Goal: Transaction & Acquisition: Purchase product/service

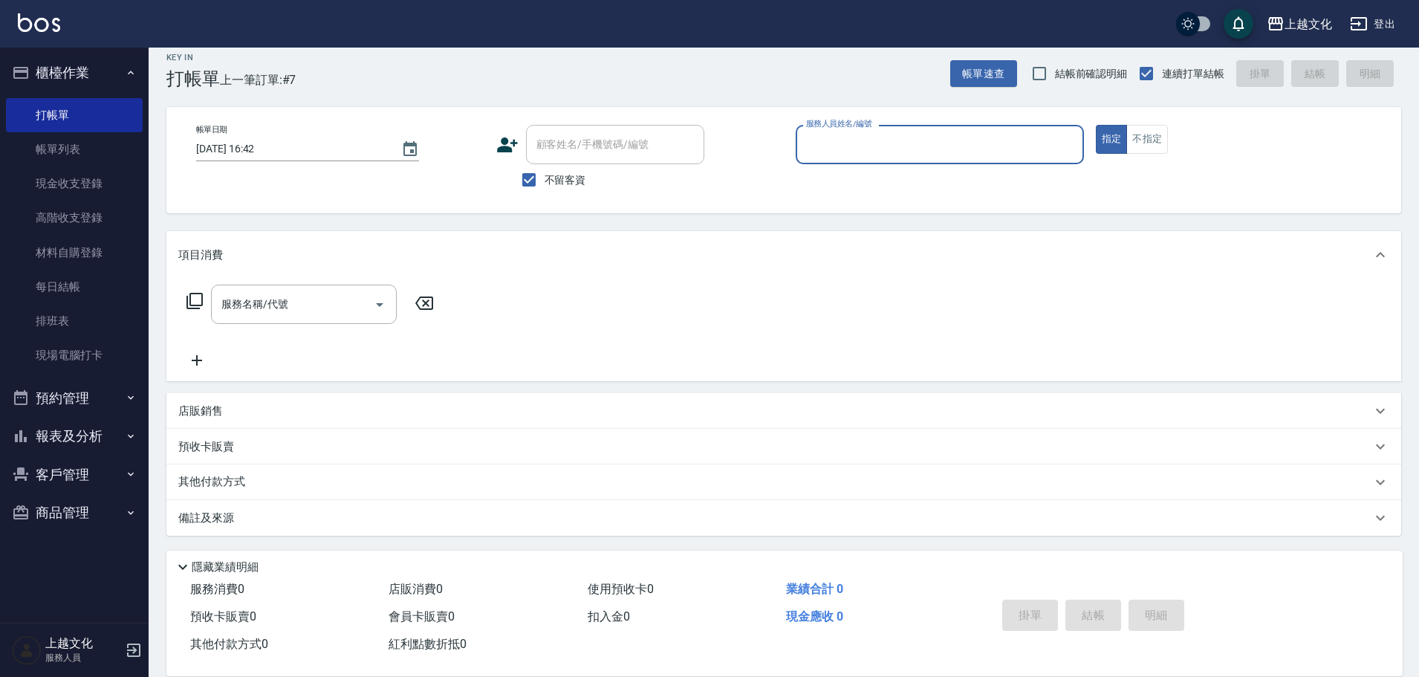
scroll to position [14, 0]
click at [886, 152] on input "服務人員姓名/編號" at bounding box center [939, 143] width 275 height 26
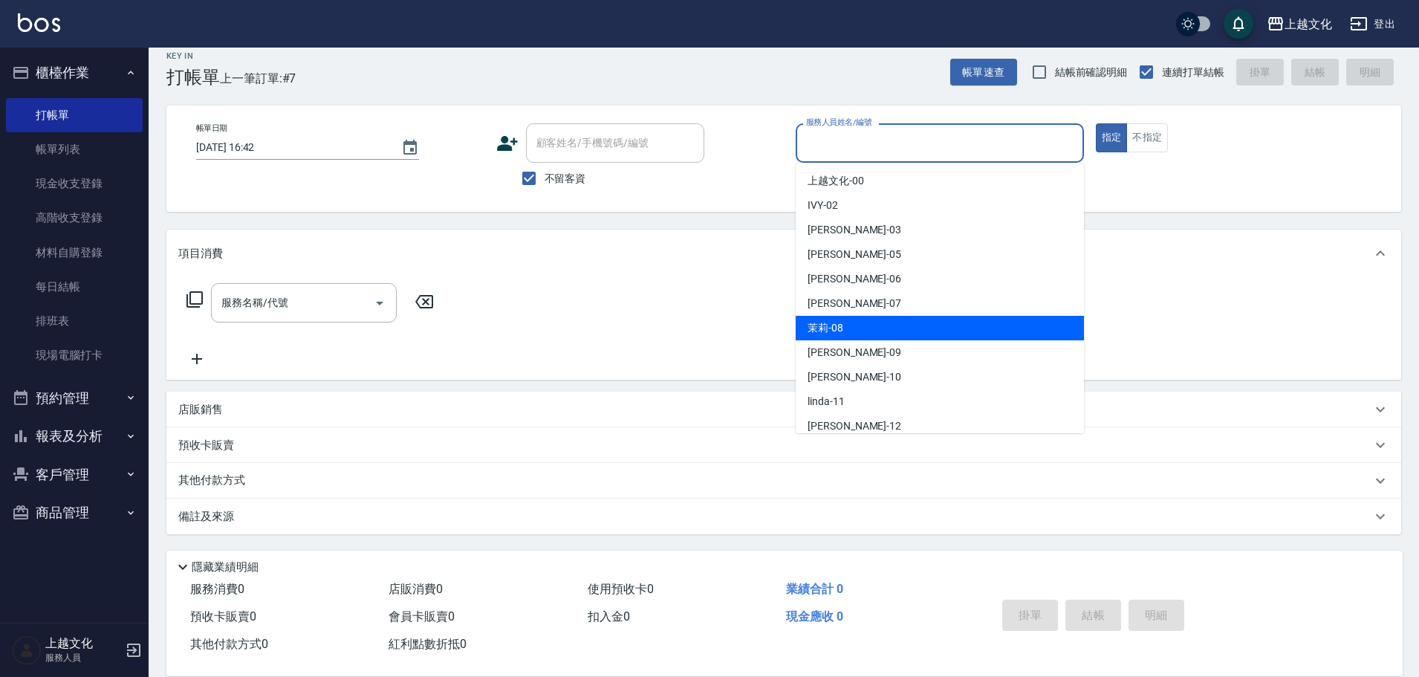
click at [937, 337] on div "茉莉 -08" at bounding box center [940, 328] width 288 height 25
click at [937, 337] on div "服務名稱/代號 服務名稱/代號" at bounding box center [783, 328] width 1235 height 103
type input "茉莉-08"
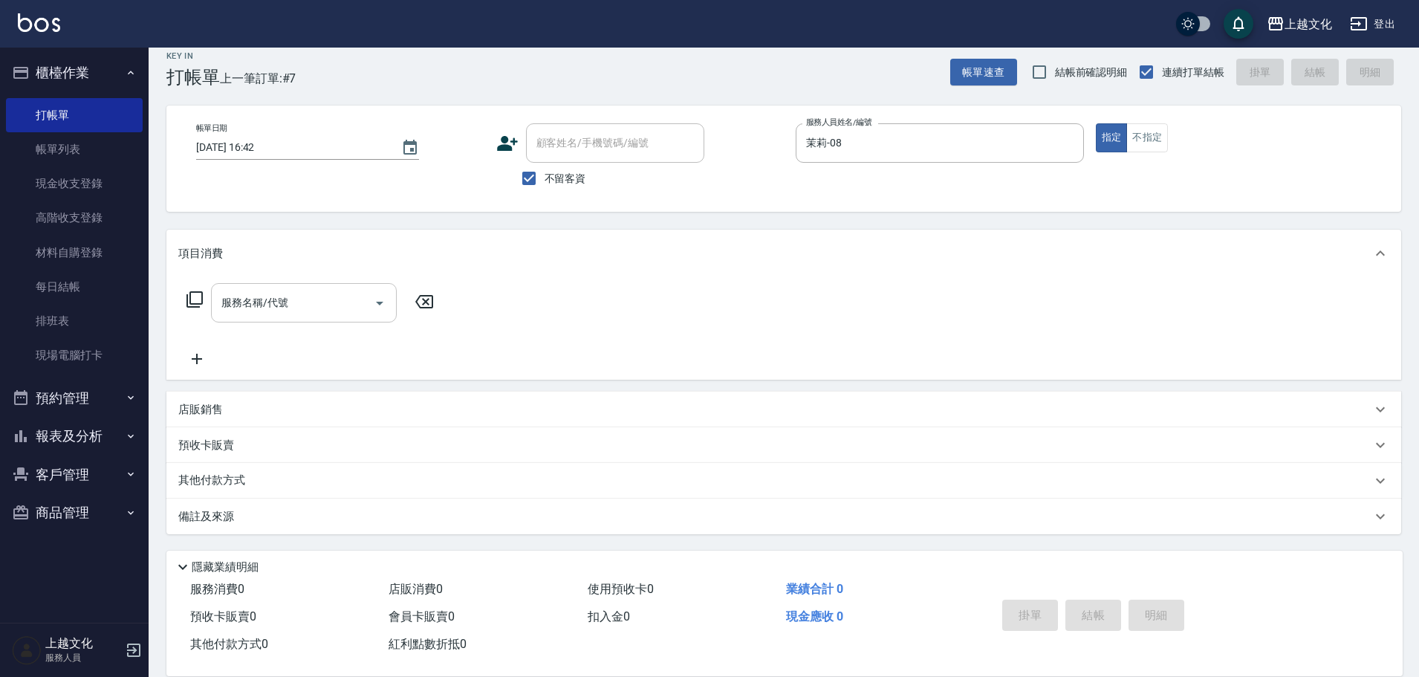
click at [253, 308] on input "服務名稱/代號" at bounding box center [293, 303] width 150 height 26
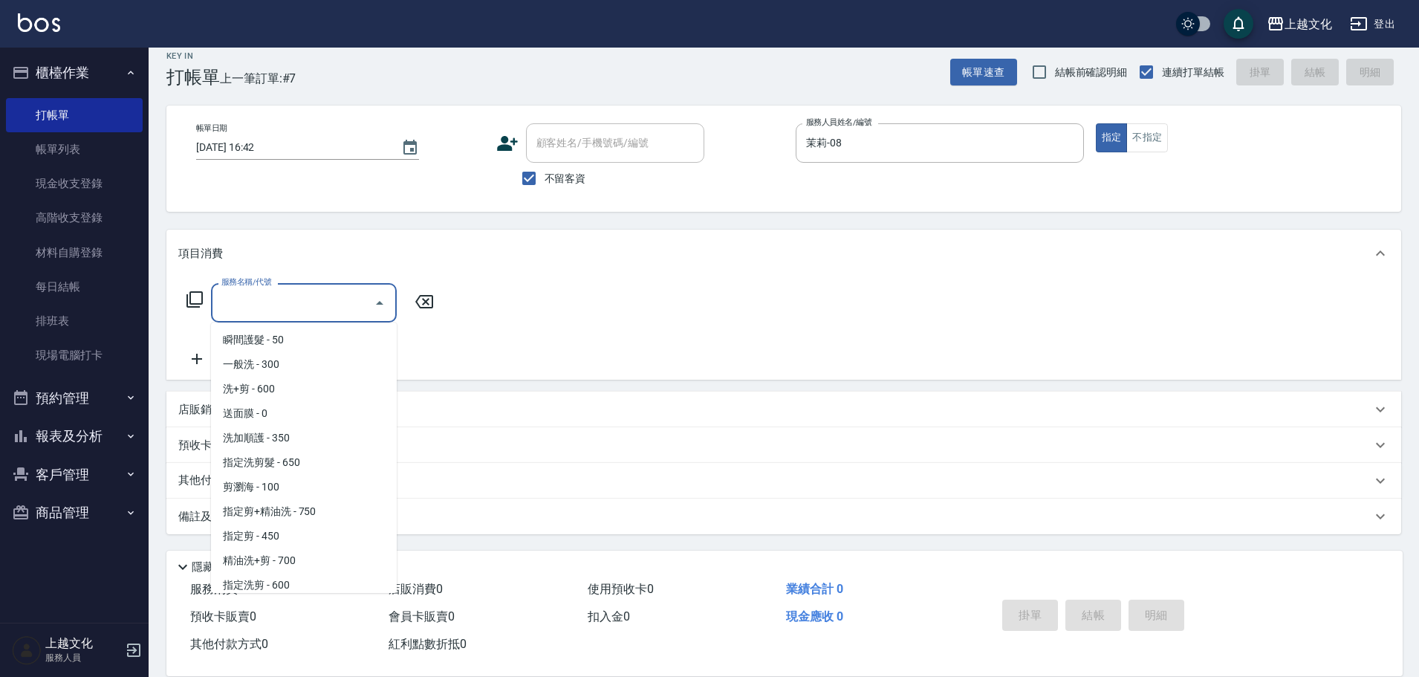
scroll to position [149, 0]
click at [282, 452] on span "指定剪 - 450" at bounding box center [304, 461] width 186 height 25
type input "指定剪(205)"
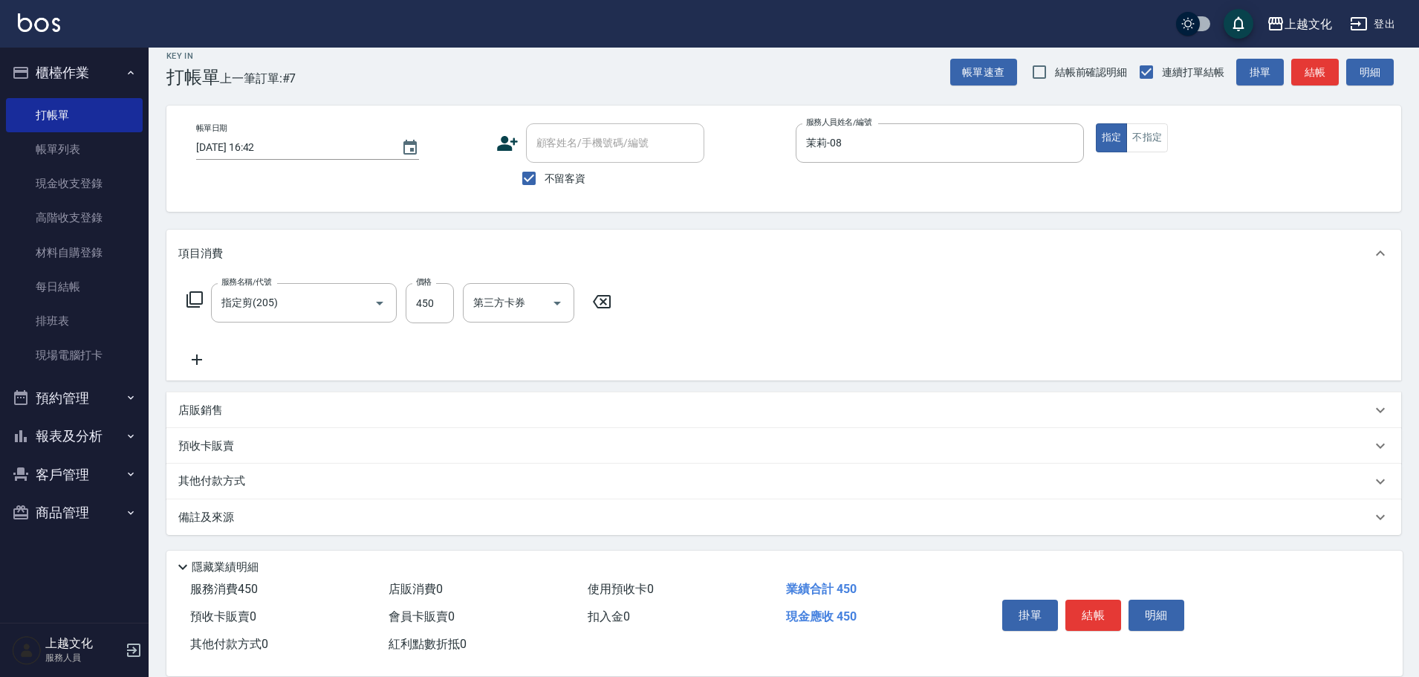
click at [212, 406] on p "店販銷售" at bounding box center [200, 411] width 45 height 16
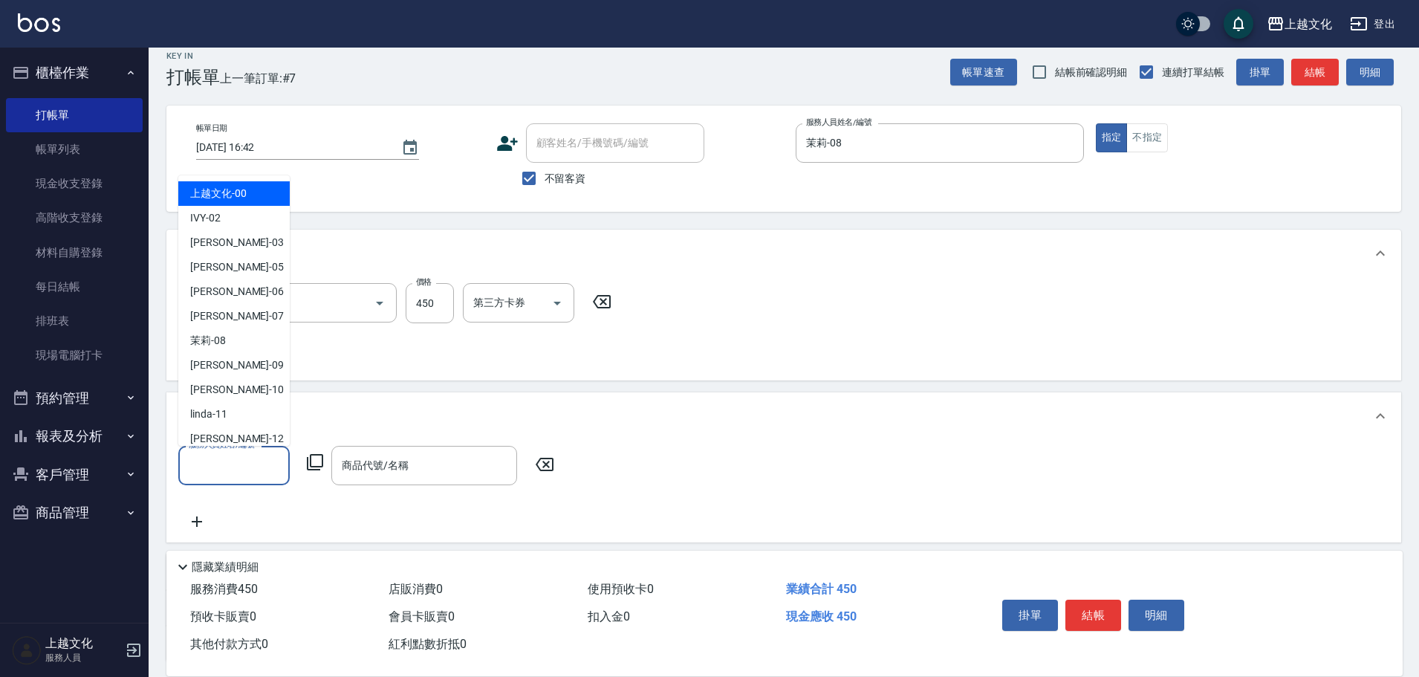
click at [241, 459] on input "服務人員姓名/編號" at bounding box center [234, 465] width 98 height 26
click at [256, 349] on div "茉莉 -08" at bounding box center [233, 340] width 111 height 25
type input "茉莉-08"
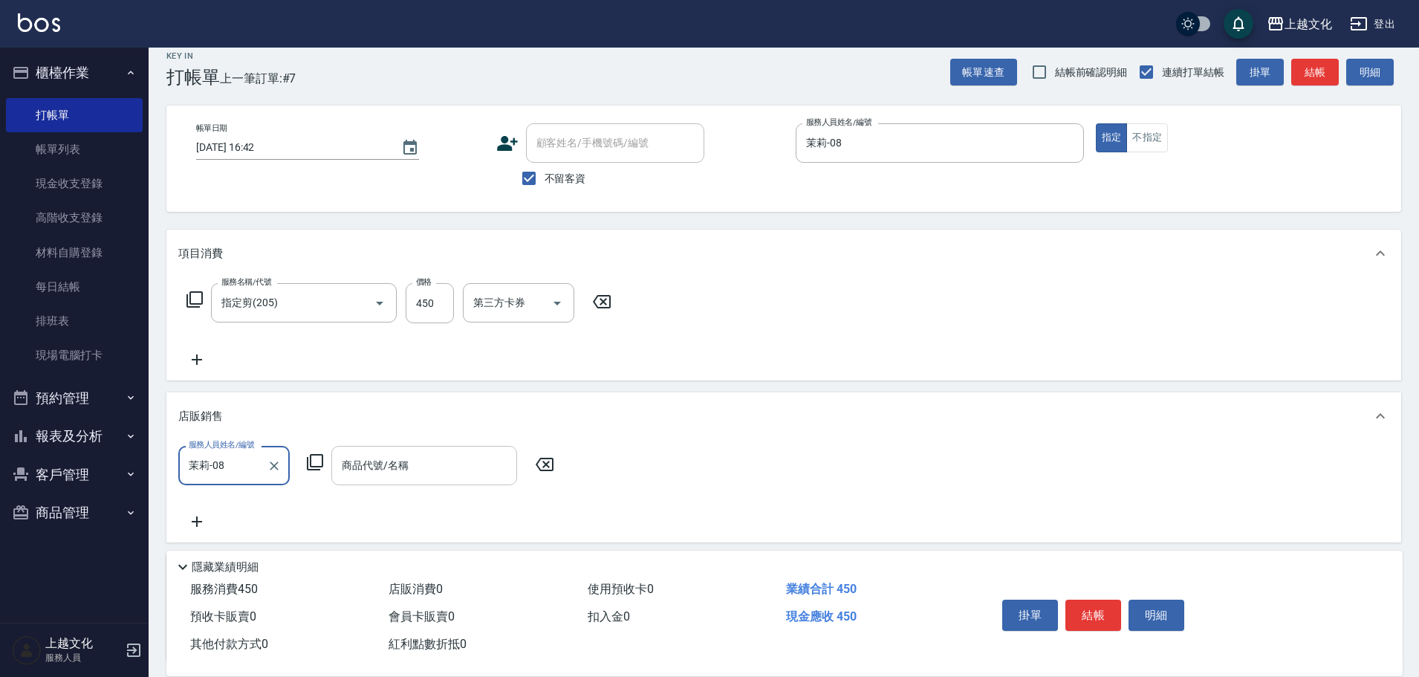
click at [391, 467] on input "商品代號/名稱" at bounding box center [424, 465] width 172 height 26
type input "d"
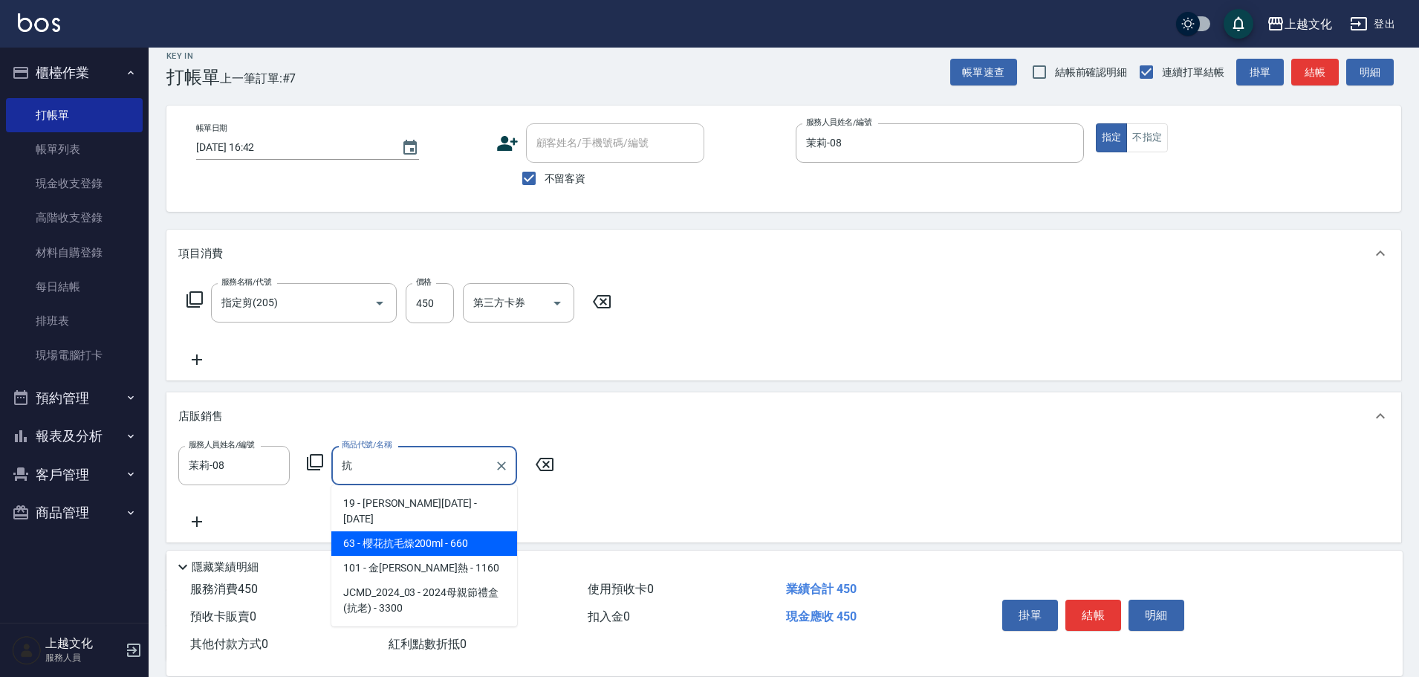
click at [397, 531] on span "63 - 櫻花抗毛燥200ml - 660" at bounding box center [424, 543] width 186 height 25
type input "櫻花抗毛燥200ml"
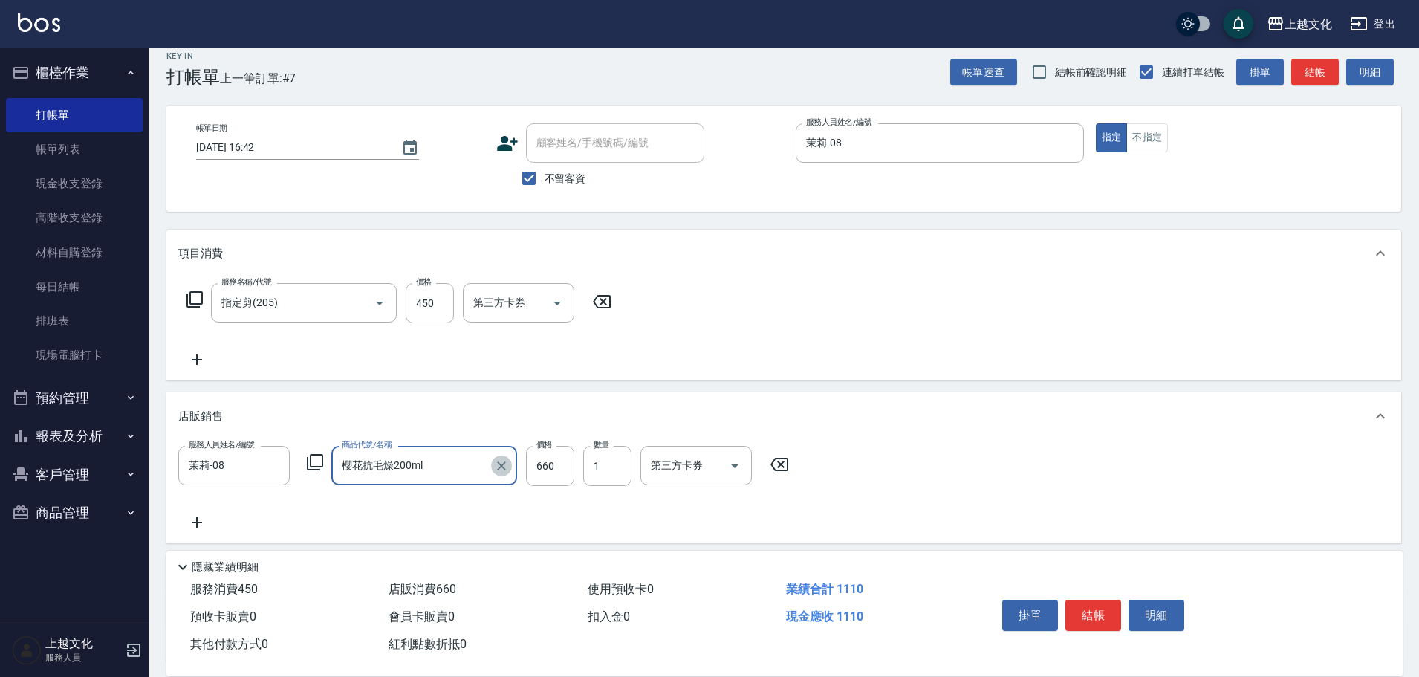
click at [501, 465] on icon "Clear" at bounding box center [501, 465] width 9 height 9
click at [470, 465] on input "商品代號/名稱" at bounding box center [424, 465] width 172 height 26
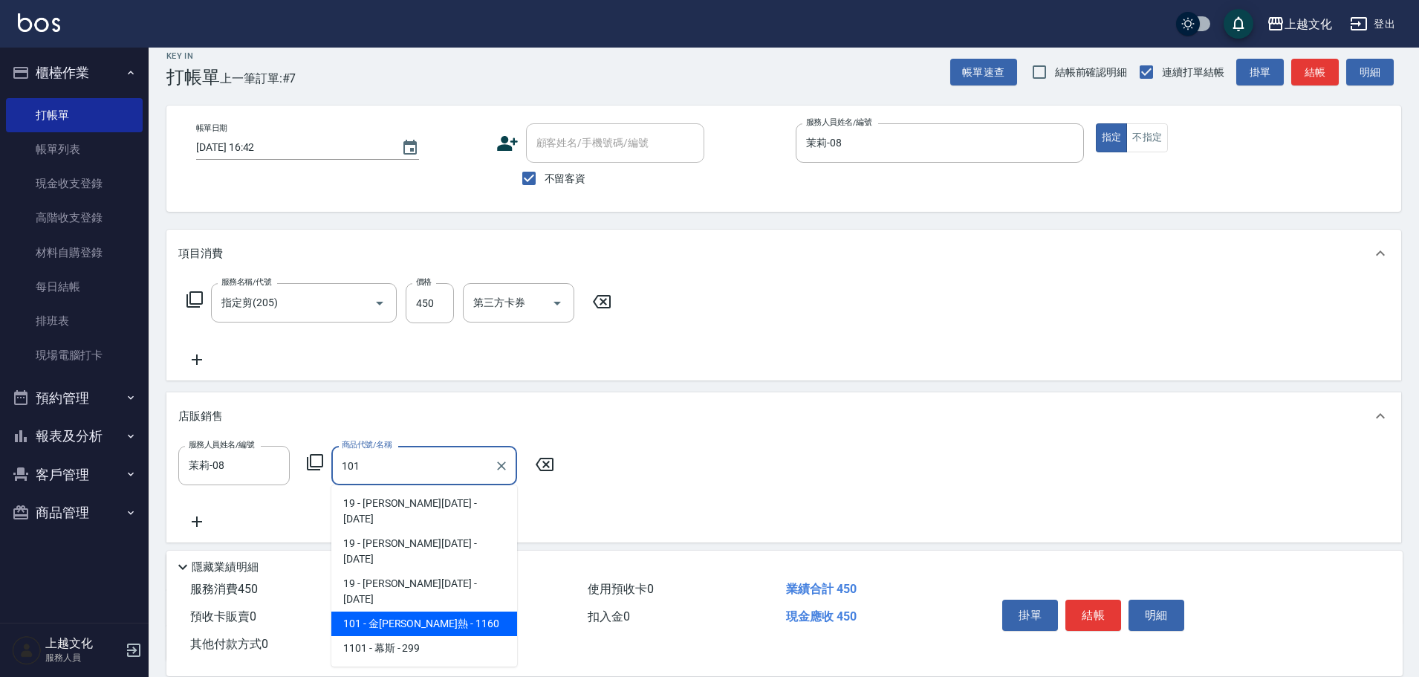
type input "金[PERSON_NAME]熱"
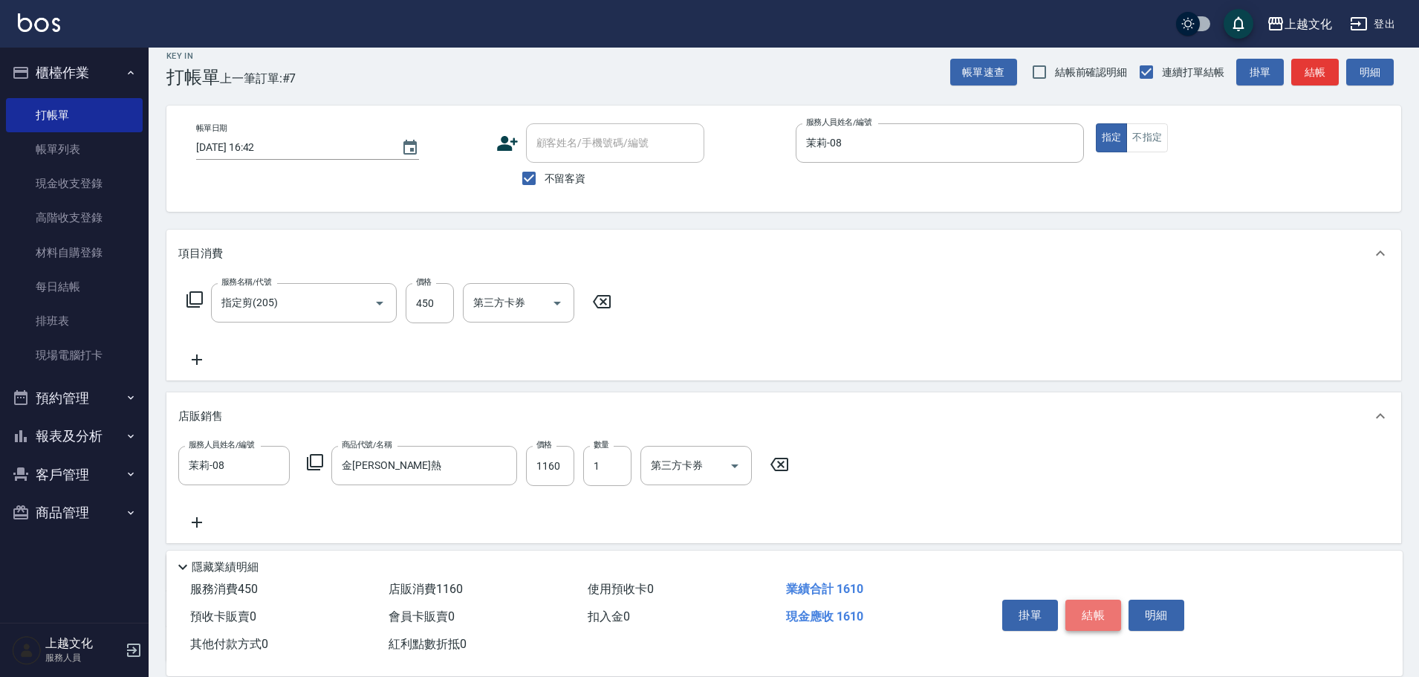
click at [1079, 609] on button "結帳" at bounding box center [1093, 614] width 56 height 31
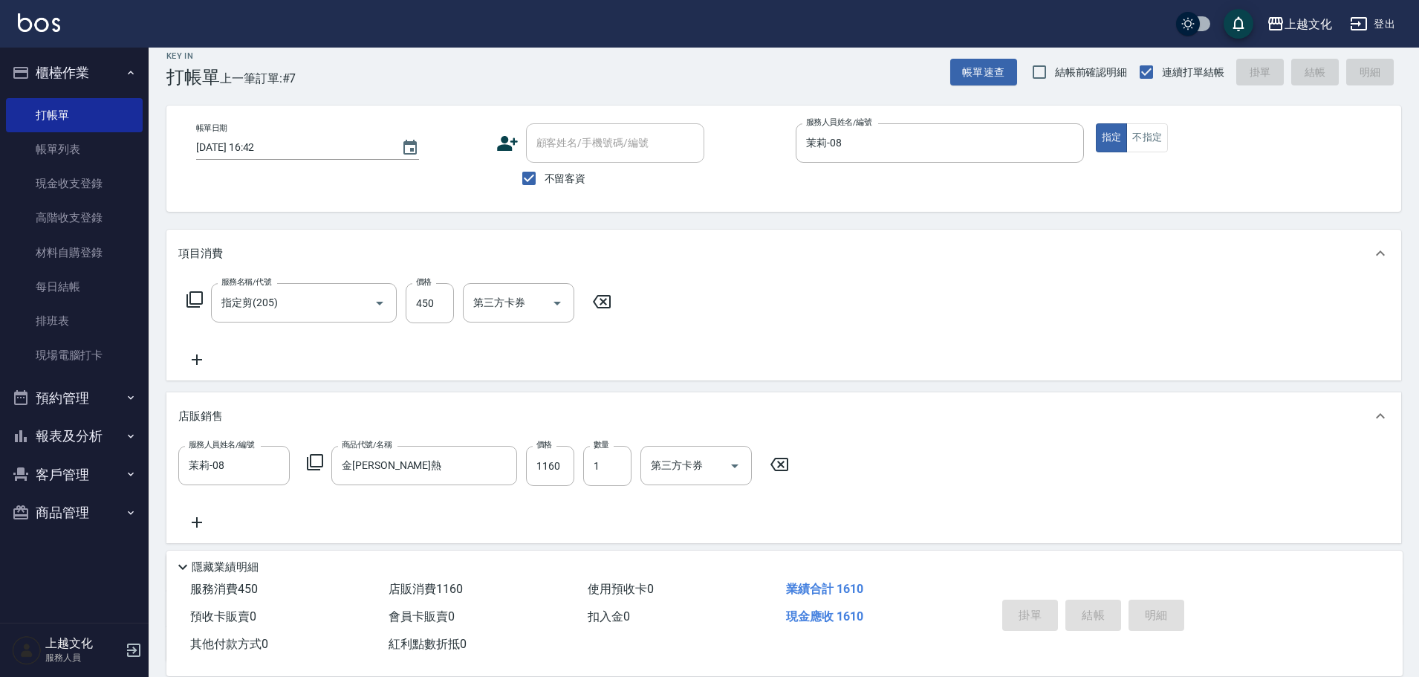
type input "[DATE] 19:23"
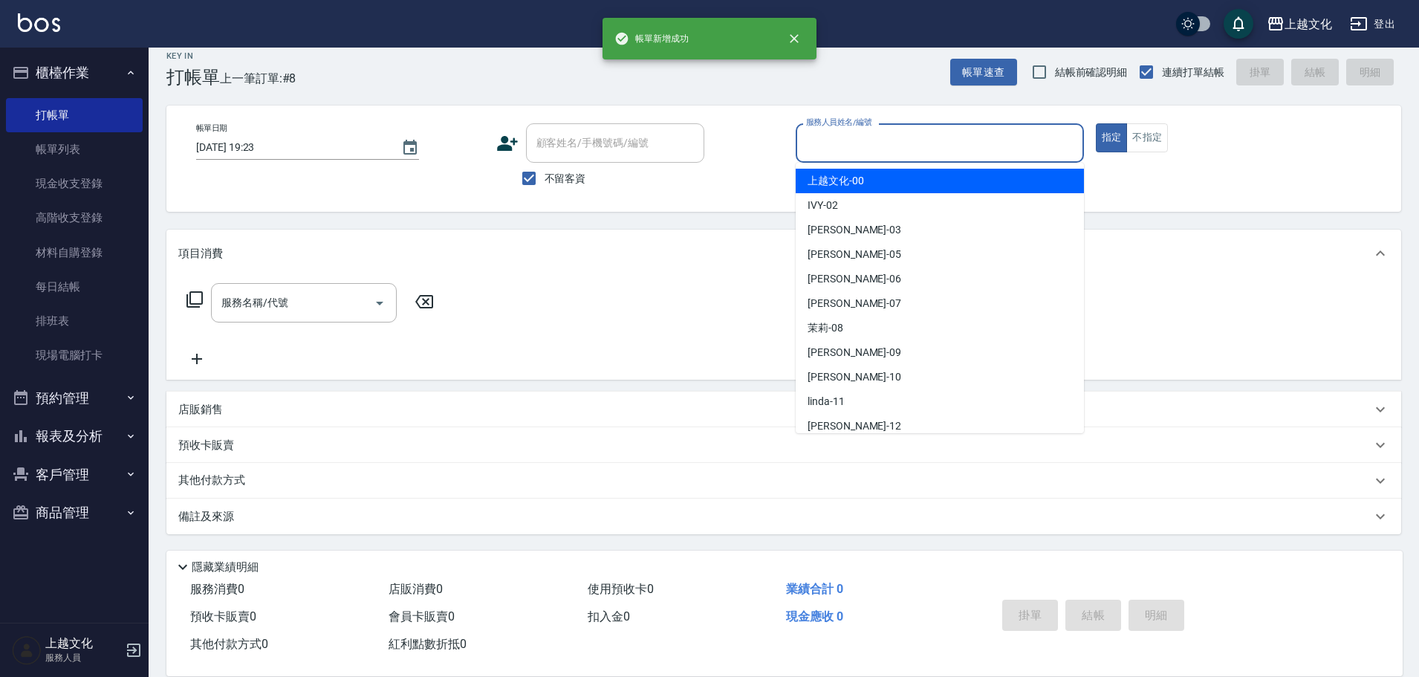
drag, startPoint x: 925, startPoint y: 139, endPoint x: 852, endPoint y: 192, distance: 90.3
click at [923, 143] on input "服務人員姓名/編號" at bounding box center [939, 143] width 275 height 26
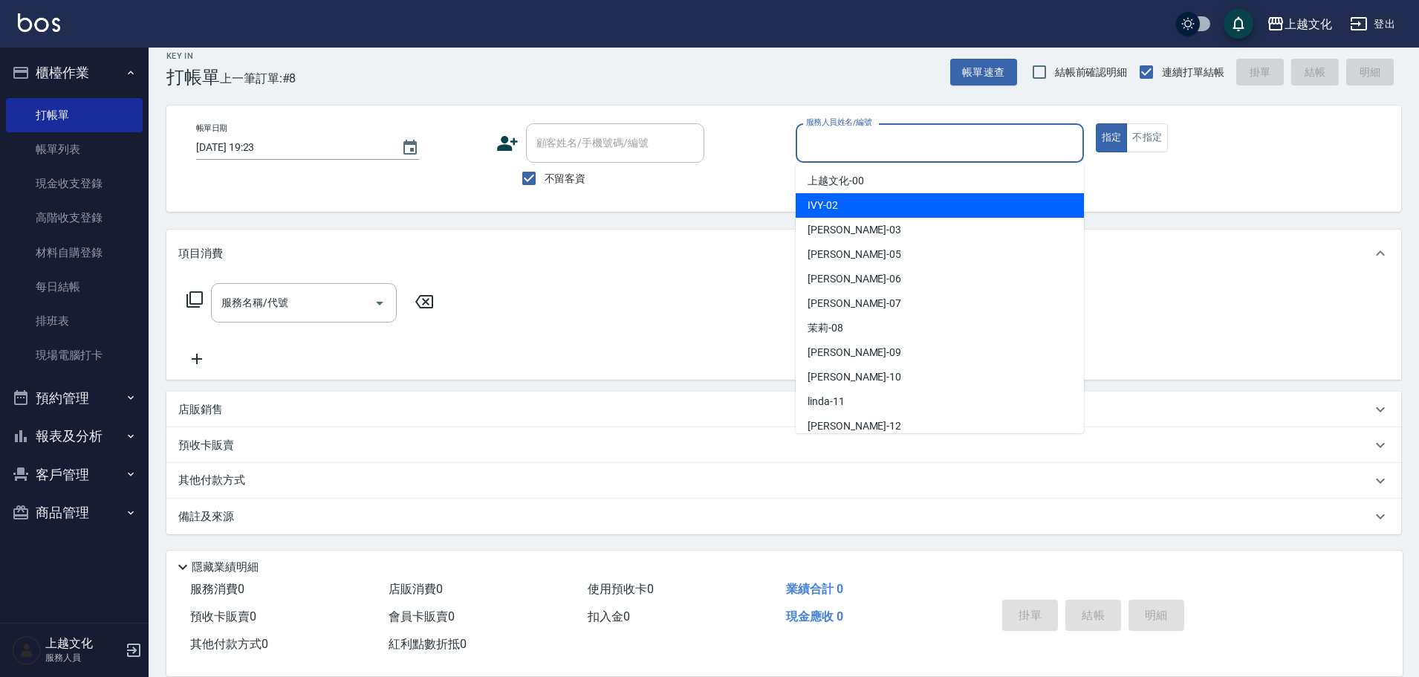
drag, startPoint x: 822, startPoint y: 211, endPoint x: 1094, endPoint y: 147, distance: 280.0
click at [822, 211] on span "IVY -02" at bounding box center [822, 206] width 30 height 16
type input "IVY-02"
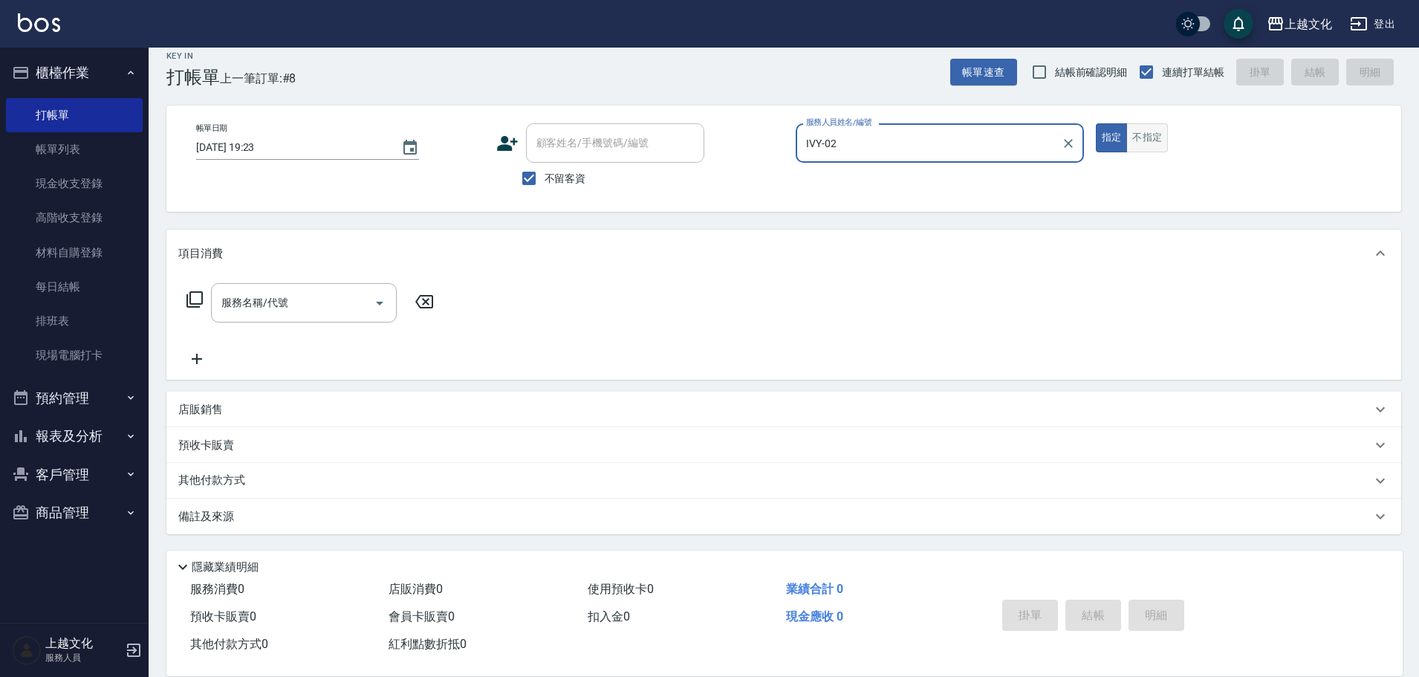
click at [1154, 131] on button "不指定" at bounding box center [1147, 137] width 42 height 29
click at [193, 296] on icon at bounding box center [195, 299] width 18 height 18
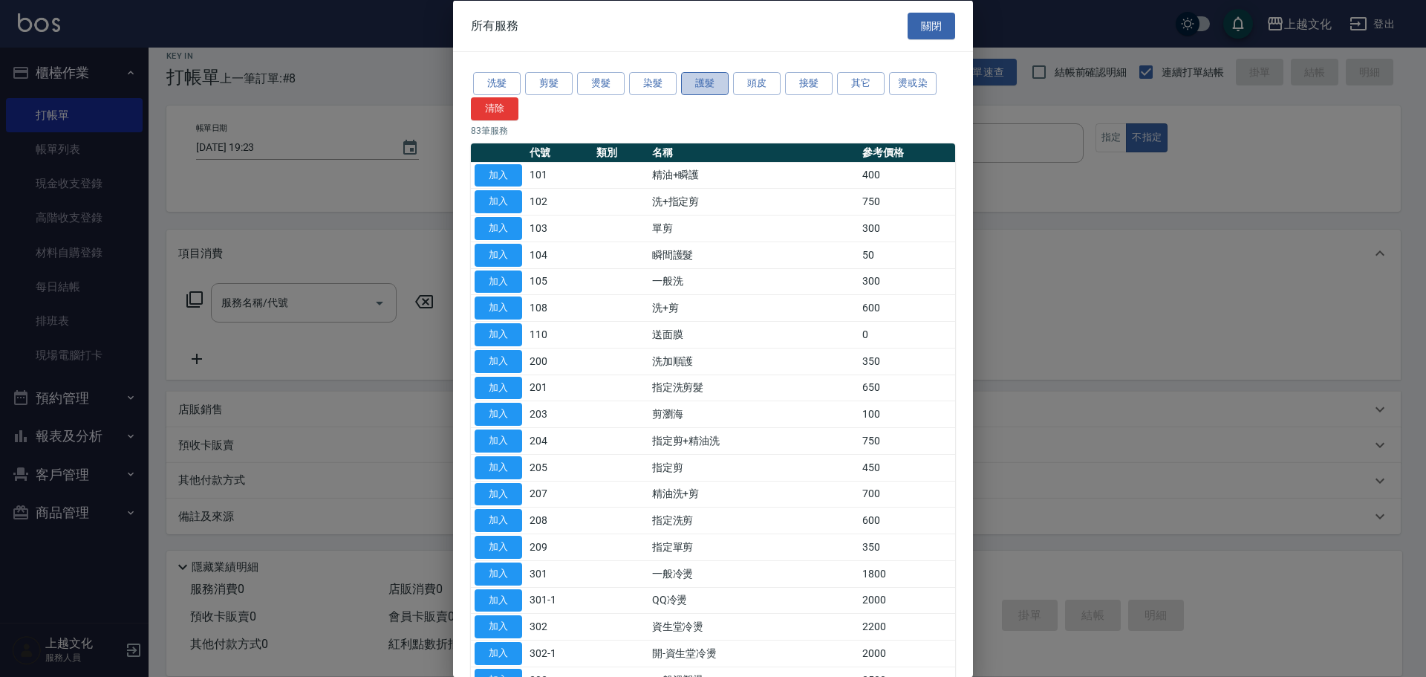
click at [700, 86] on button "護髮" at bounding box center [705, 83] width 48 height 23
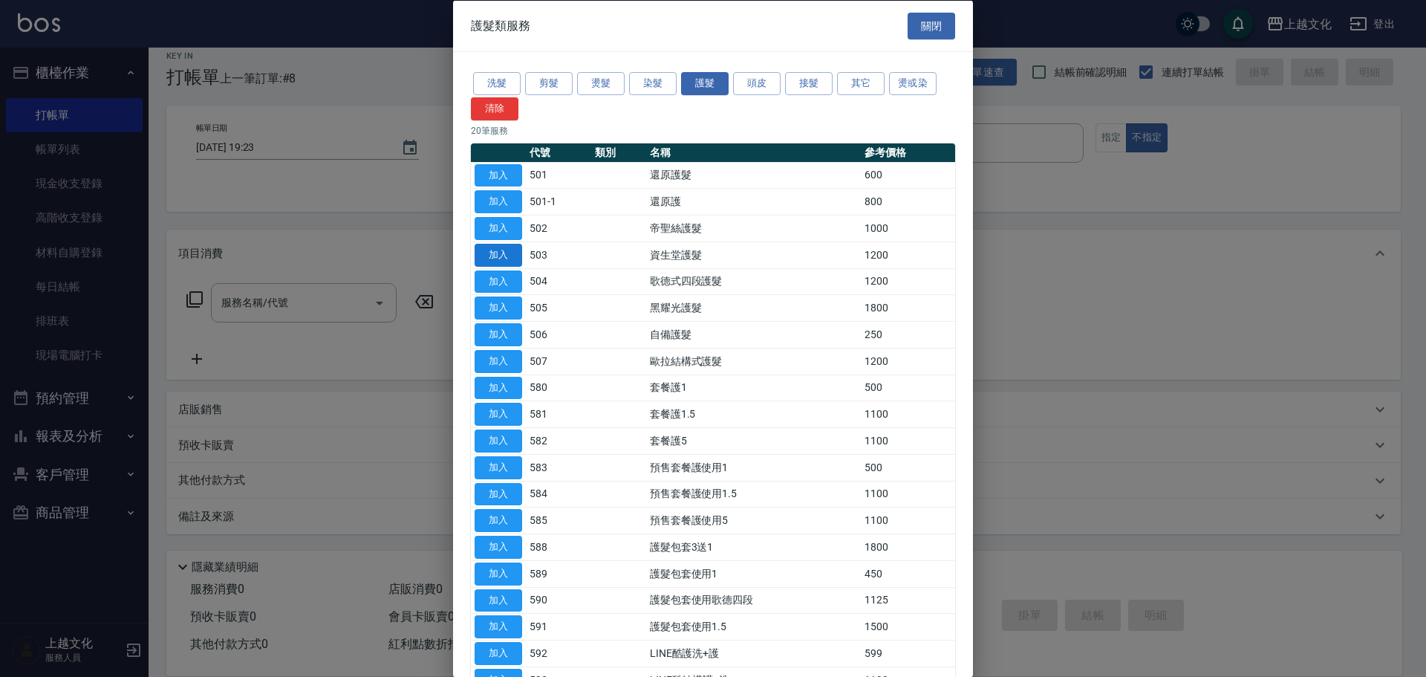
click at [513, 253] on button "加入" at bounding box center [499, 254] width 48 height 23
type input "資生堂護髮(503)"
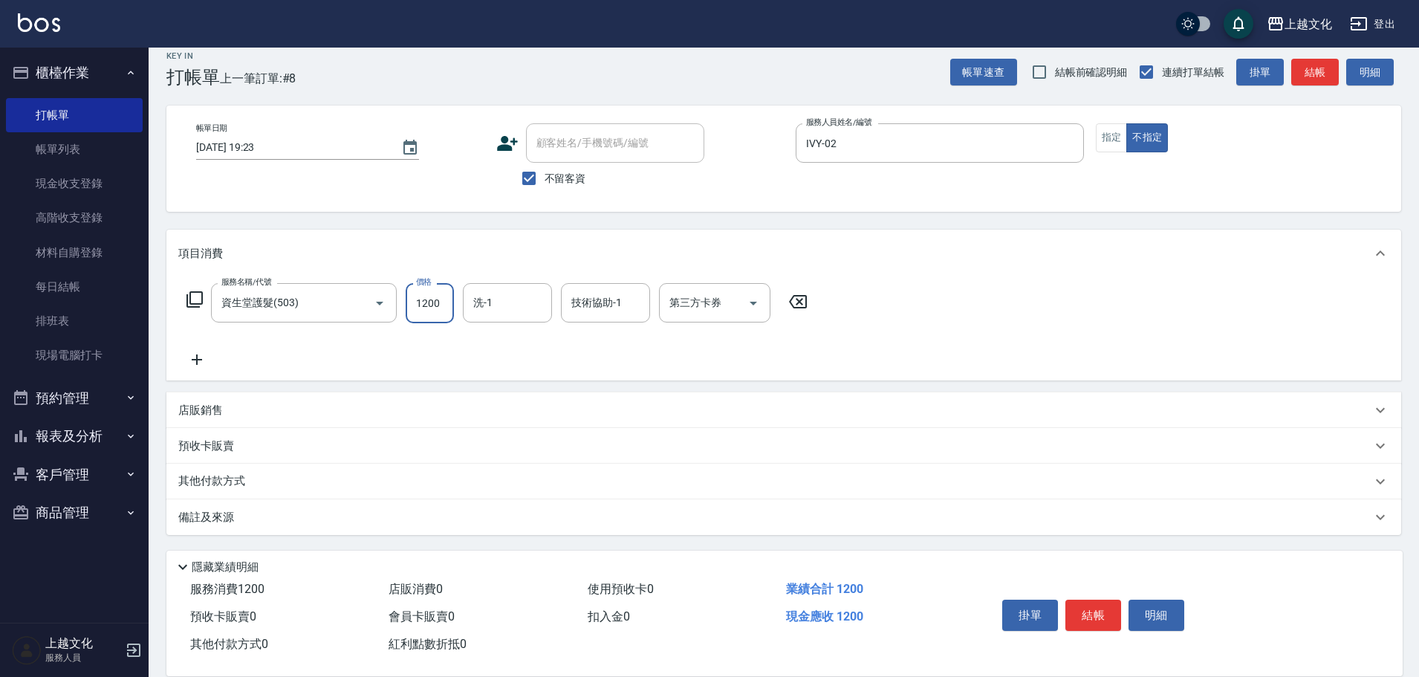
click at [445, 304] on input "1200" at bounding box center [430, 303] width 48 height 40
click at [446, 304] on input "1200" at bounding box center [430, 303] width 48 height 40
type input "1299"
drag, startPoint x: 209, startPoint y: 481, endPoint x: 225, endPoint y: 452, distance: 32.9
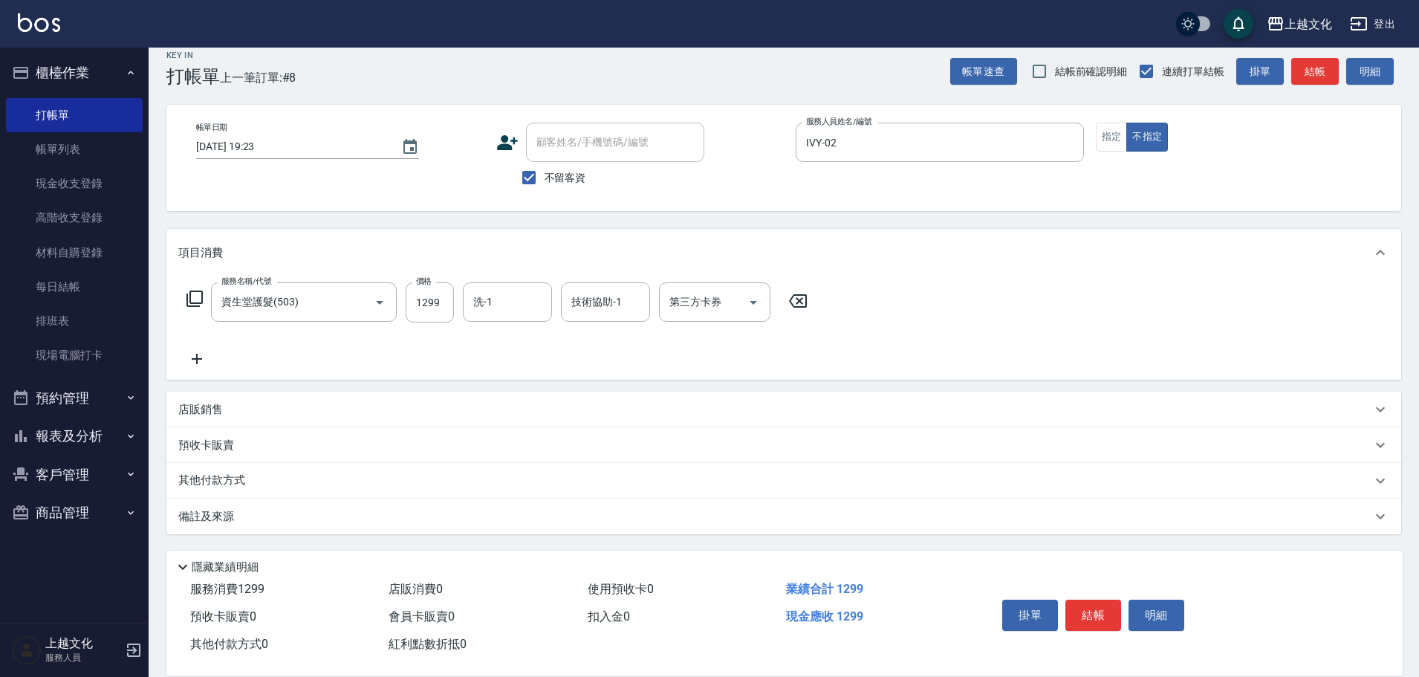
click at [211, 478] on p "其他付款方式" at bounding box center [215, 480] width 74 height 16
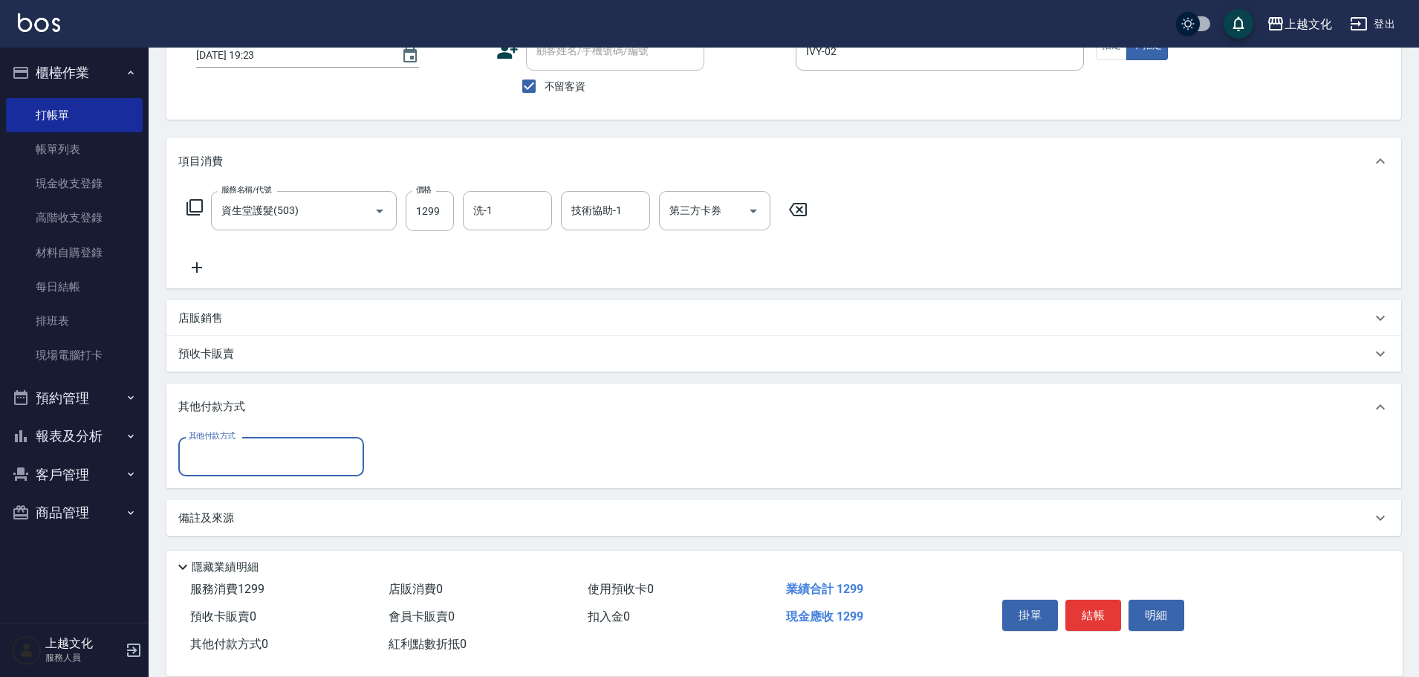
scroll to position [107, 0]
drag, startPoint x: 227, startPoint y: 454, endPoint x: 230, endPoint y: 475, distance: 21.7
click at [227, 455] on input "其他付款方式" at bounding box center [271, 456] width 172 height 26
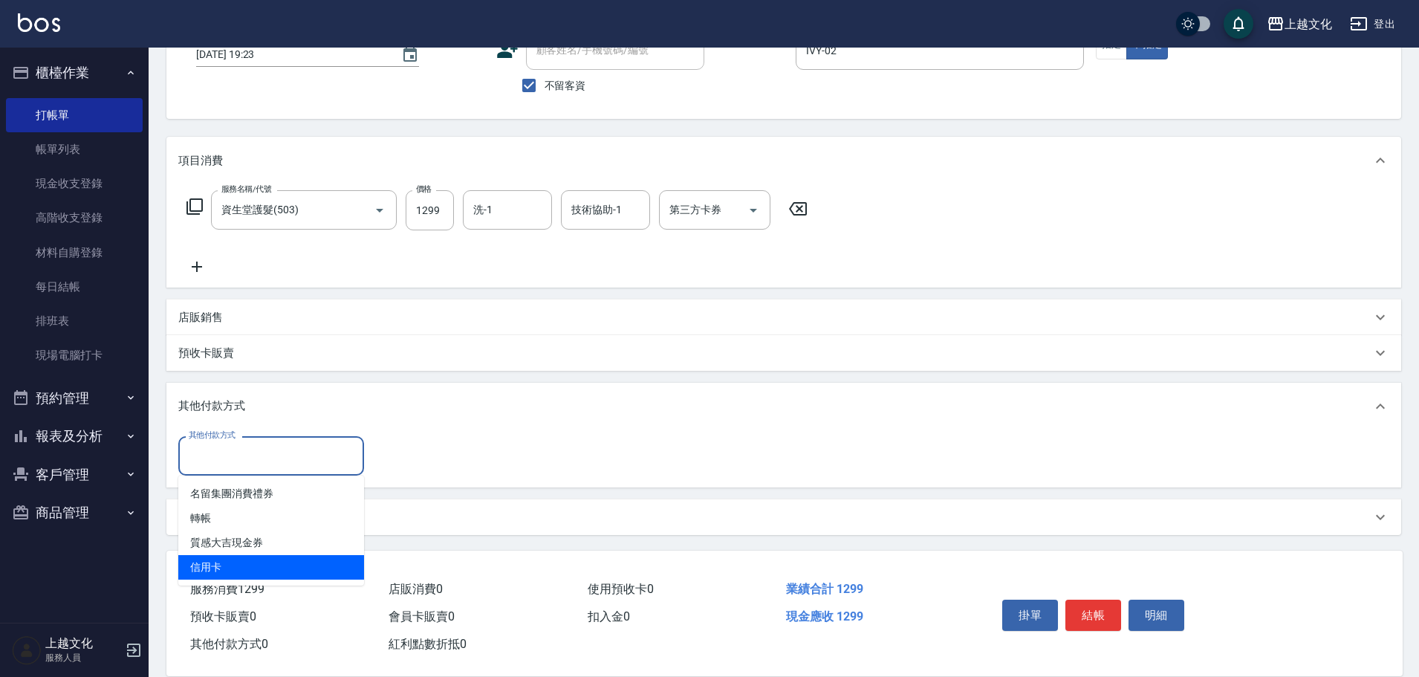
drag, startPoint x: 218, startPoint y: 563, endPoint x: 276, endPoint y: 524, distance: 69.4
click at [218, 563] on span "信用卡" at bounding box center [271, 567] width 186 height 25
type input "信用卡"
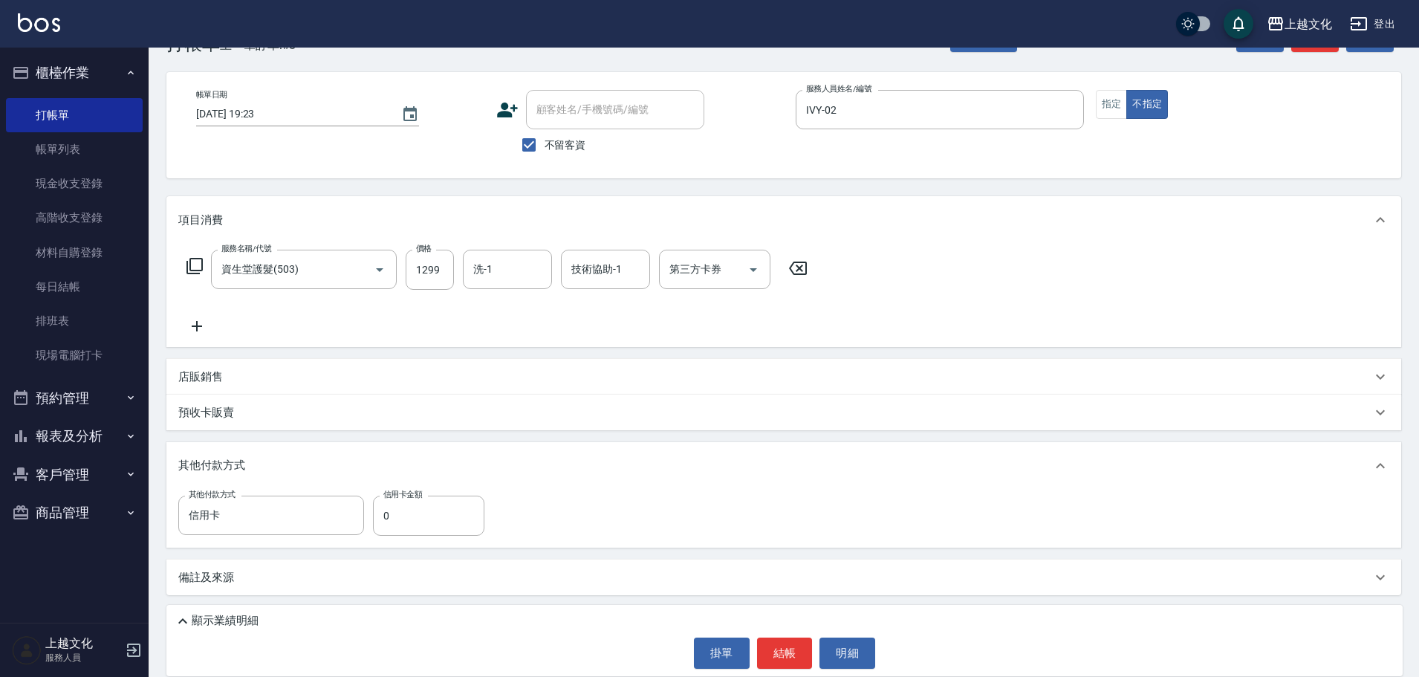
scroll to position [48, 0]
click at [387, 521] on input "0" at bounding box center [428, 515] width 111 height 40
click at [387, 520] on input "0" at bounding box center [428, 515] width 111 height 40
click at [387, 519] on input "0" at bounding box center [428, 515] width 111 height 40
type input "1299"
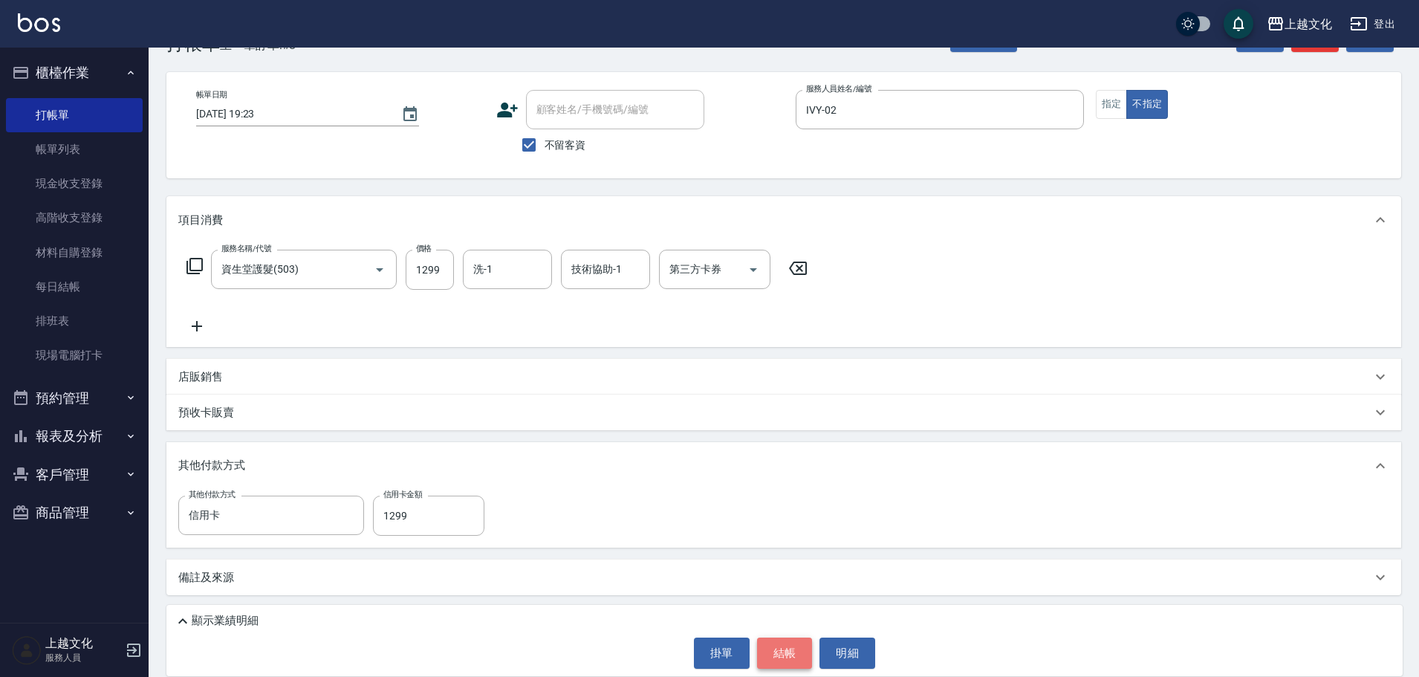
click at [779, 651] on button "結帳" at bounding box center [785, 652] width 56 height 31
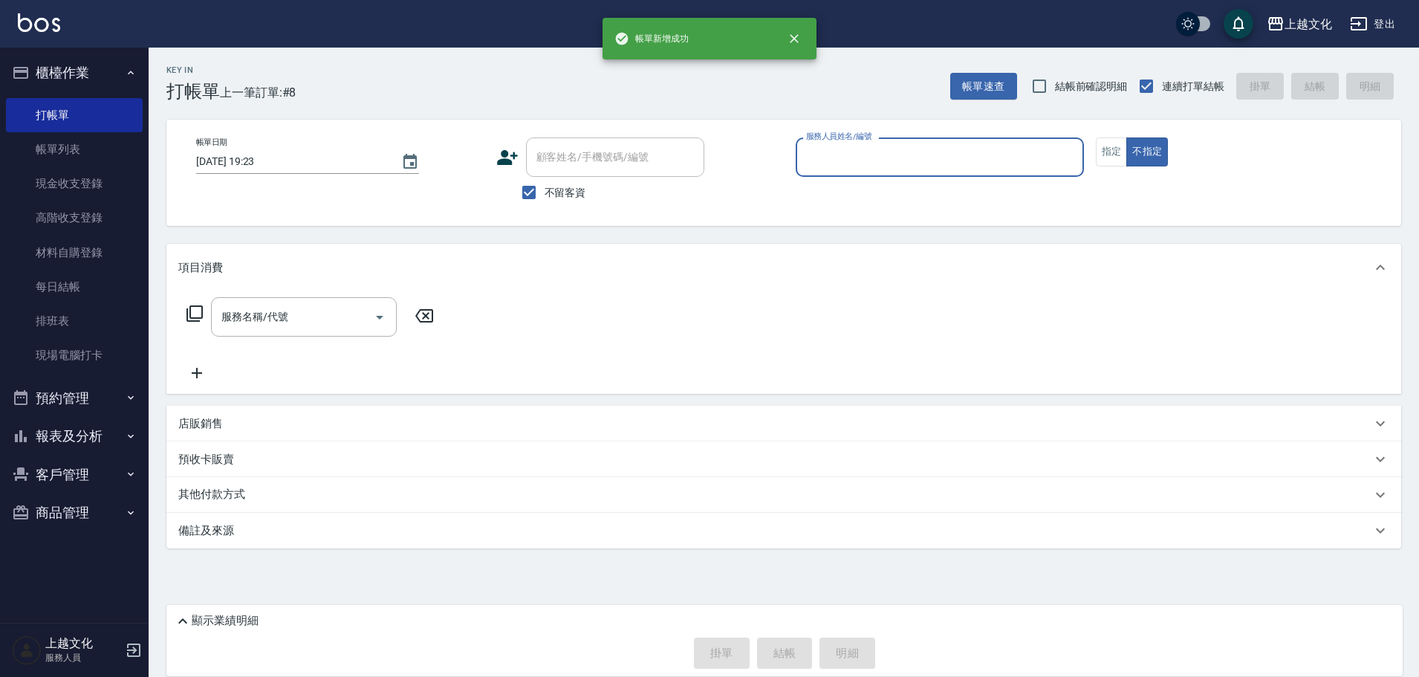
scroll to position [0, 0]
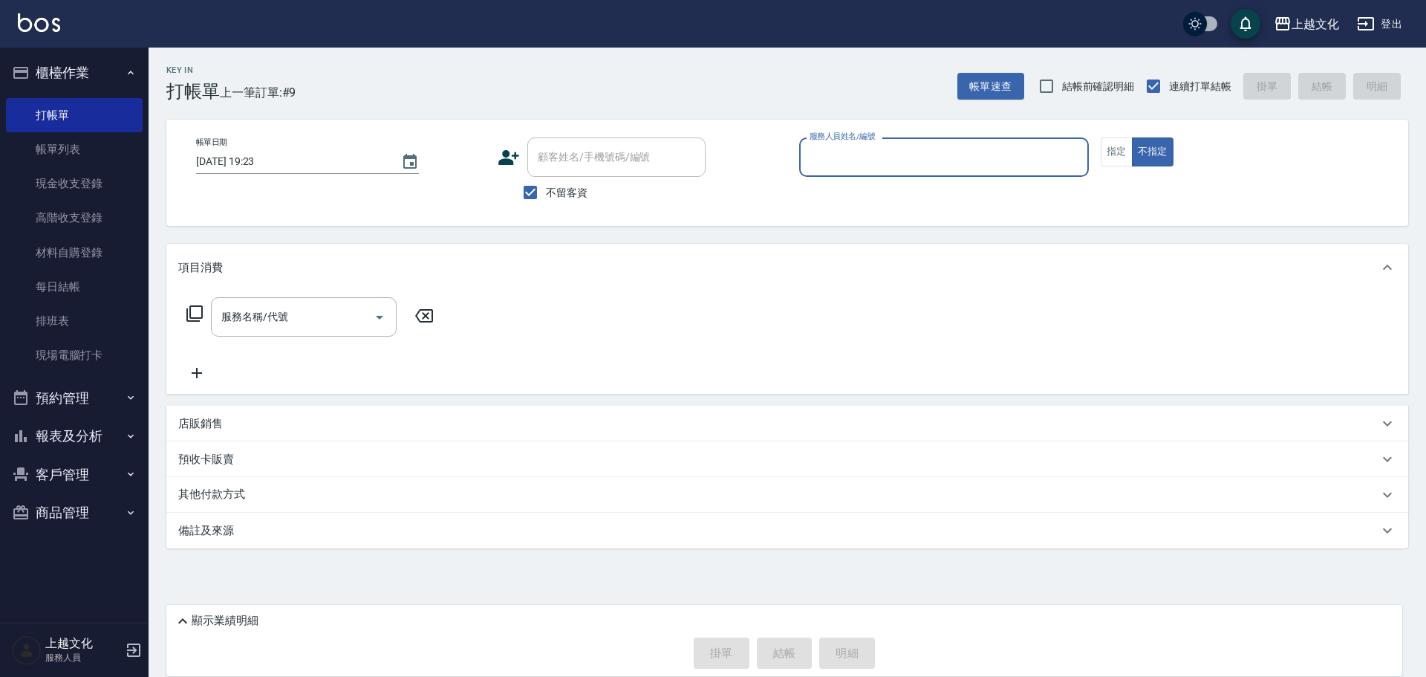
click at [866, 148] on input "服務人員姓名/編號" at bounding box center [944, 157] width 276 height 26
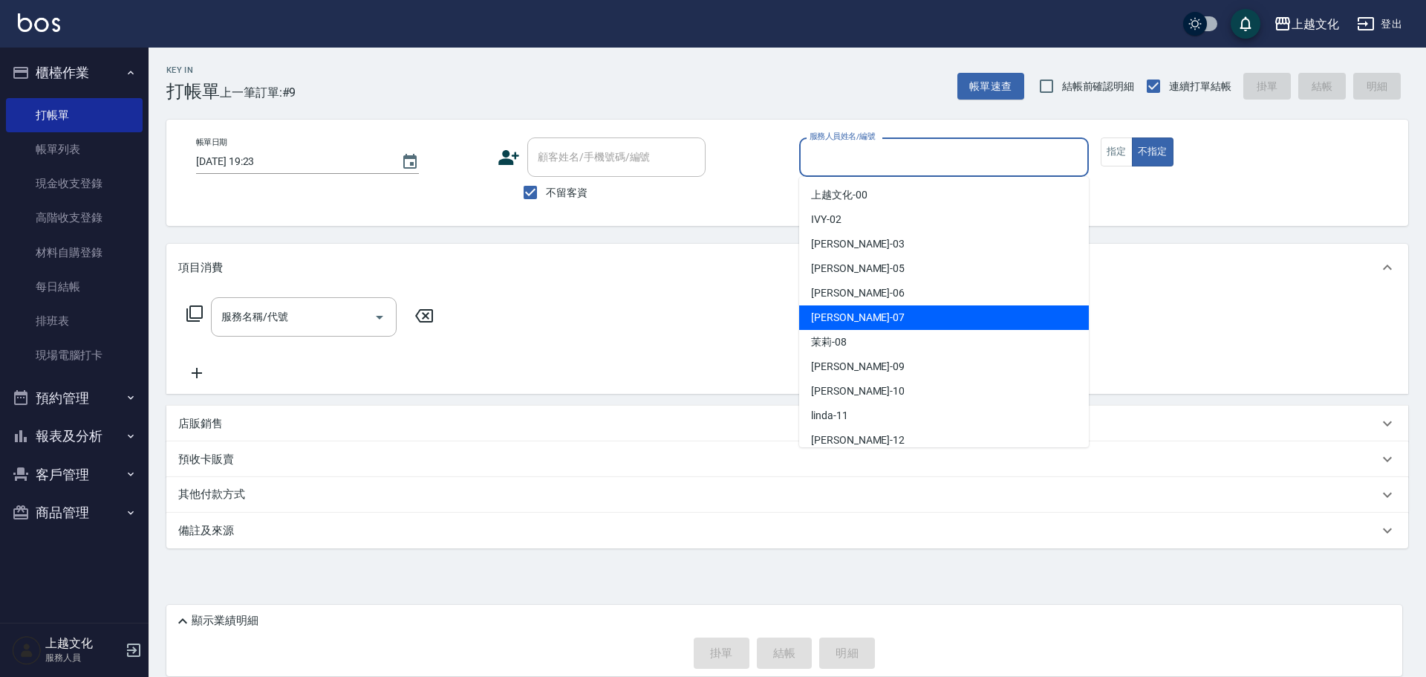
click at [828, 309] on div "[PERSON_NAME] -07" at bounding box center [944, 317] width 290 height 25
type input "[PERSON_NAME]-07"
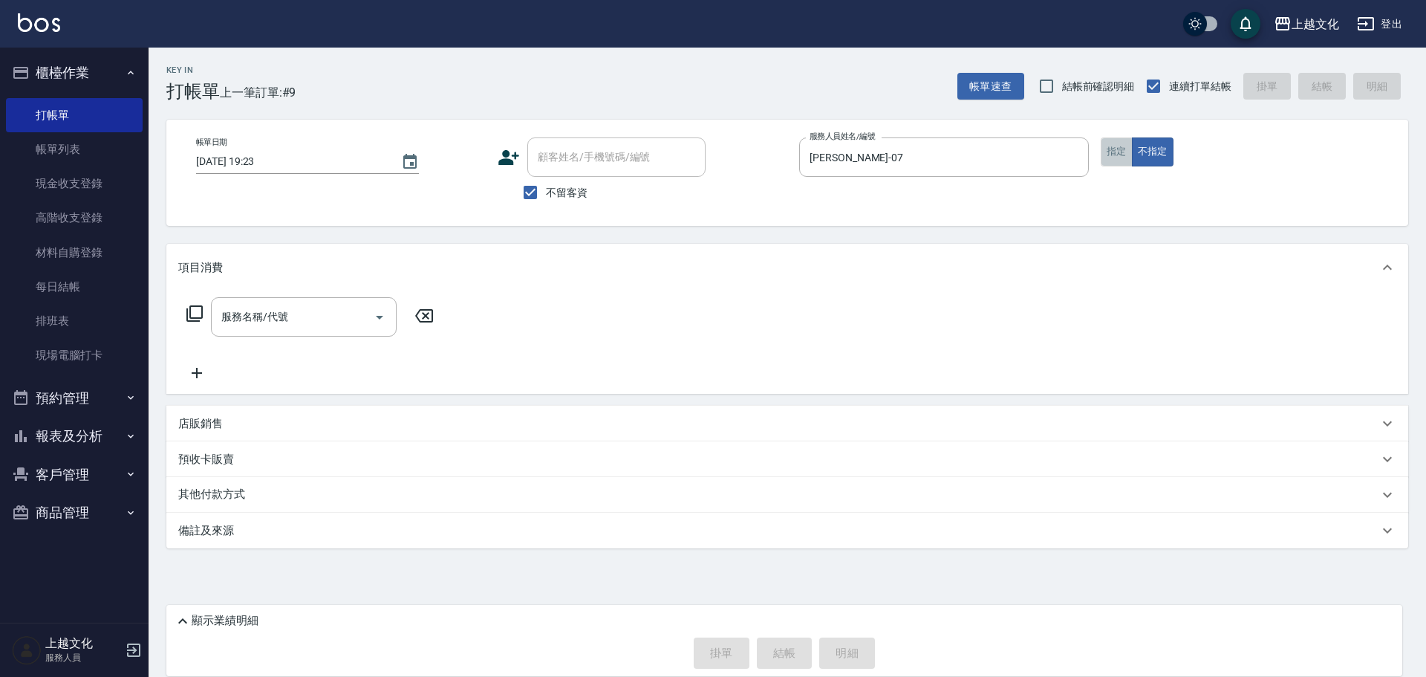
click at [1108, 160] on button "指定" at bounding box center [1117, 151] width 32 height 29
click at [285, 331] on div "服務名稱/代號" at bounding box center [304, 316] width 186 height 39
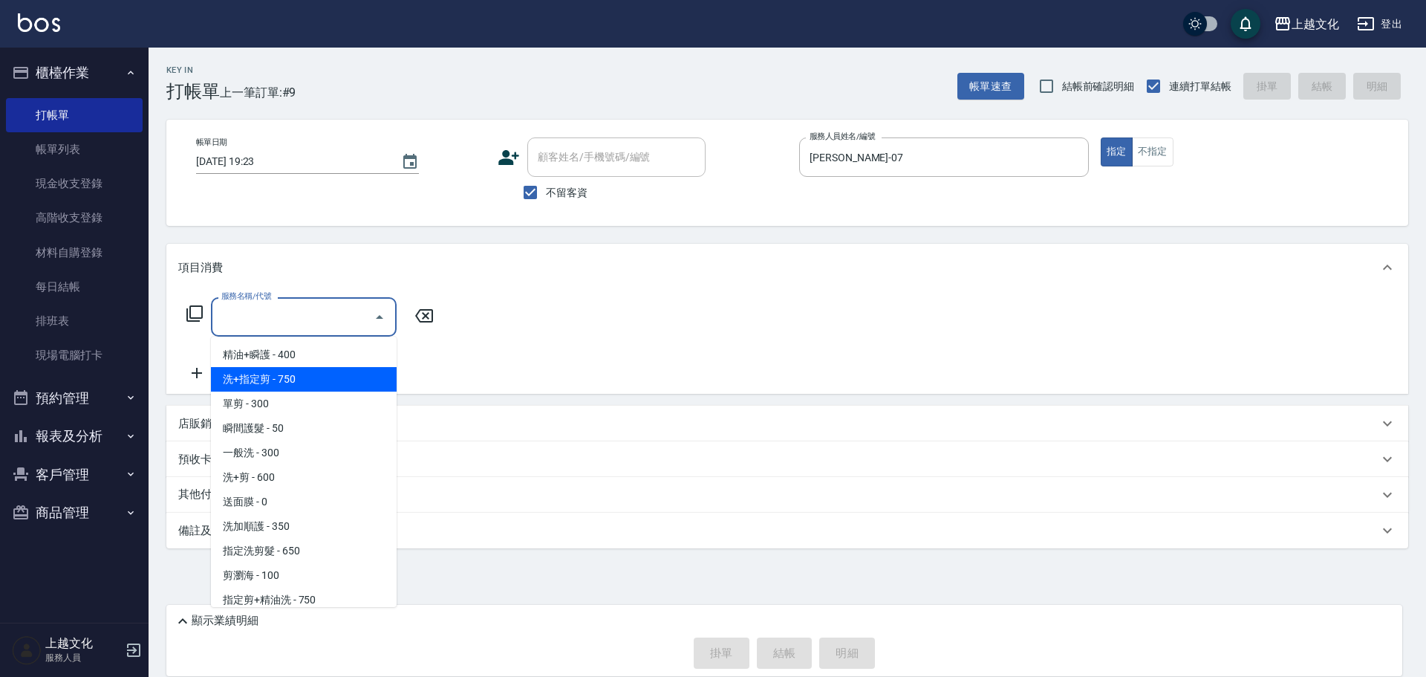
click at [287, 373] on span "洗+指定剪 - 750" at bounding box center [304, 379] width 186 height 25
type input "洗+指定剪(102)"
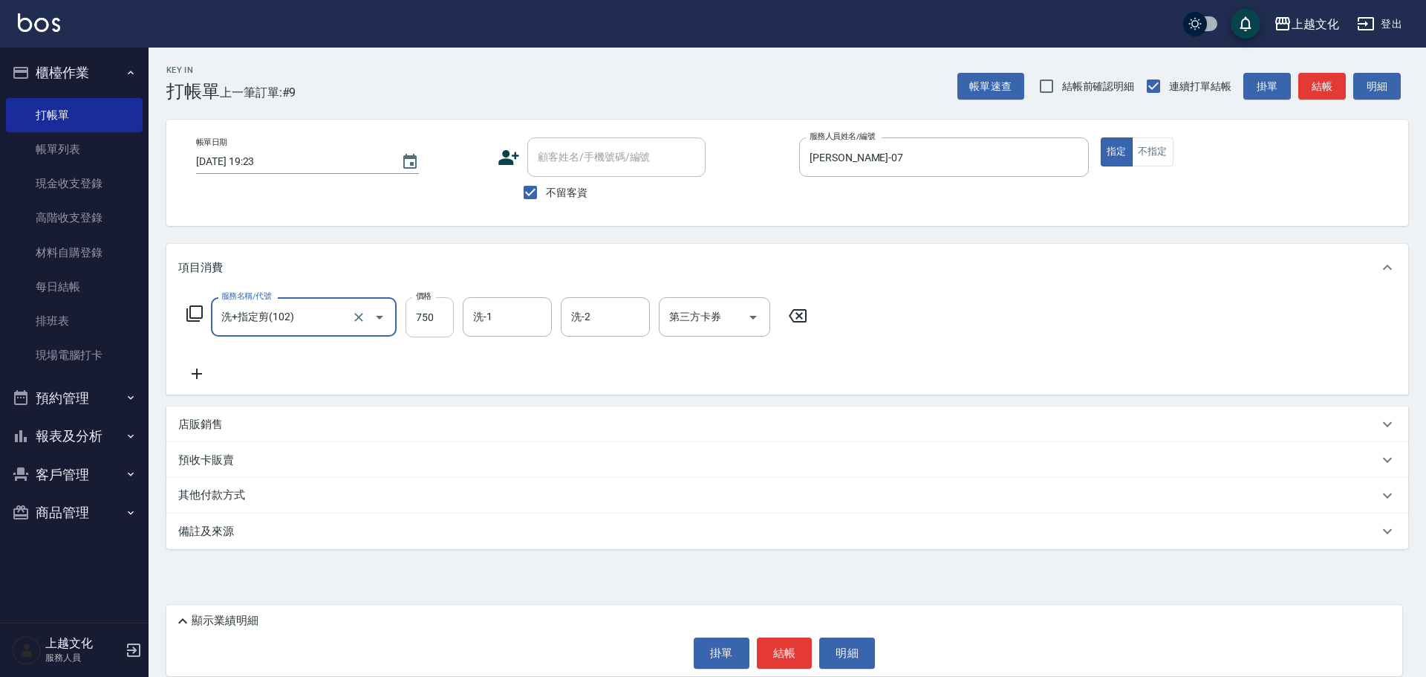
click at [430, 327] on input "750" at bounding box center [430, 317] width 48 height 40
type input "800"
click at [784, 651] on button "結帳" at bounding box center [785, 652] width 56 height 31
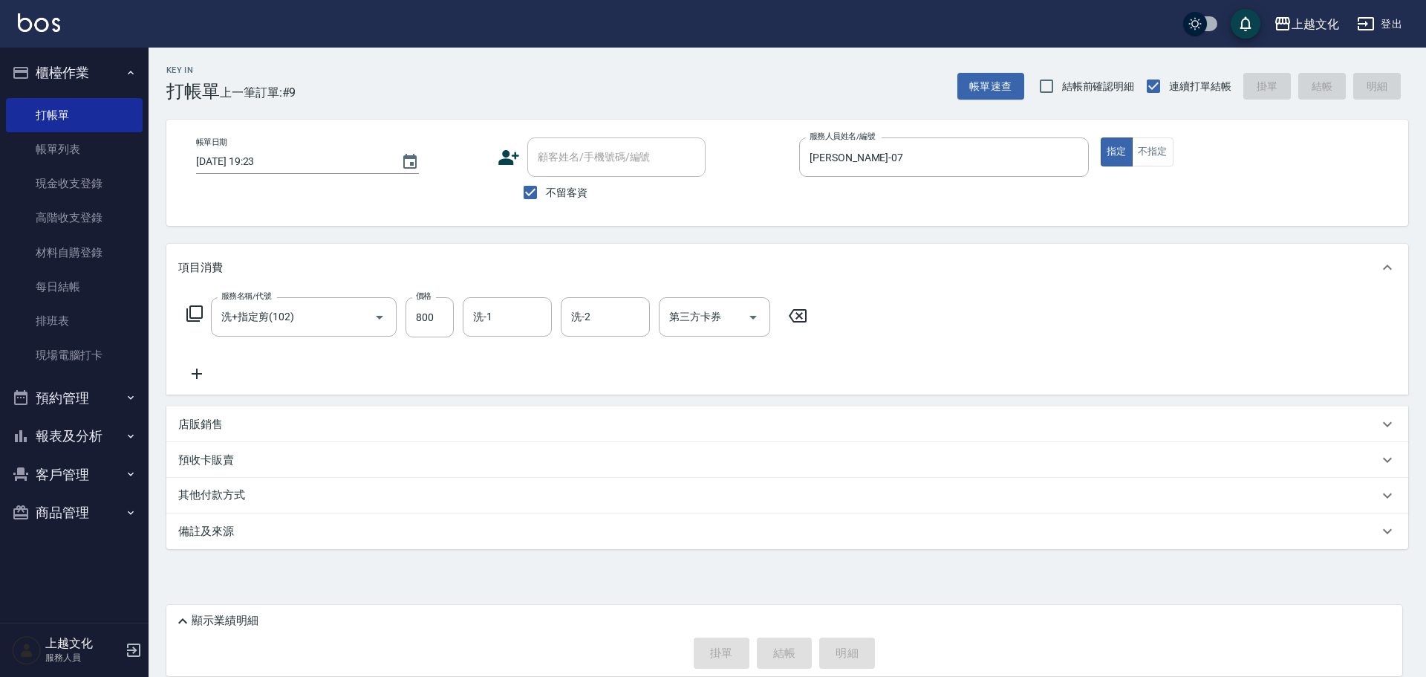
type input "[DATE] 19:24"
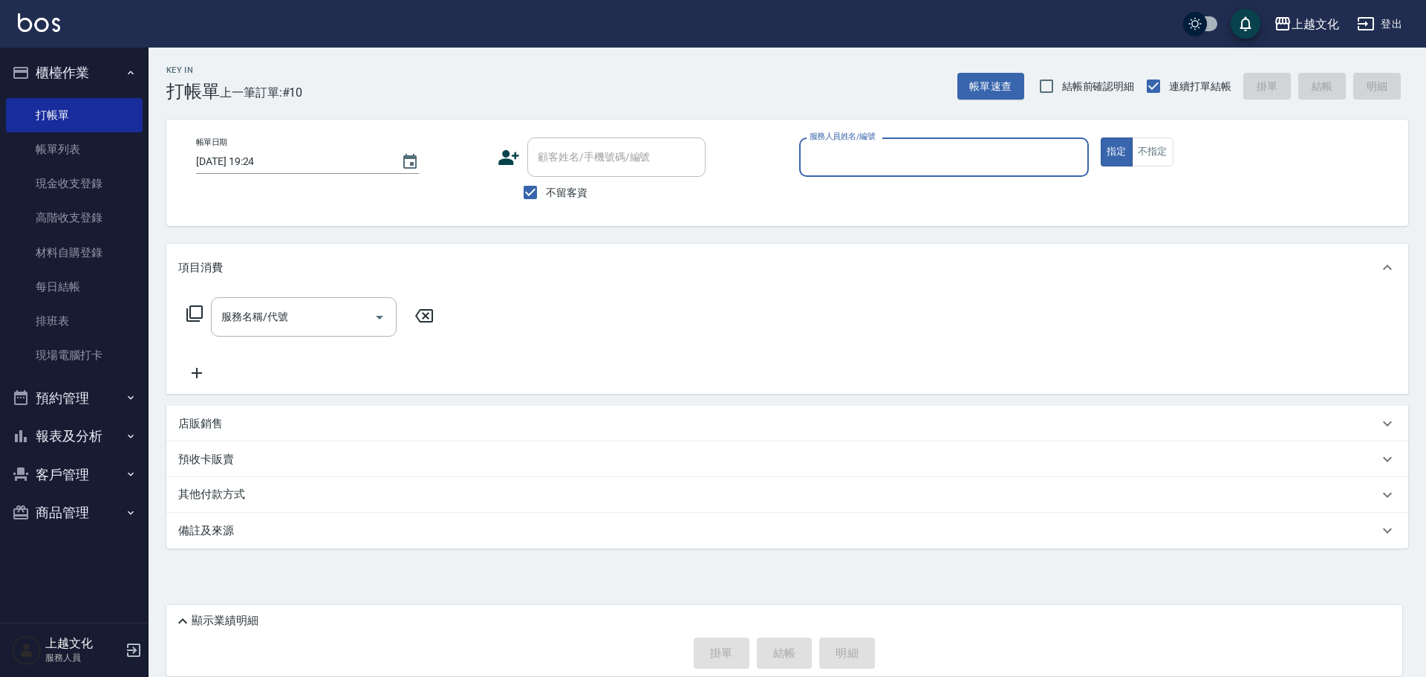
click at [877, 149] on input "服務人員姓名/編號" at bounding box center [944, 157] width 276 height 26
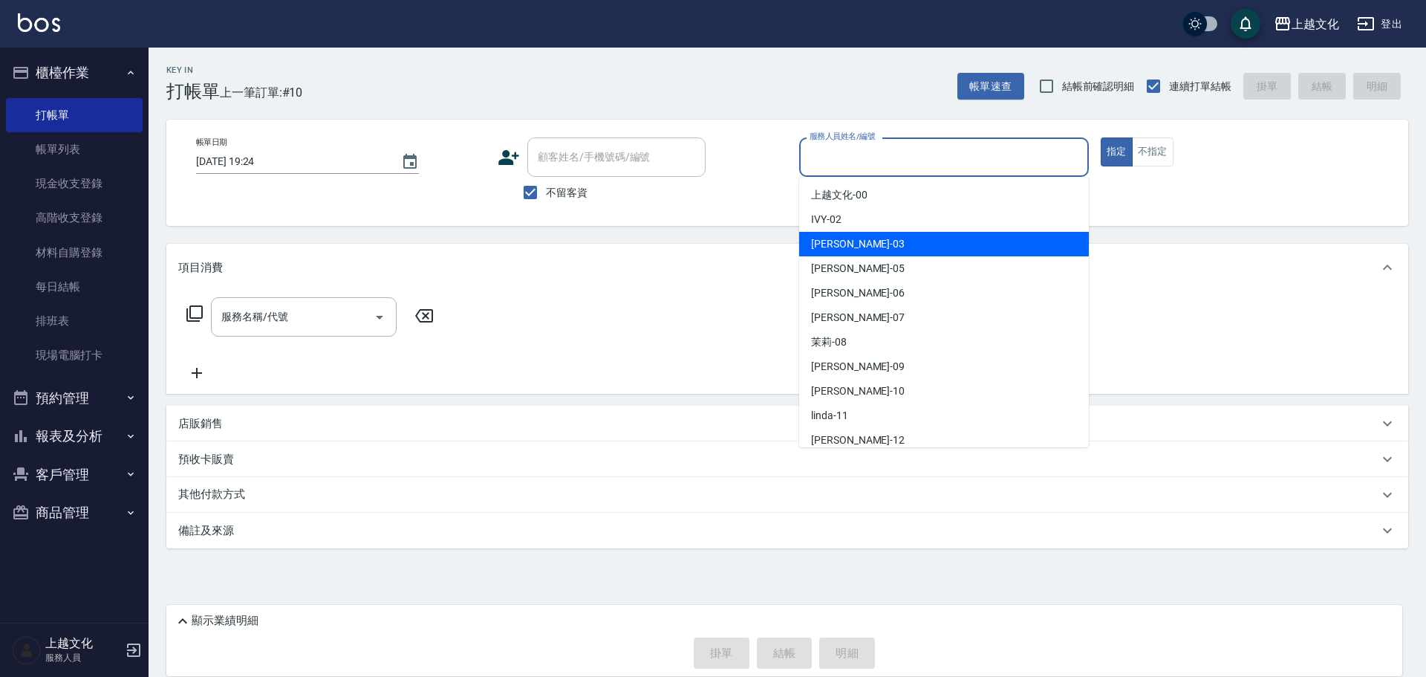
click at [848, 247] on div "[PERSON_NAME] -03" at bounding box center [944, 244] width 290 height 25
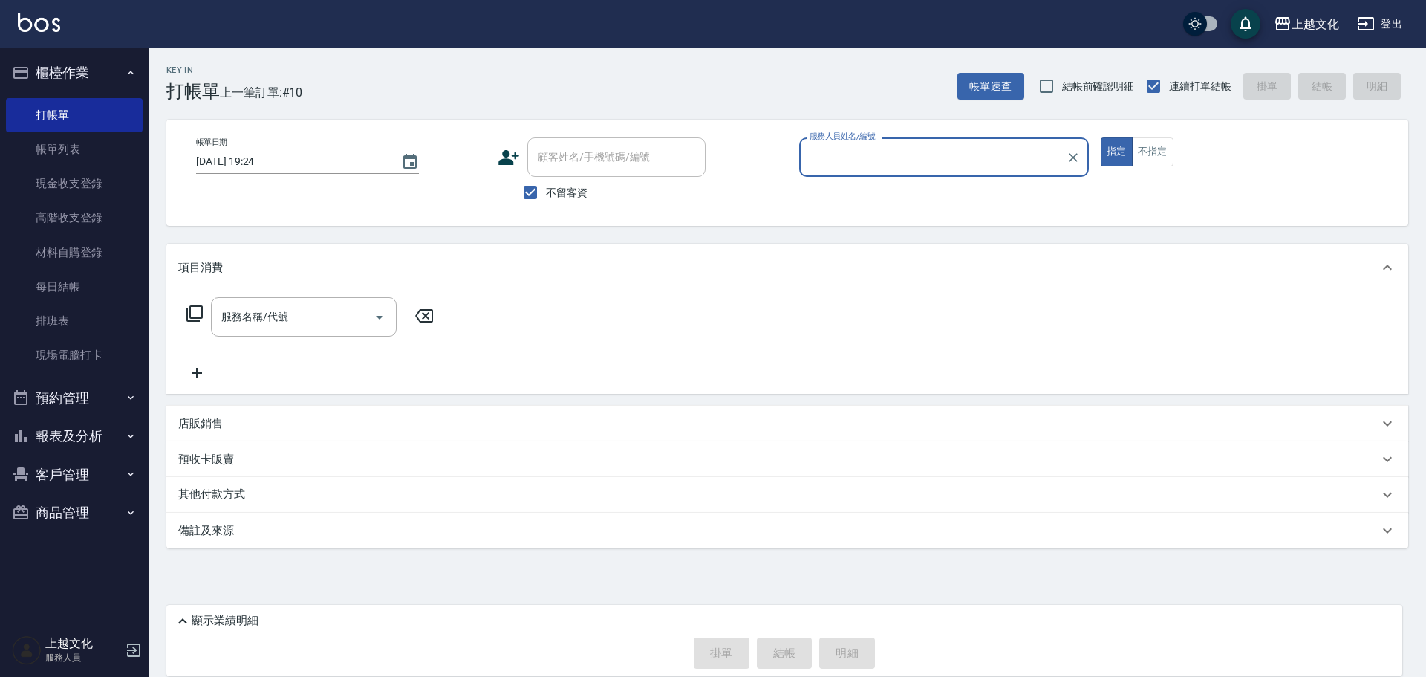
type input "[PERSON_NAME]-03"
click at [328, 319] on input "服務名稱/代號" at bounding box center [293, 317] width 150 height 26
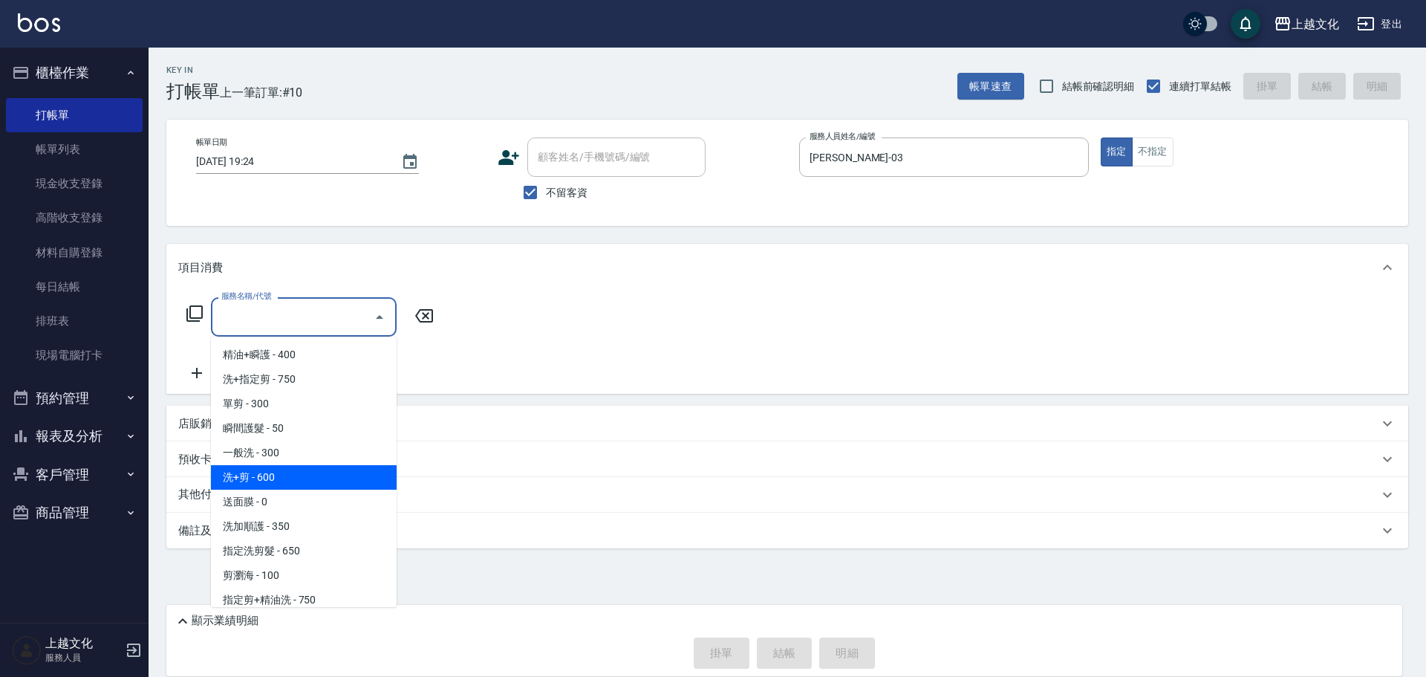
click at [314, 482] on span "洗+剪 - 600" at bounding box center [304, 477] width 186 height 25
type input "洗+剪(108)"
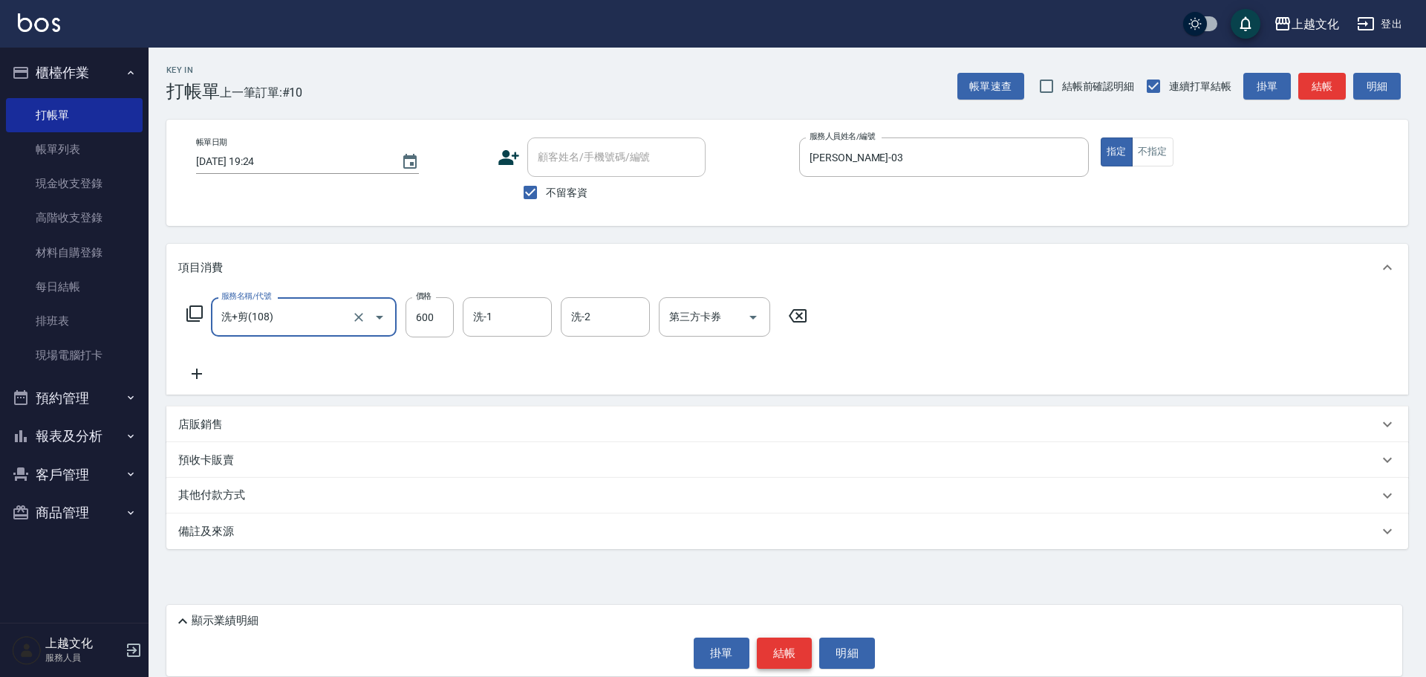
click at [778, 649] on button "結帳" at bounding box center [785, 652] width 56 height 31
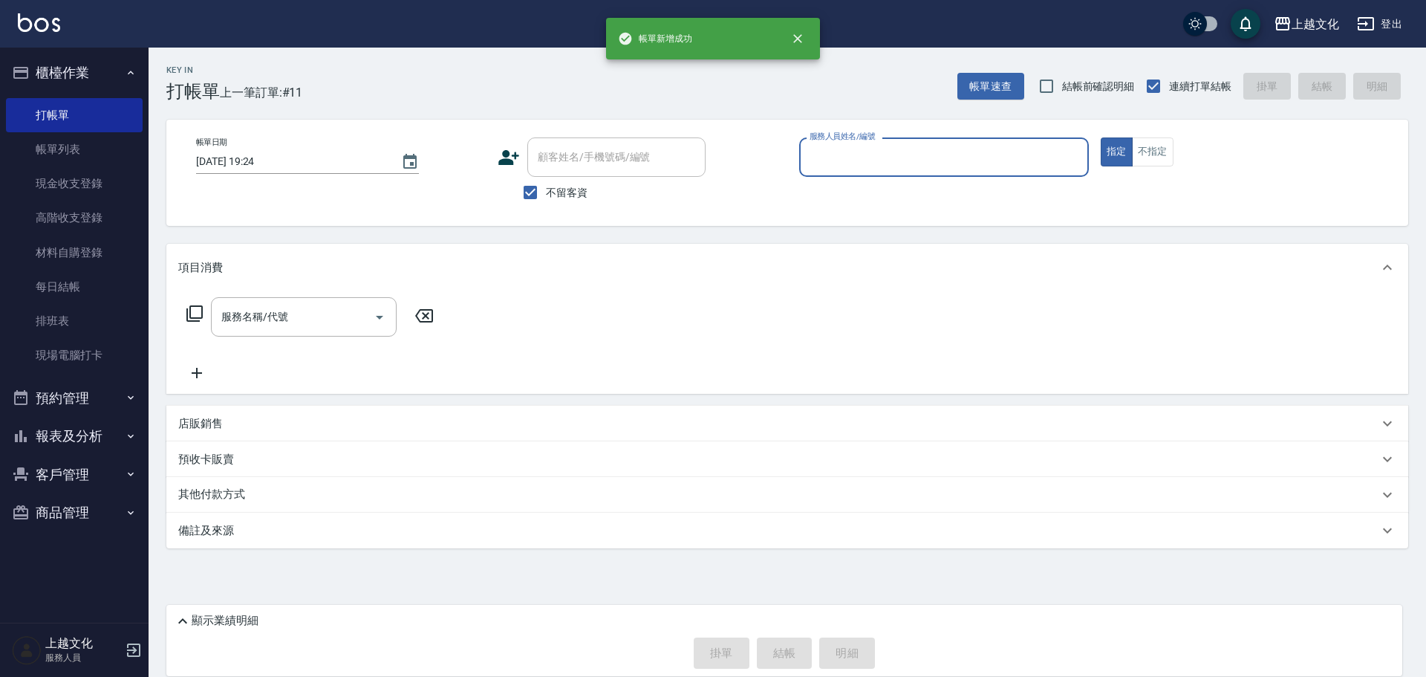
click at [914, 166] on input "服務人員姓名/編號" at bounding box center [944, 157] width 276 height 26
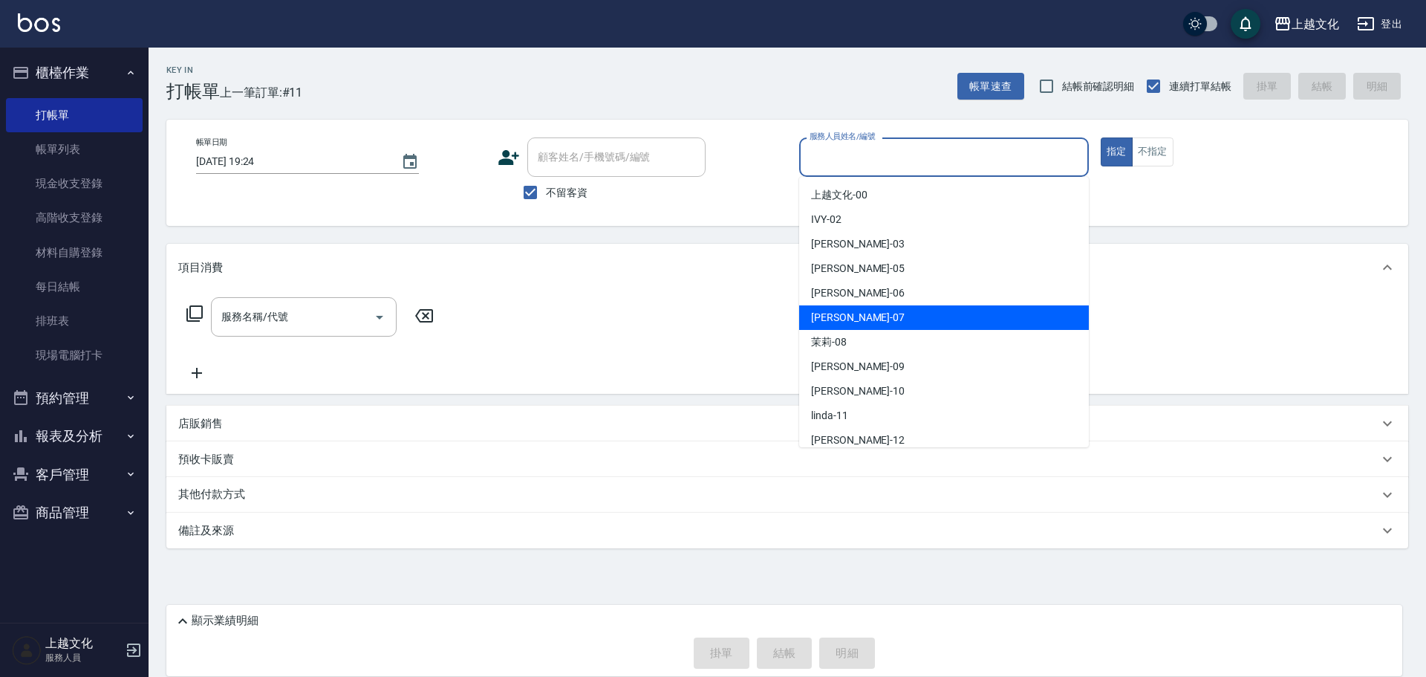
click at [850, 313] on div "[PERSON_NAME] -07" at bounding box center [944, 317] width 290 height 25
click at [850, 313] on div "服務名稱/代號 服務名稱/代號" at bounding box center [787, 342] width 1242 height 103
type input "[PERSON_NAME]-07"
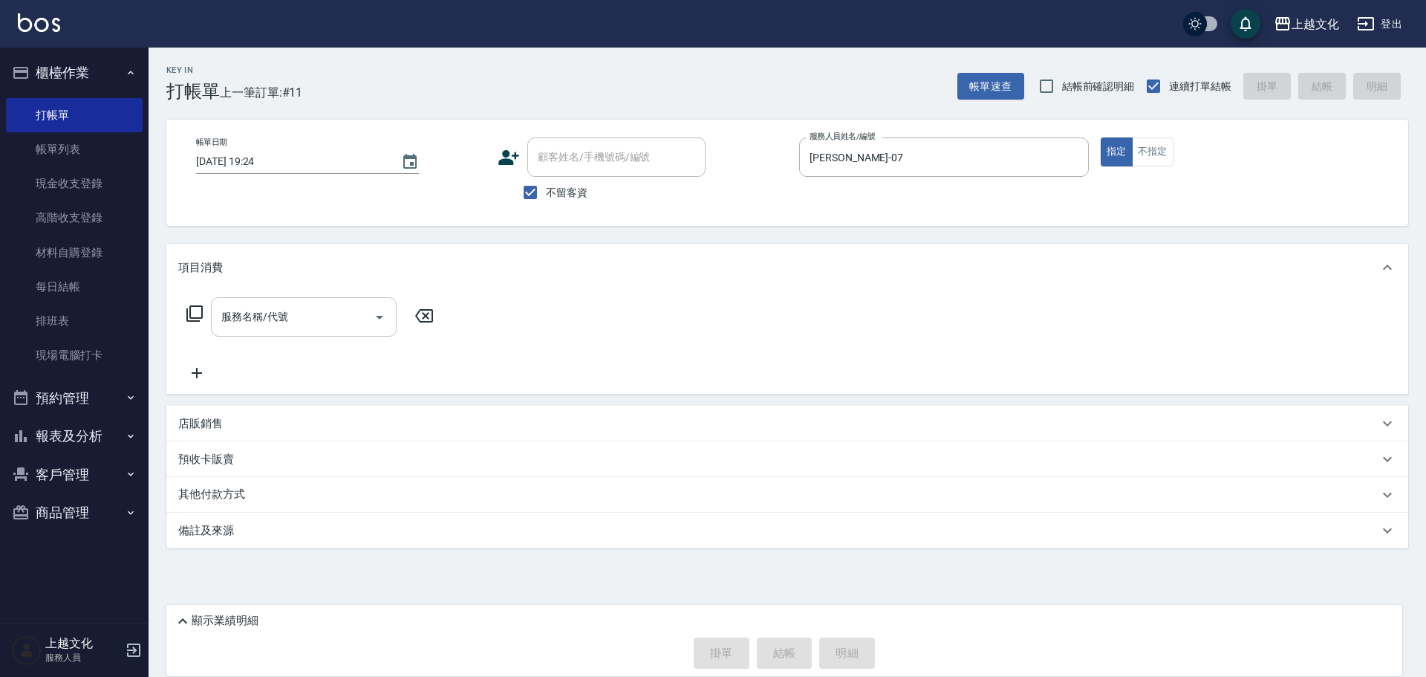
click at [238, 319] on input "服務名稱/代號" at bounding box center [293, 317] width 150 height 26
click at [240, 319] on input "服務名稱/代號" at bounding box center [293, 317] width 150 height 26
click at [283, 328] on input "服務名稱/代號" at bounding box center [293, 317] width 150 height 26
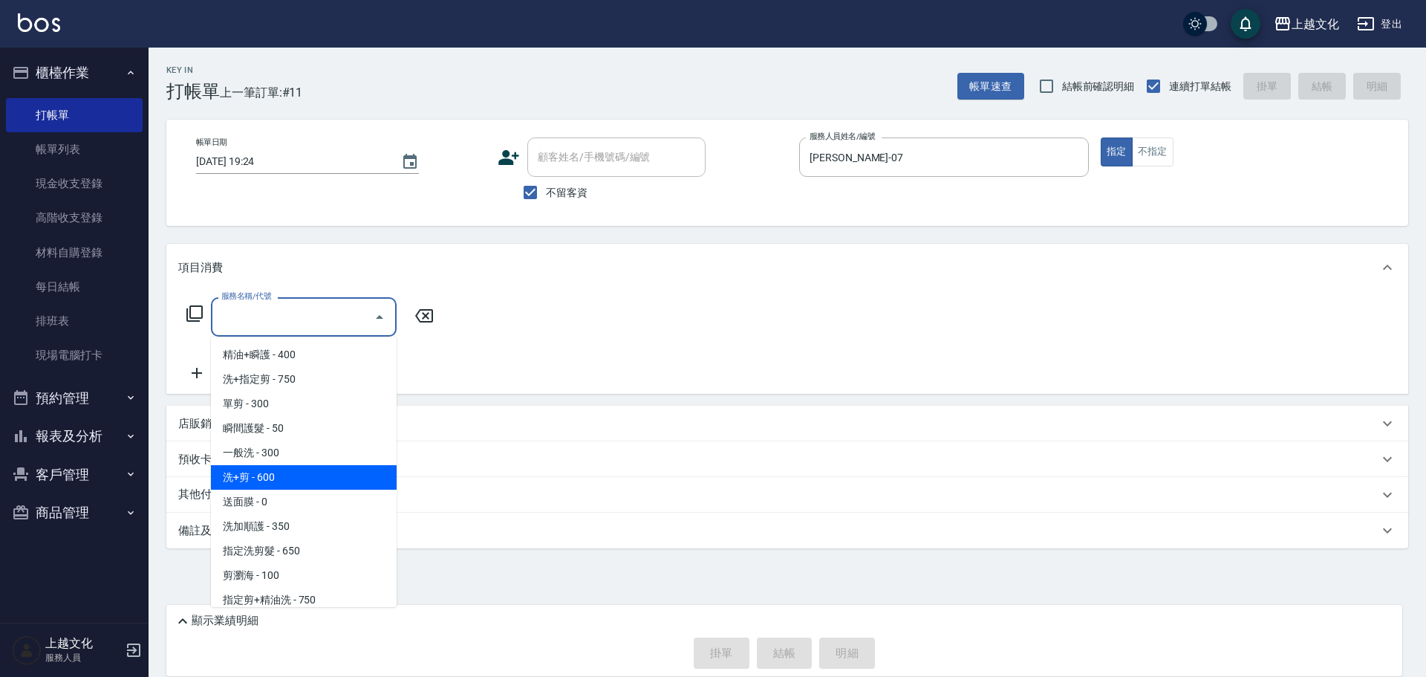
drag, startPoint x: 327, startPoint y: 478, endPoint x: 508, endPoint y: 525, distance: 187.4
click at [329, 477] on span "洗+剪 - 600" at bounding box center [304, 477] width 186 height 25
type input "洗+剪(108)"
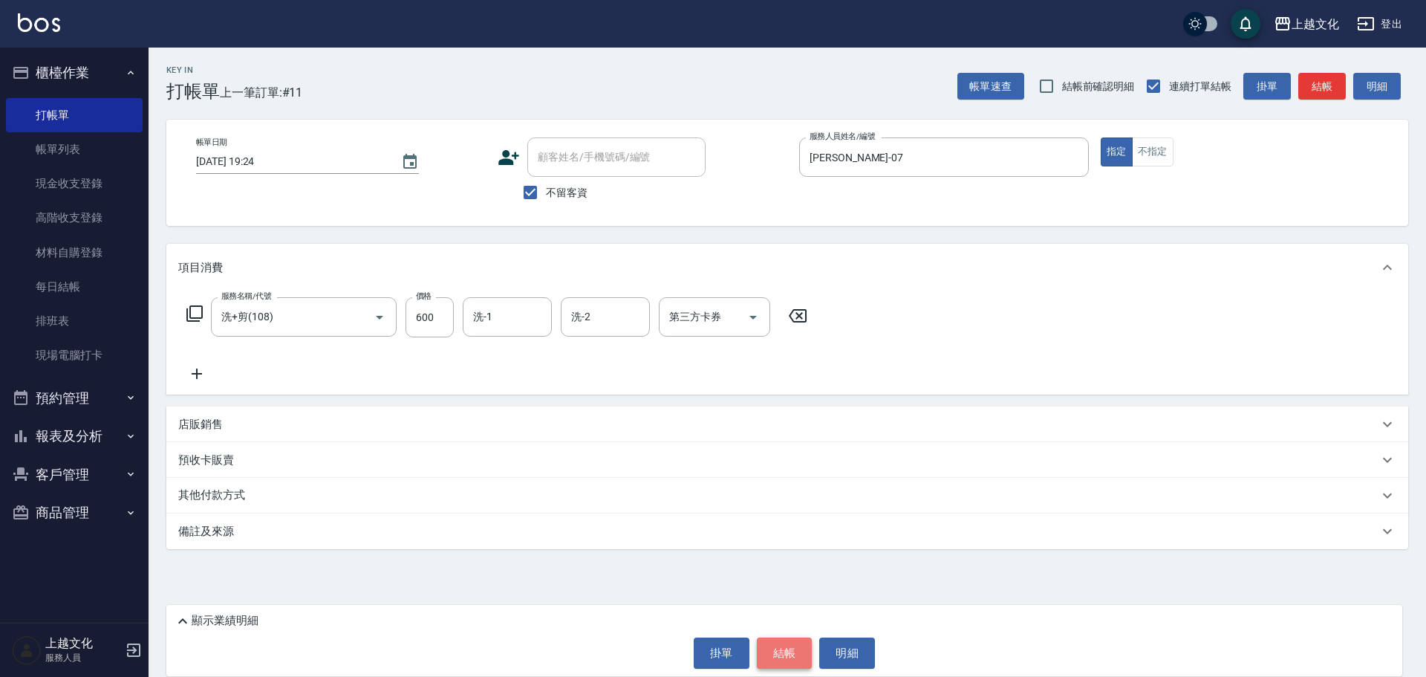
click at [770, 653] on button "結帳" at bounding box center [785, 652] width 56 height 31
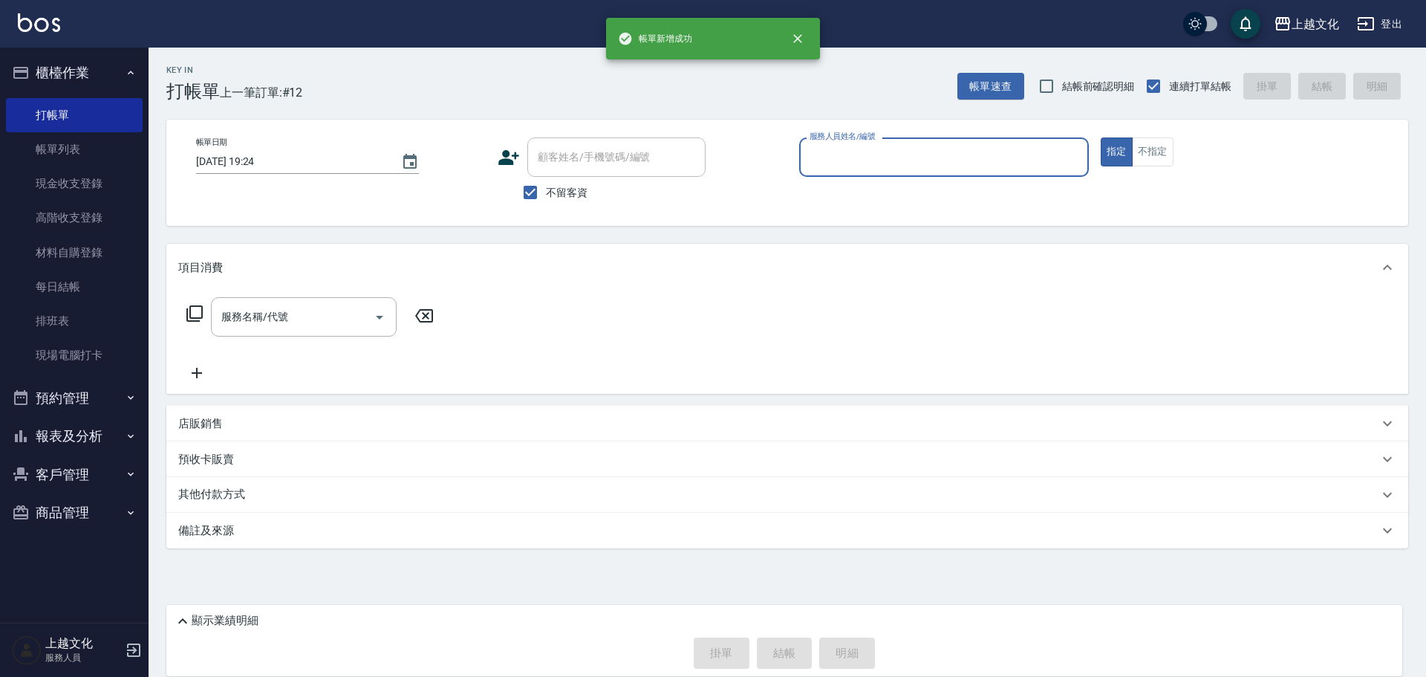
click at [920, 156] on input "服務人員姓名/編號" at bounding box center [944, 157] width 276 height 26
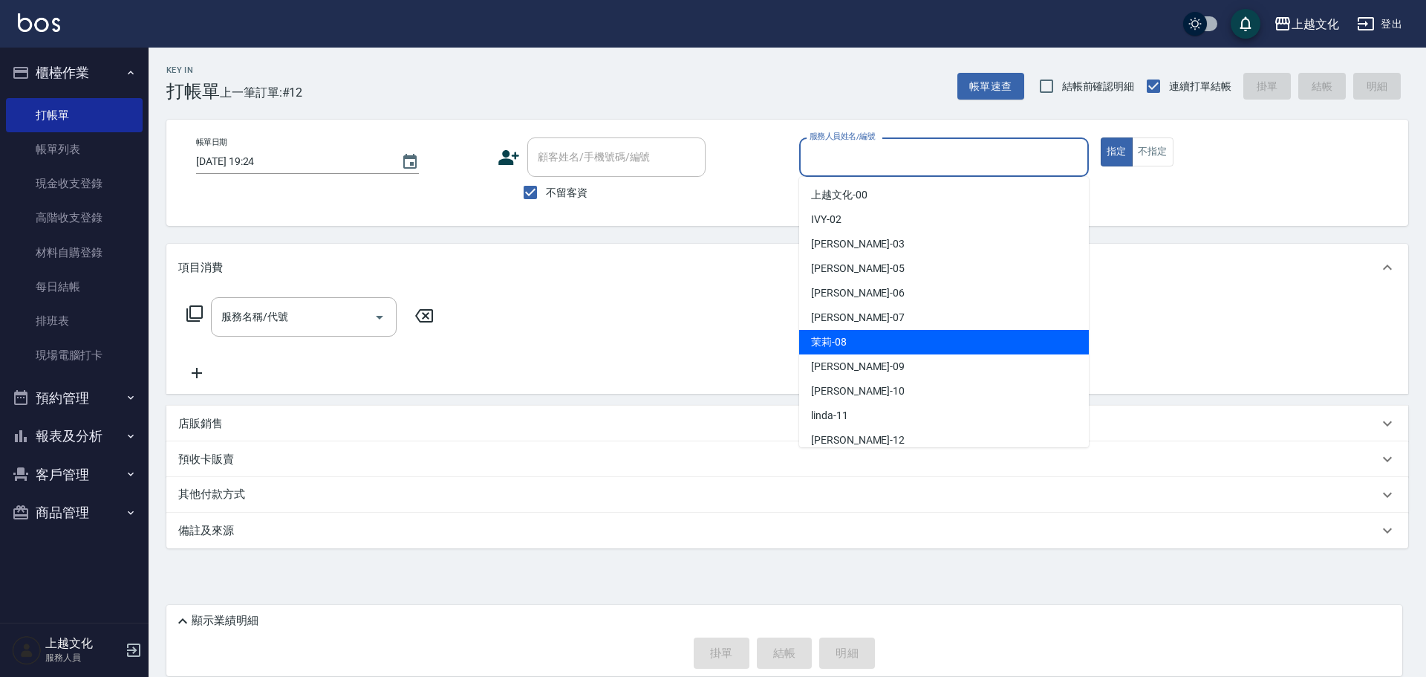
click at [877, 341] on div "茉莉 -08" at bounding box center [944, 342] width 290 height 25
click at [877, 341] on div "服務名稱/代號 服務名稱/代號" at bounding box center [787, 342] width 1242 height 103
type input "茉莉-08"
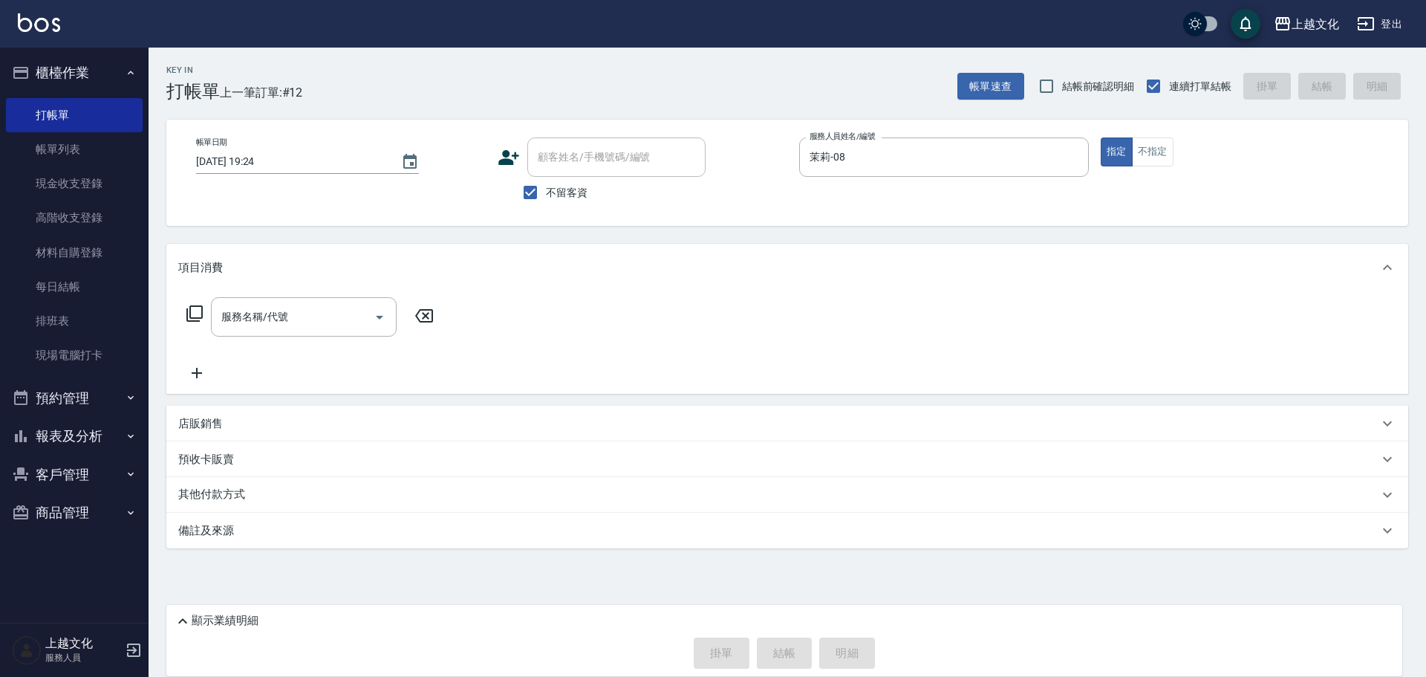
click at [193, 307] on icon at bounding box center [194, 313] width 16 height 16
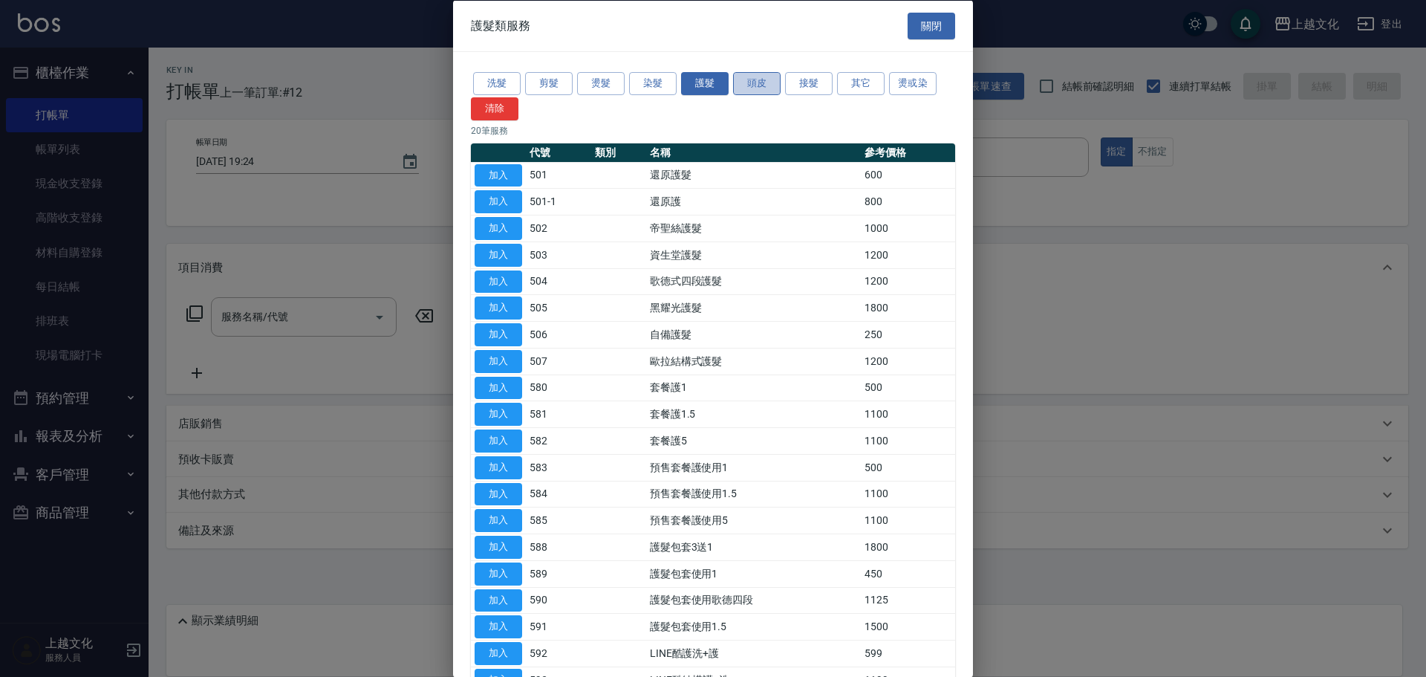
click at [752, 84] on button "頭皮" at bounding box center [757, 83] width 48 height 23
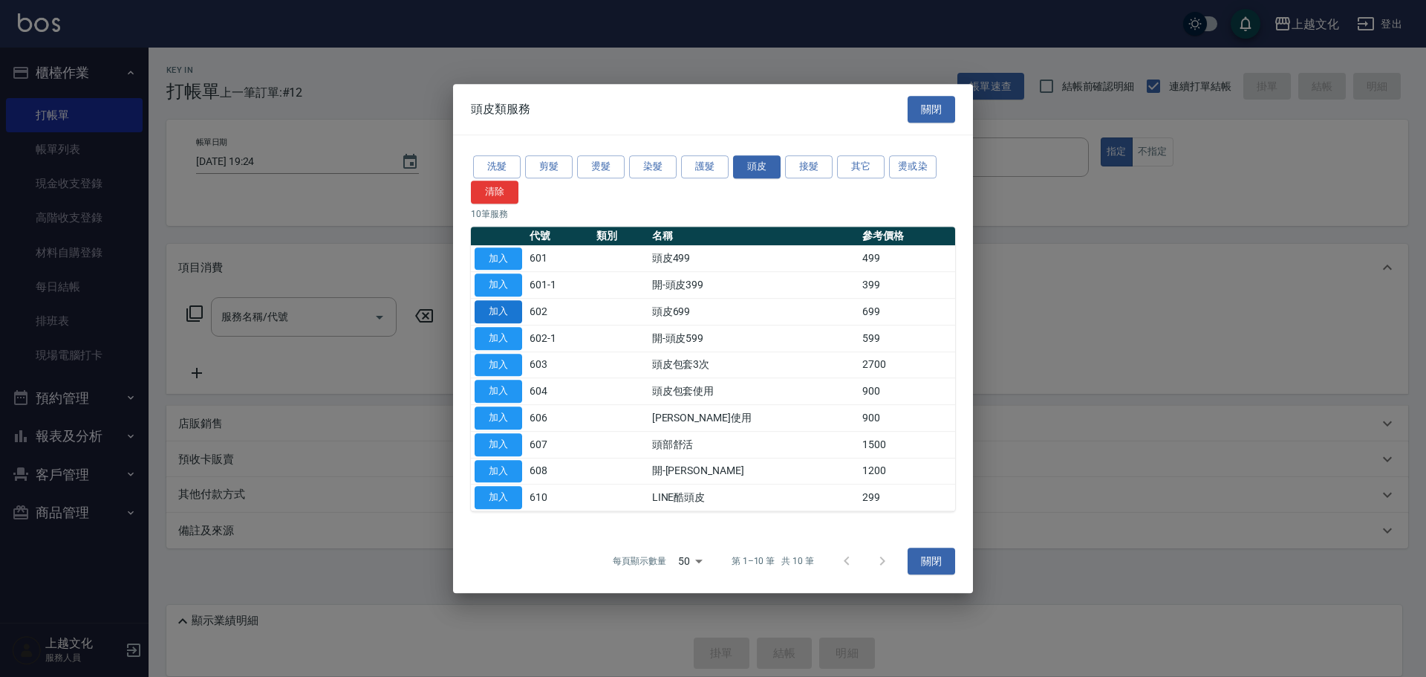
click at [481, 309] on button "加入" at bounding box center [499, 311] width 48 height 23
type input "頭皮699(602)"
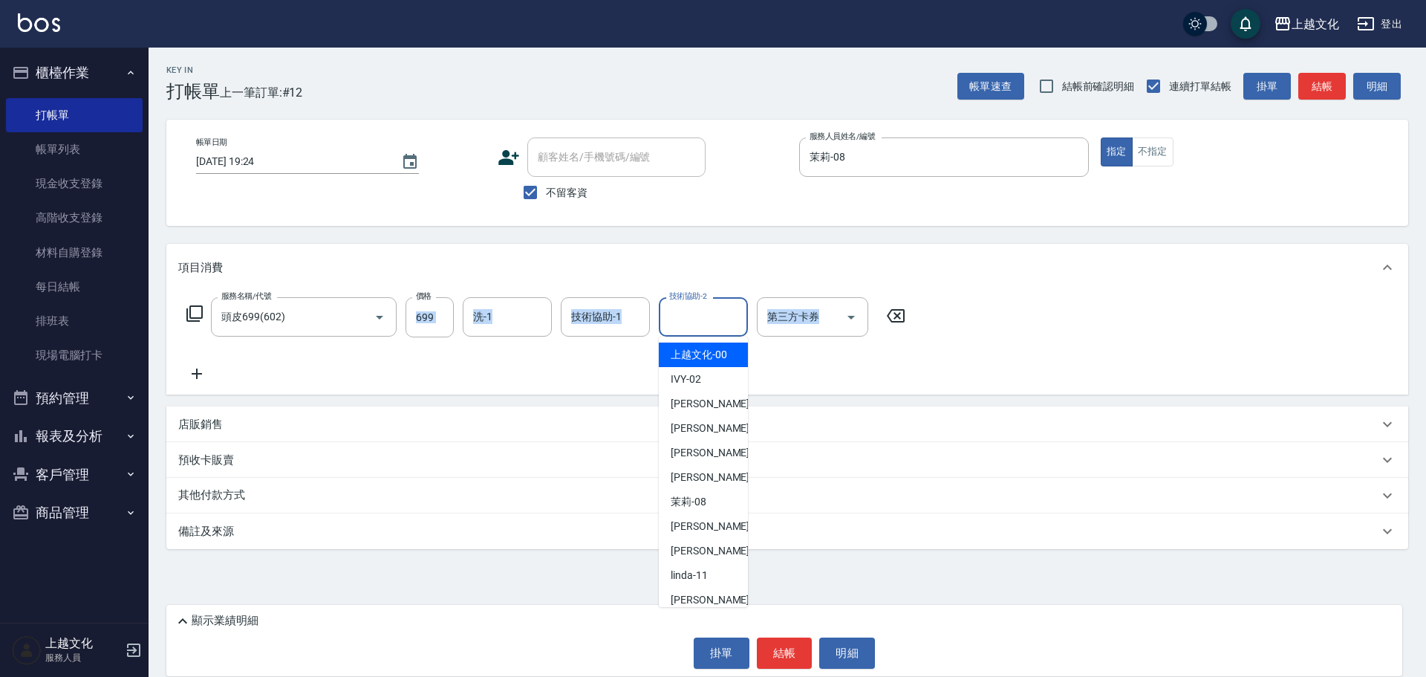
click at [721, 318] on input "技術協助-2" at bounding box center [704, 317] width 76 height 26
click at [698, 376] on span "IVY -02" at bounding box center [686, 379] width 30 height 16
type input "IVY-02"
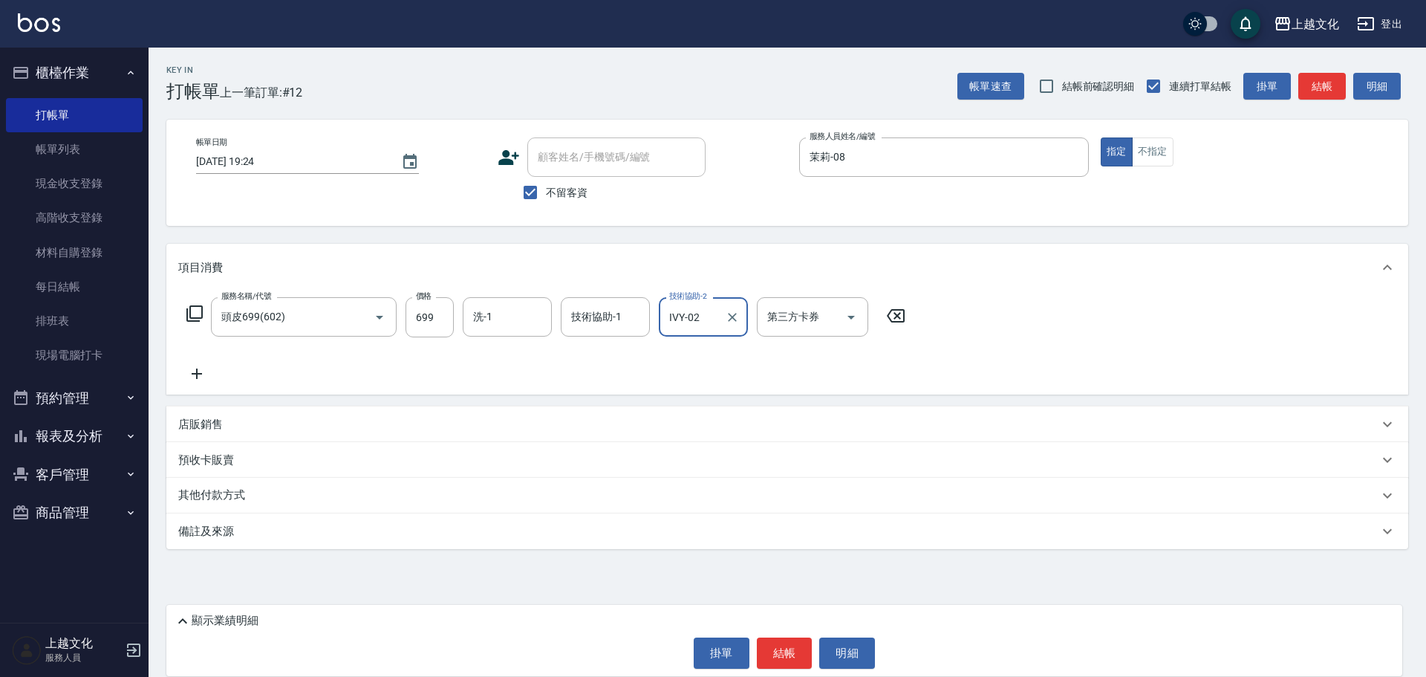
click at [197, 371] on icon at bounding box center [197, 373] width 10 height 10
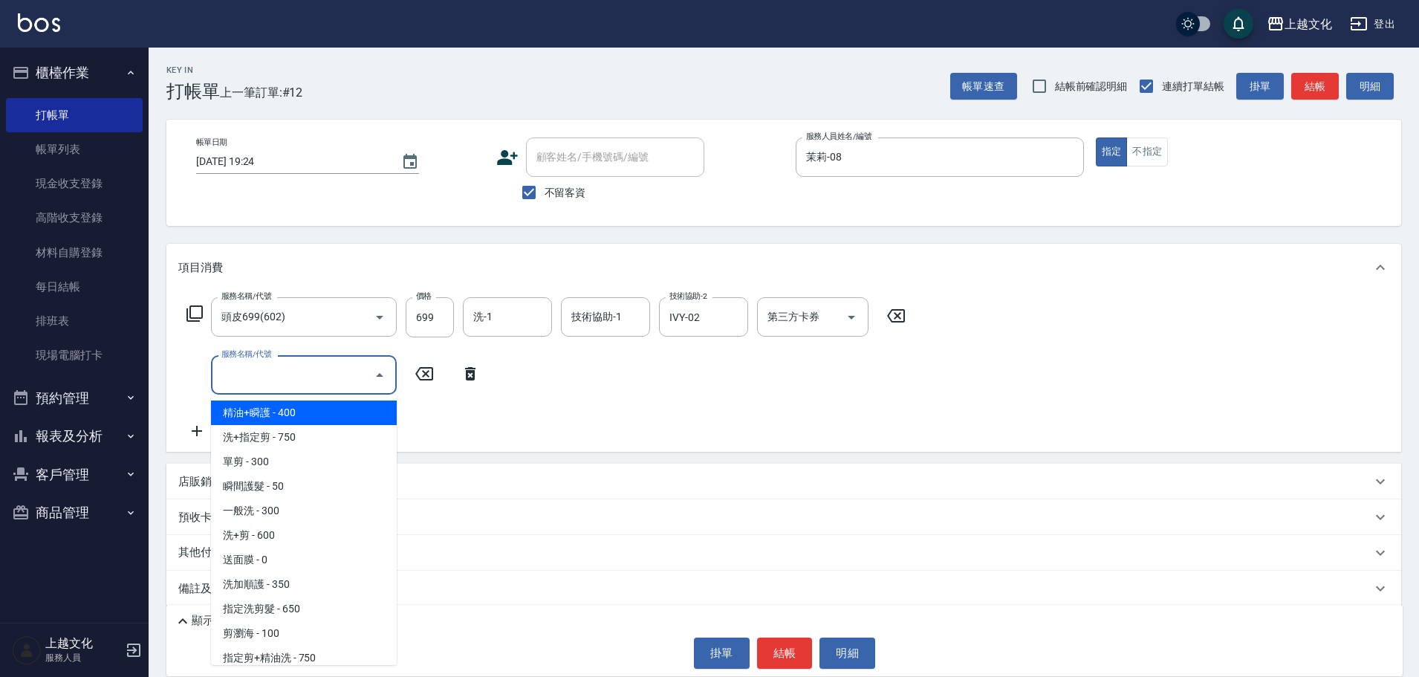
click at [322, 381] on input "服務名稱/代號" at bounding box center [293, 375] width 150 height 26
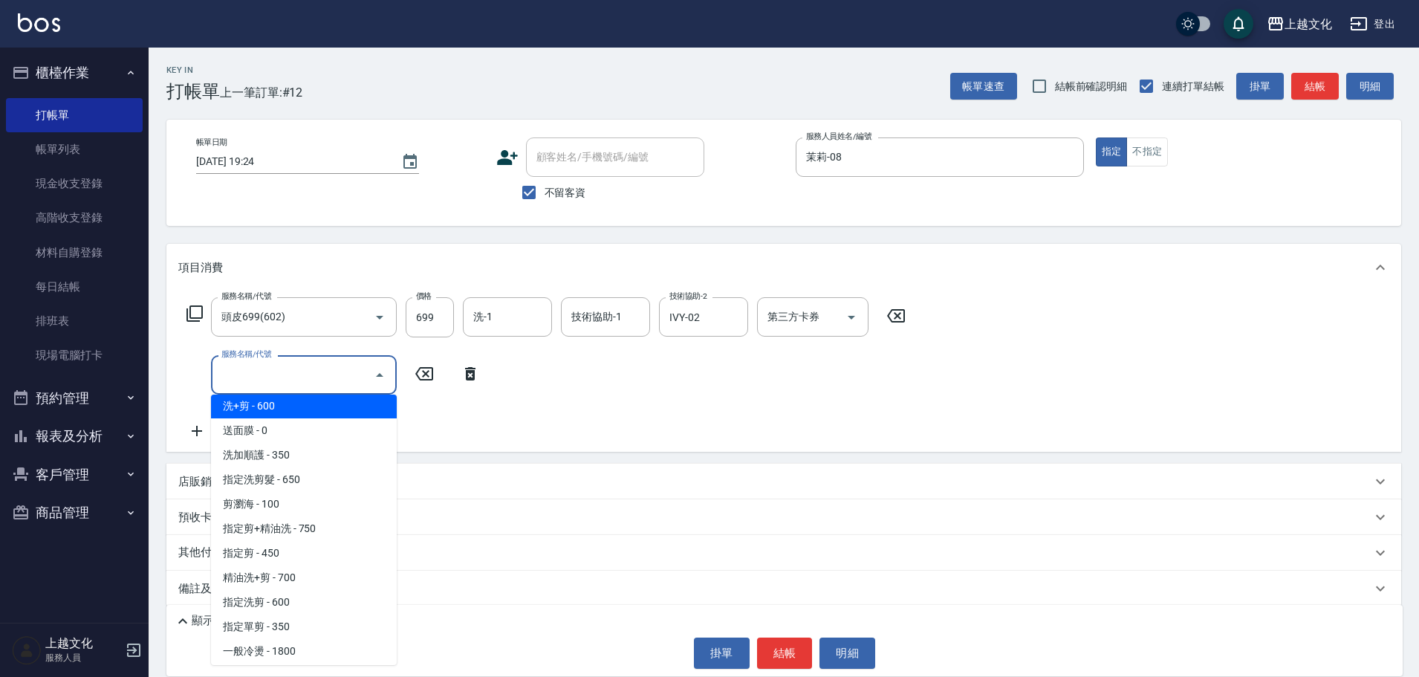
scroll to position [149, 0]
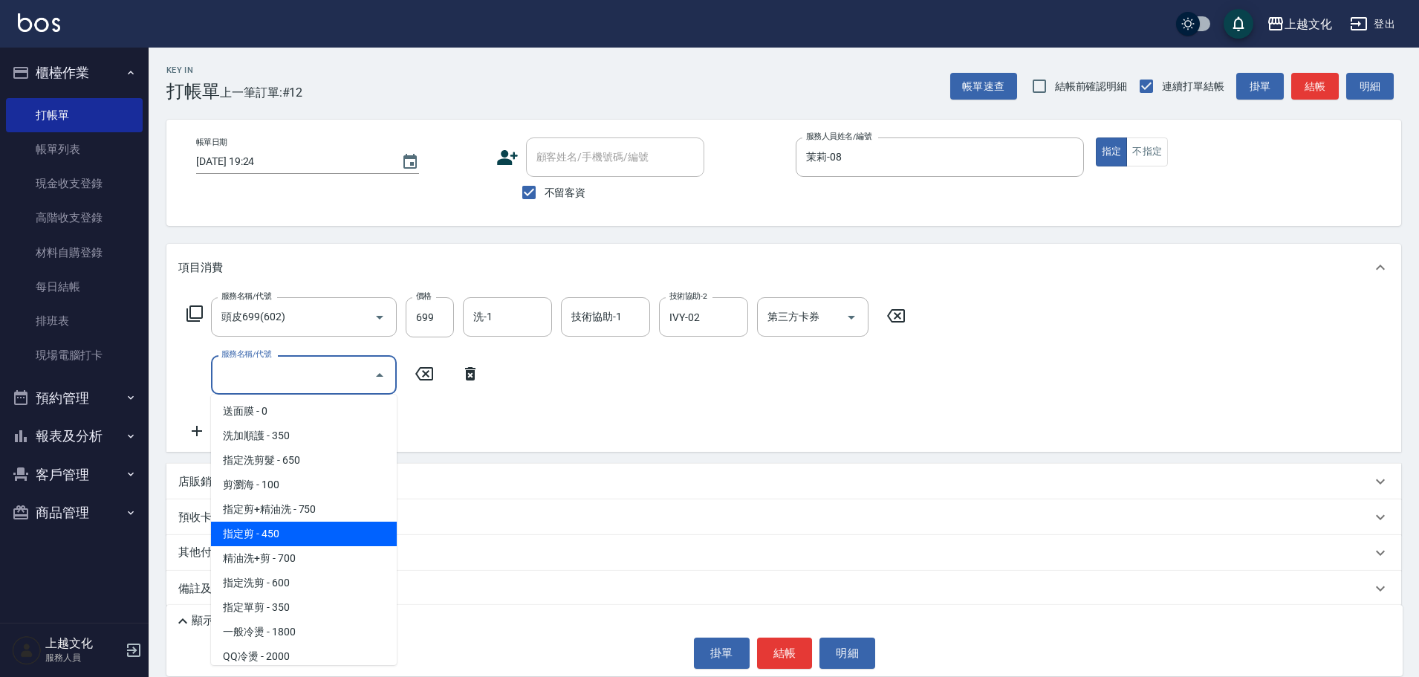
drag, startPoint x: 290, startPoint y: 536, endPoint x: 368, endPoint y: 547, distance: 78.7
click at [290, 536] on span "指定剪 - 450" at bounding box center [304, 533] width 186 height 25
type input "指定剪(205)"
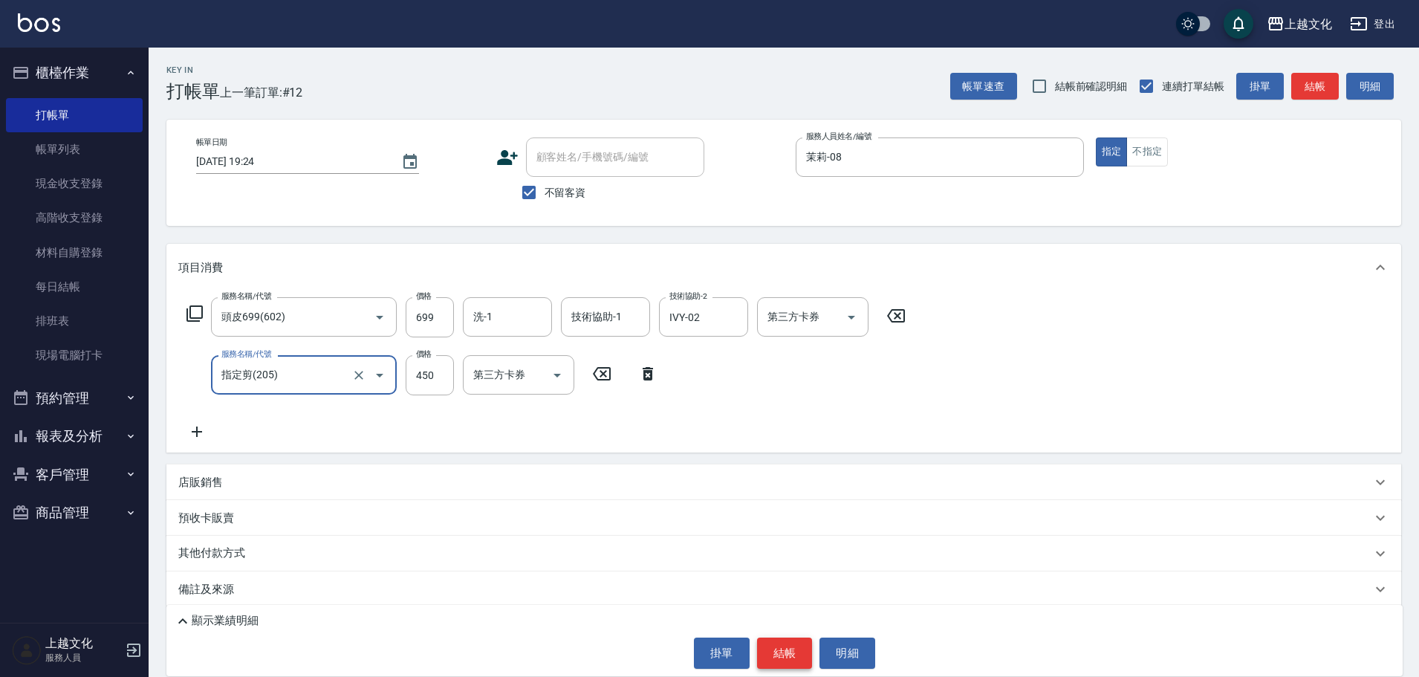
click at [787, 654] on button "結帳" at bounding box center [785, 652] width 56 height 31
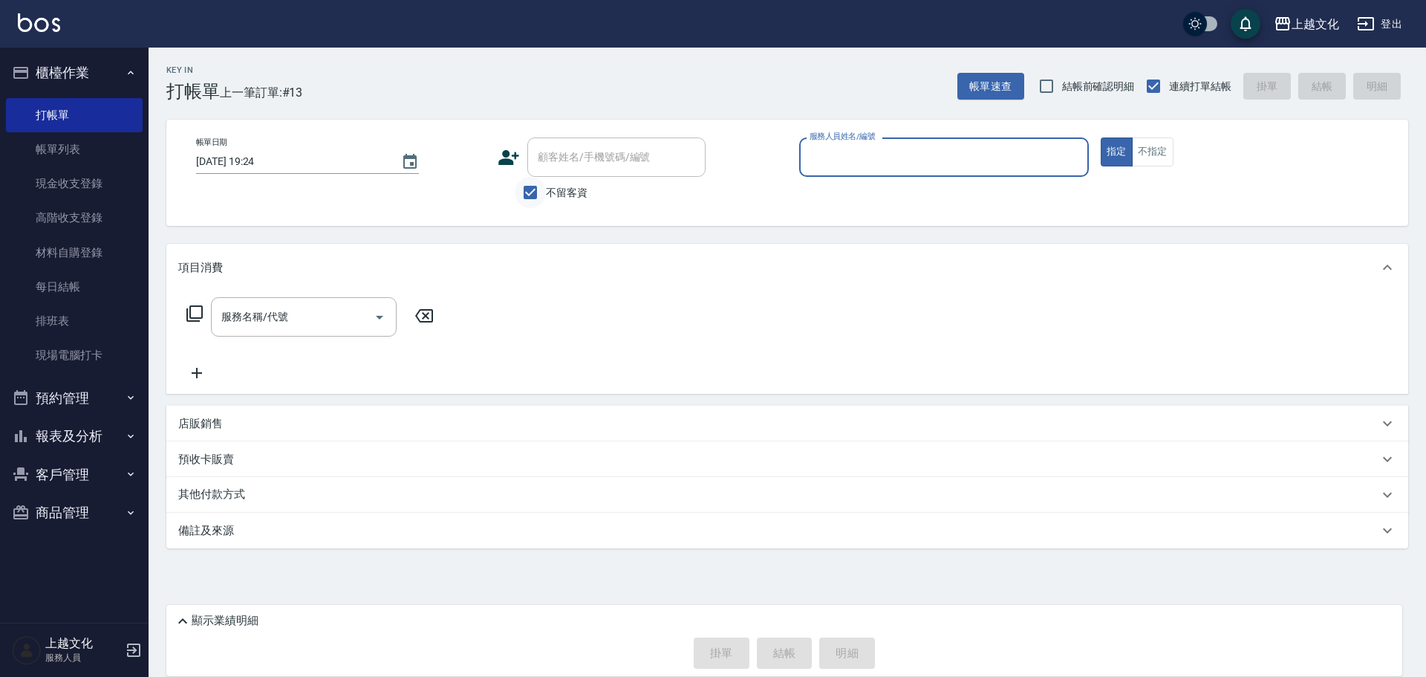
click at [534, 190] on input "不留客資" at bounding box center [530, 192] width 31 height 31
checkbox input "false"
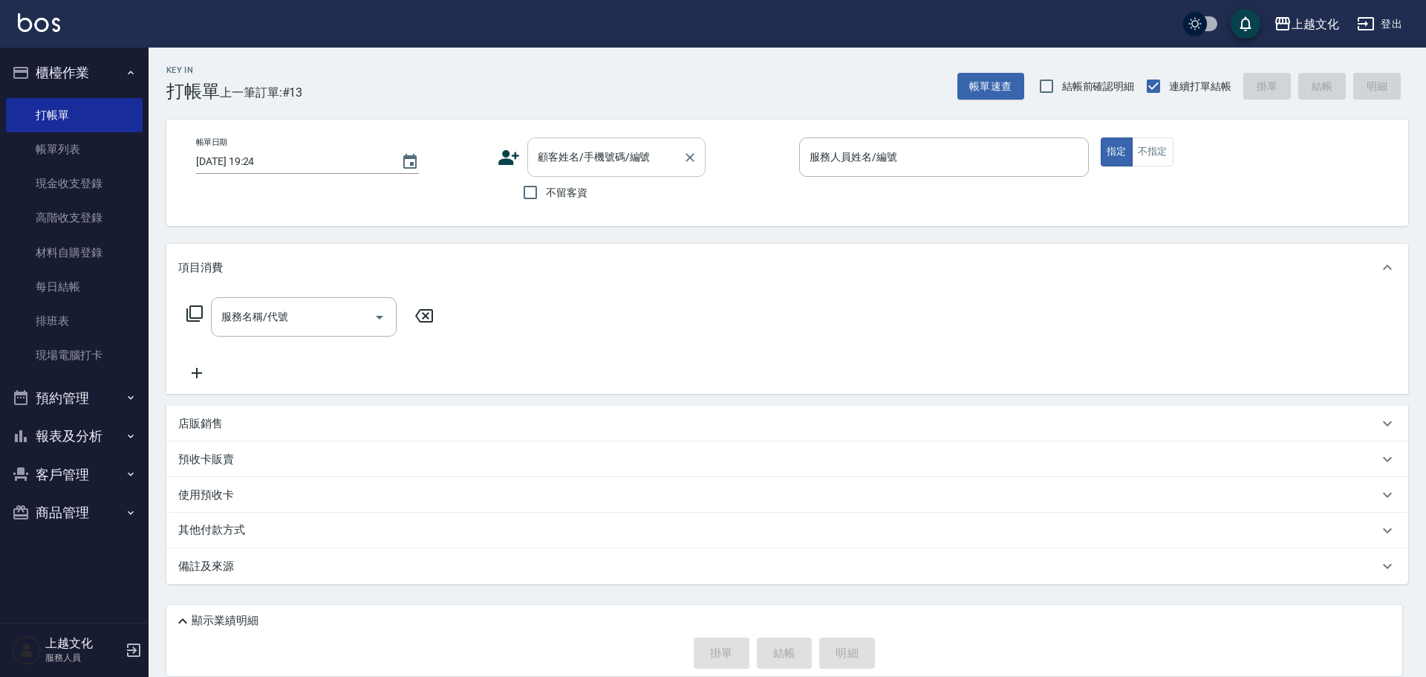
click at [536, 172] on div "顧客姓名/手機號碼/編號" at bounding box center [616, 156] width 178 height 39
type input "[PERSON_NAME]老師"
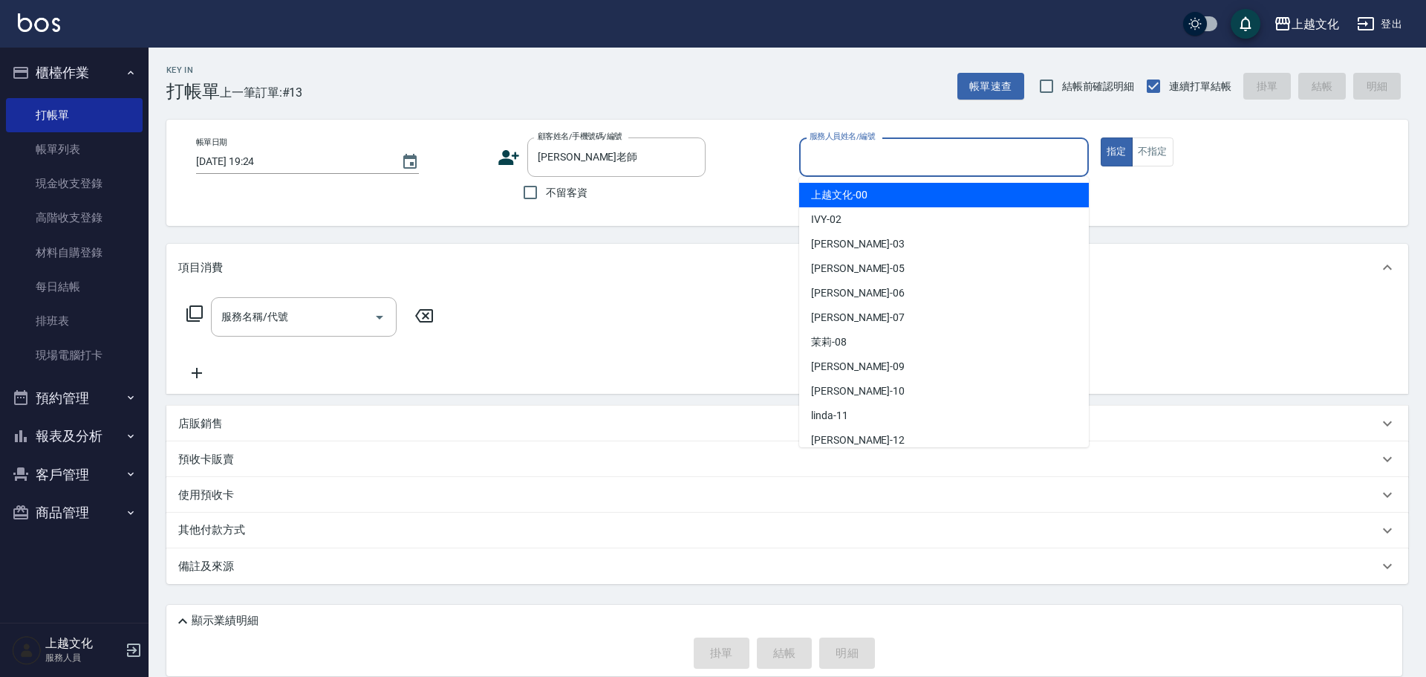
click at [897, 159] on input "服務人員姓名/編號" at bounding box center [944, 157] width 276 height 26
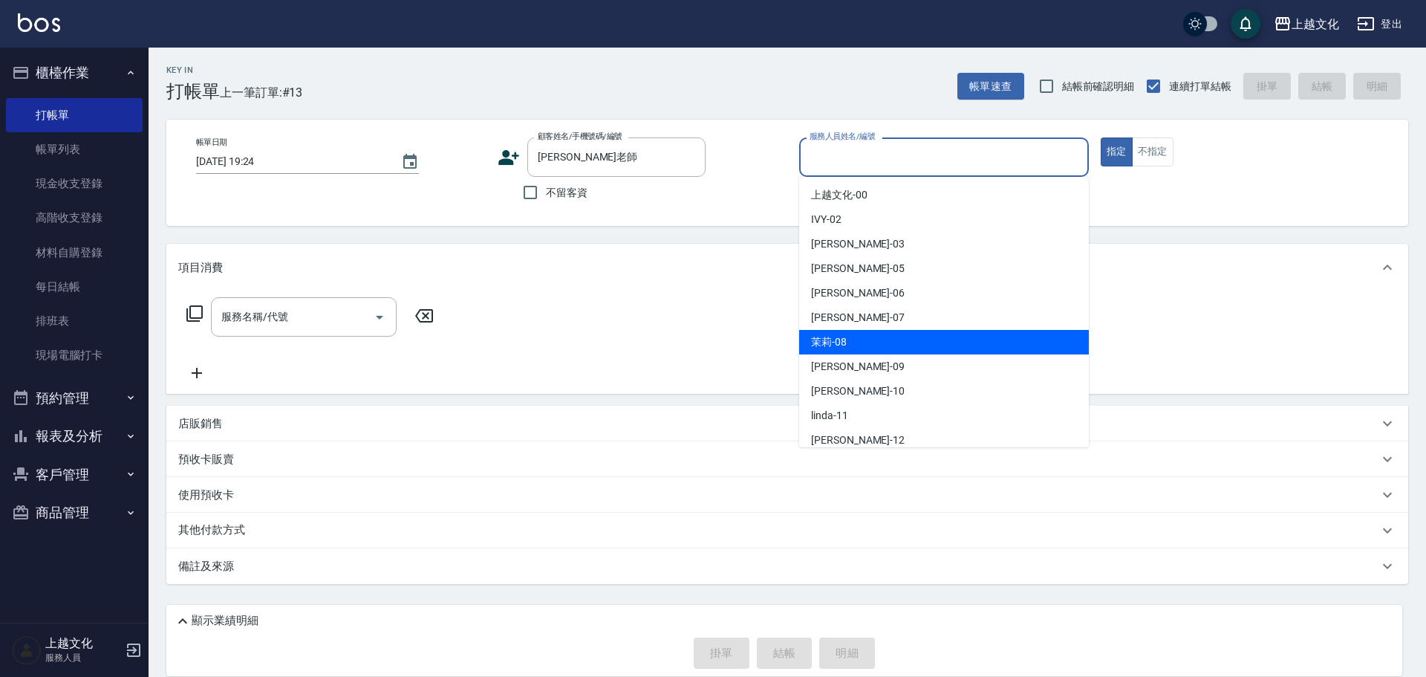
click at [863, 348] on div "茉莉 -08" at bounding box center [944, 342] width 290 height 25
type input "茉莉-08"
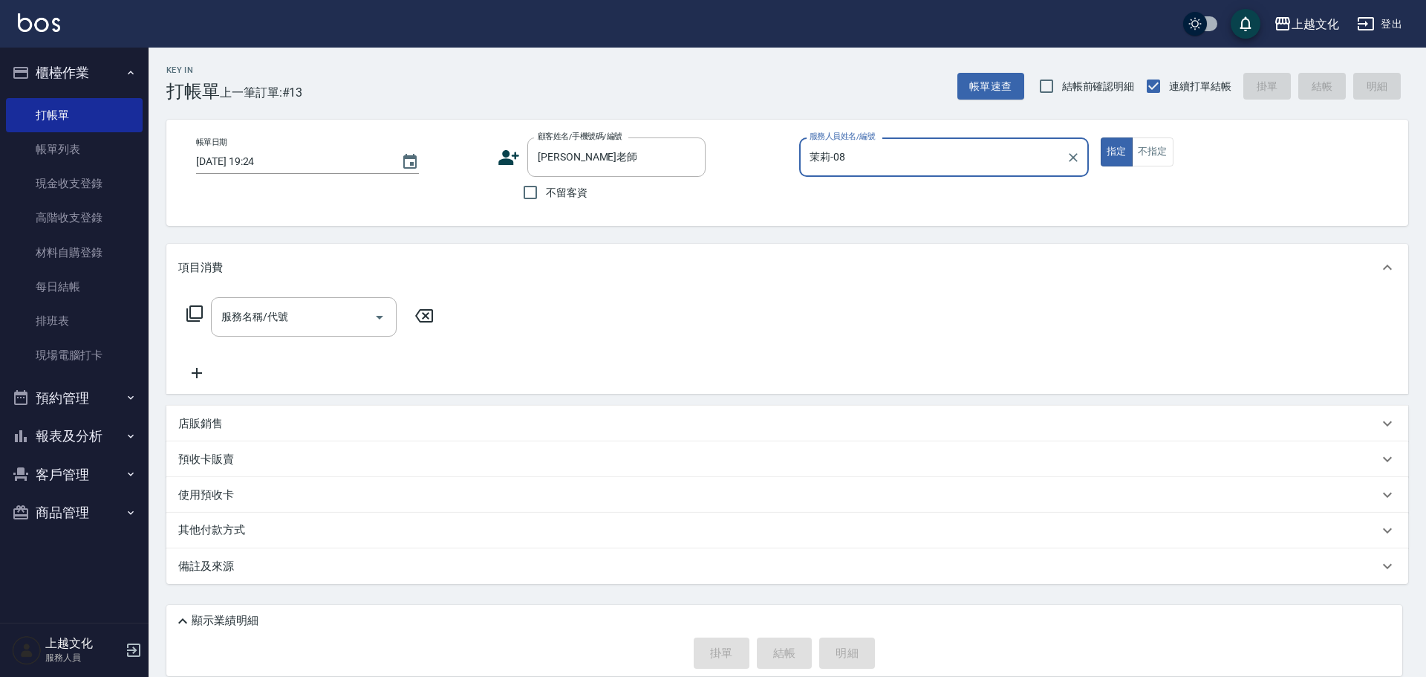
click at [196, 309] on icon at bounding box center [195, 314] width 18 height 18
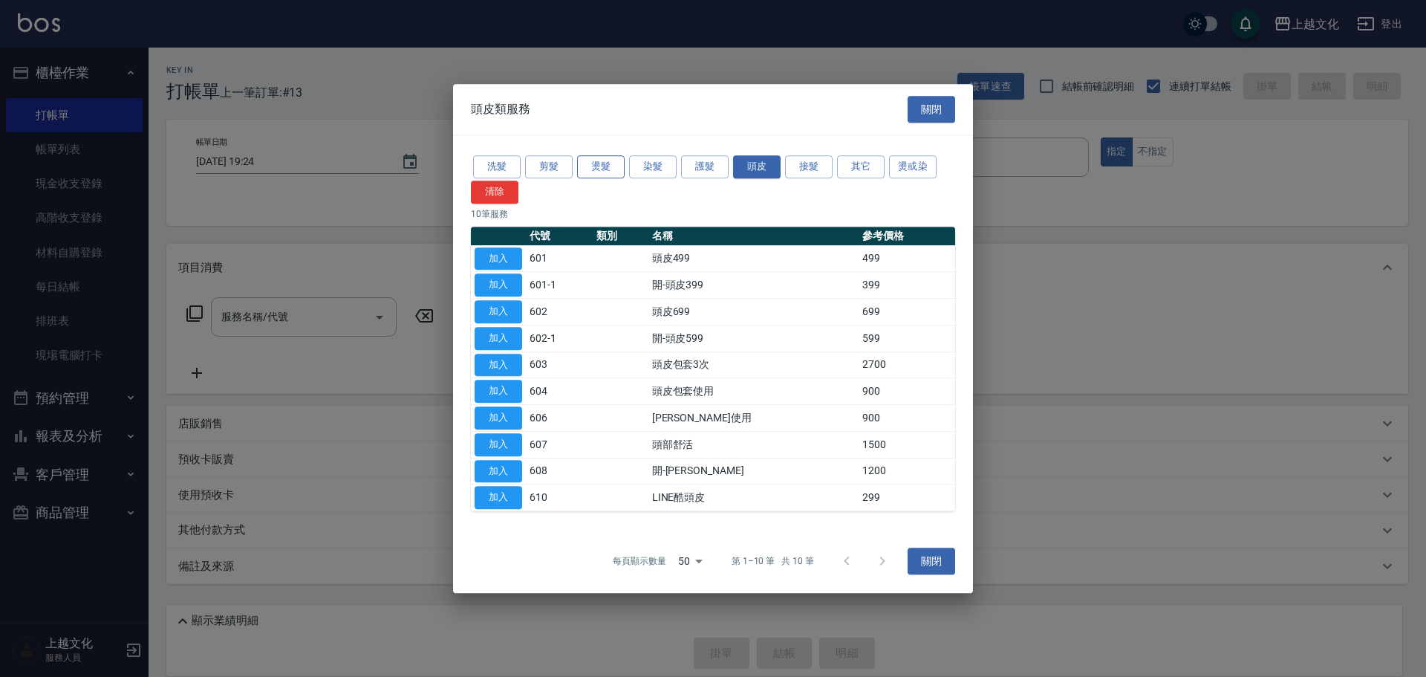
click at [605, 169] on button "燙髮" at bounding box center [601, 166] width 48 height 23
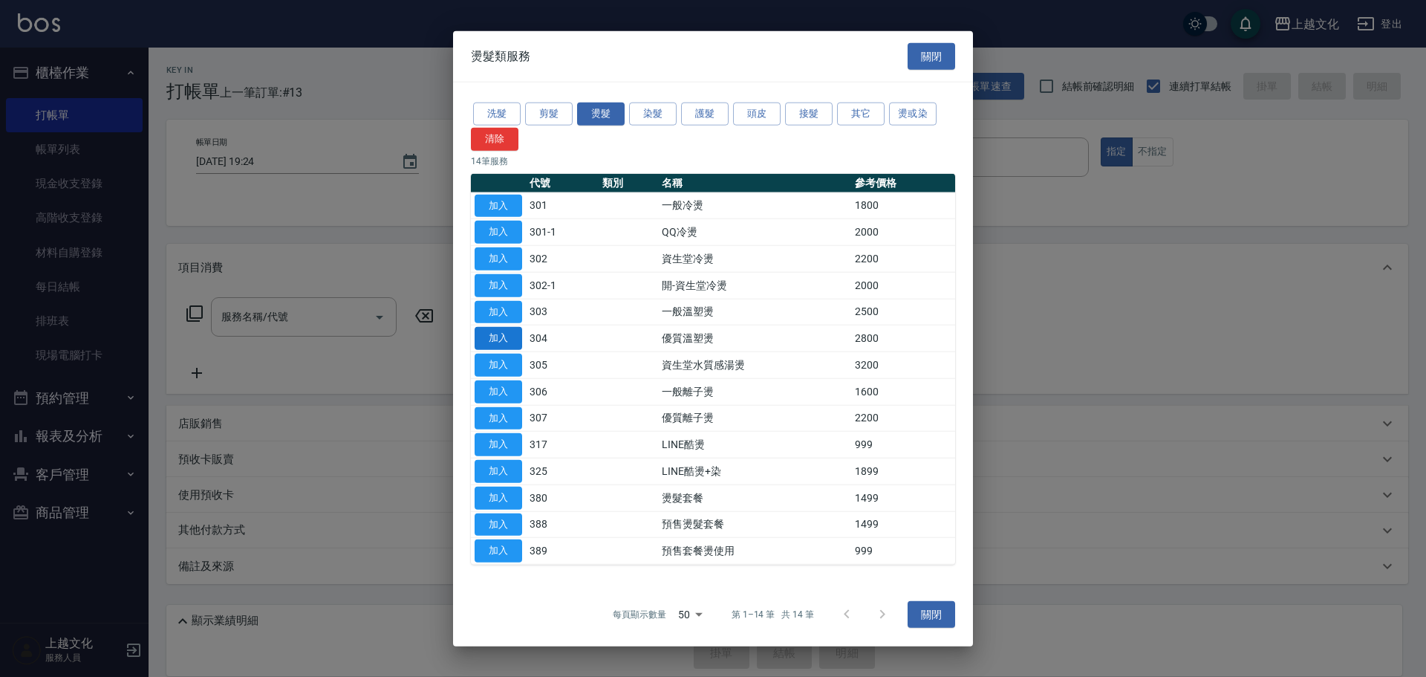
click at [492, 339] on button "加入" at bounding box center [499, 338] width 48 height 23
type input "優質溫塑燙(304)"
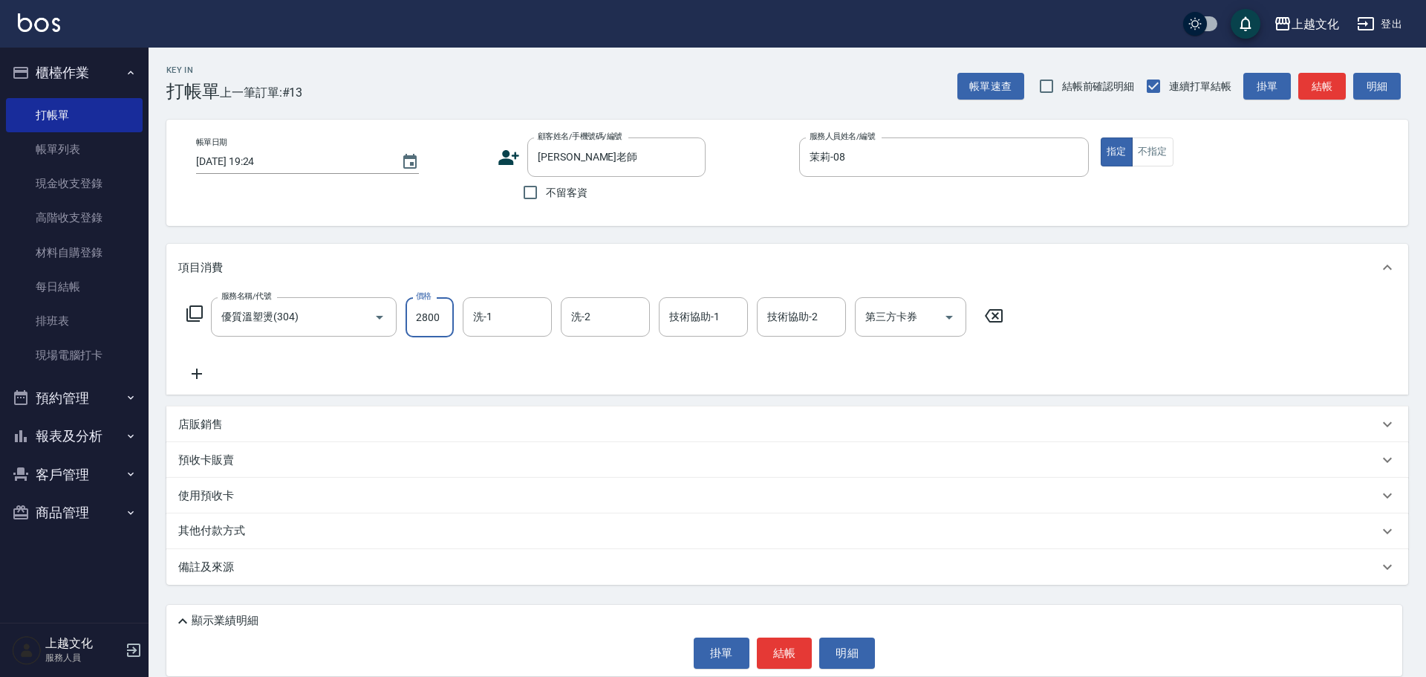
click at [440, 328] on input "2800" at bounding box center [430, 317] width 48 height 40
type input "3500"
click at [201, 376] on icon at bounding box center [196, 374] width 37 height 18
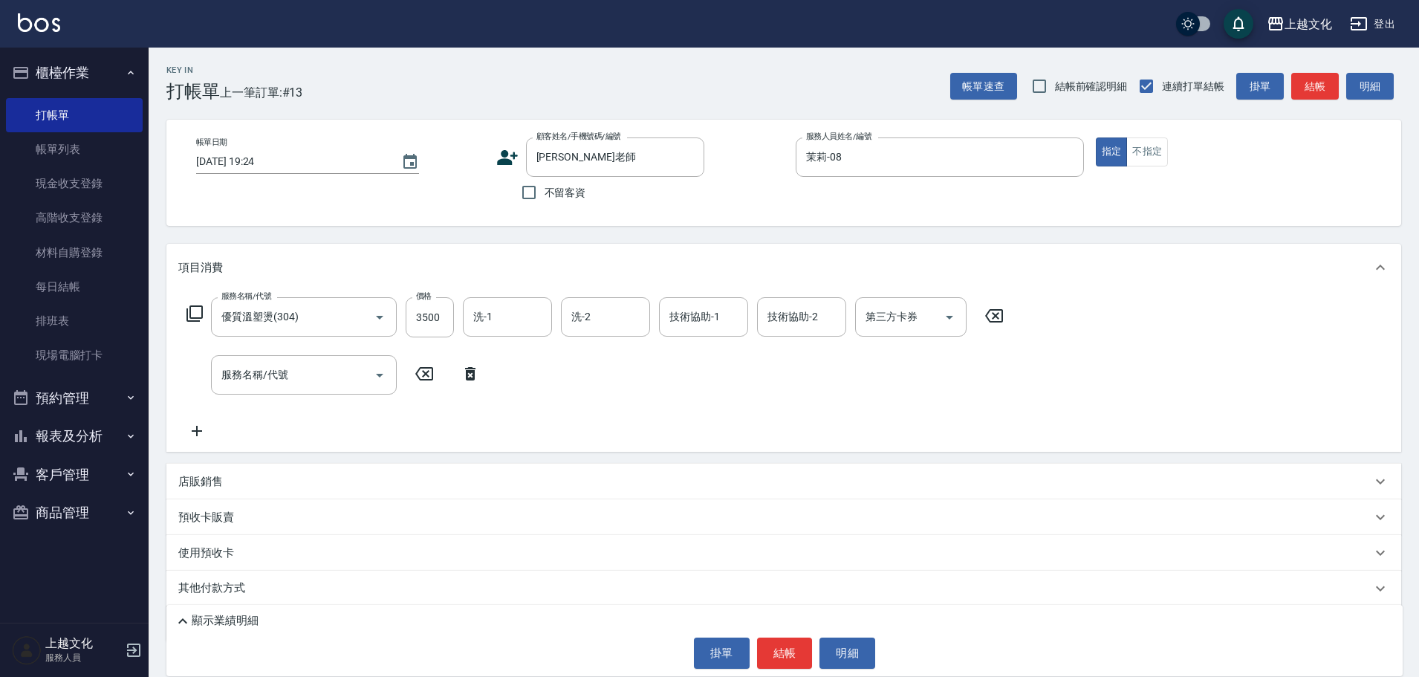
click at [190, 310] on icon at bounding box center [194, 313] width 16 height 16
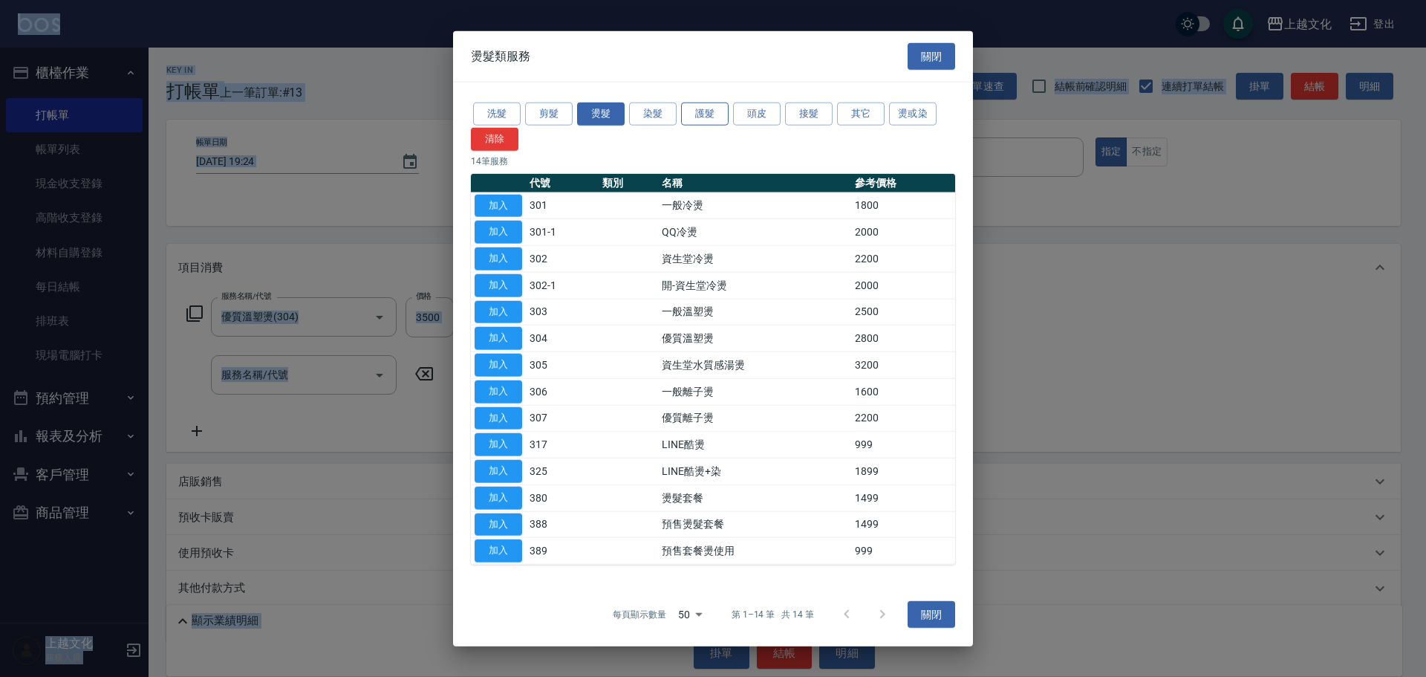
click at [713, 115] on button "護髮" at bounding box center [705, 114] width 48 height 23
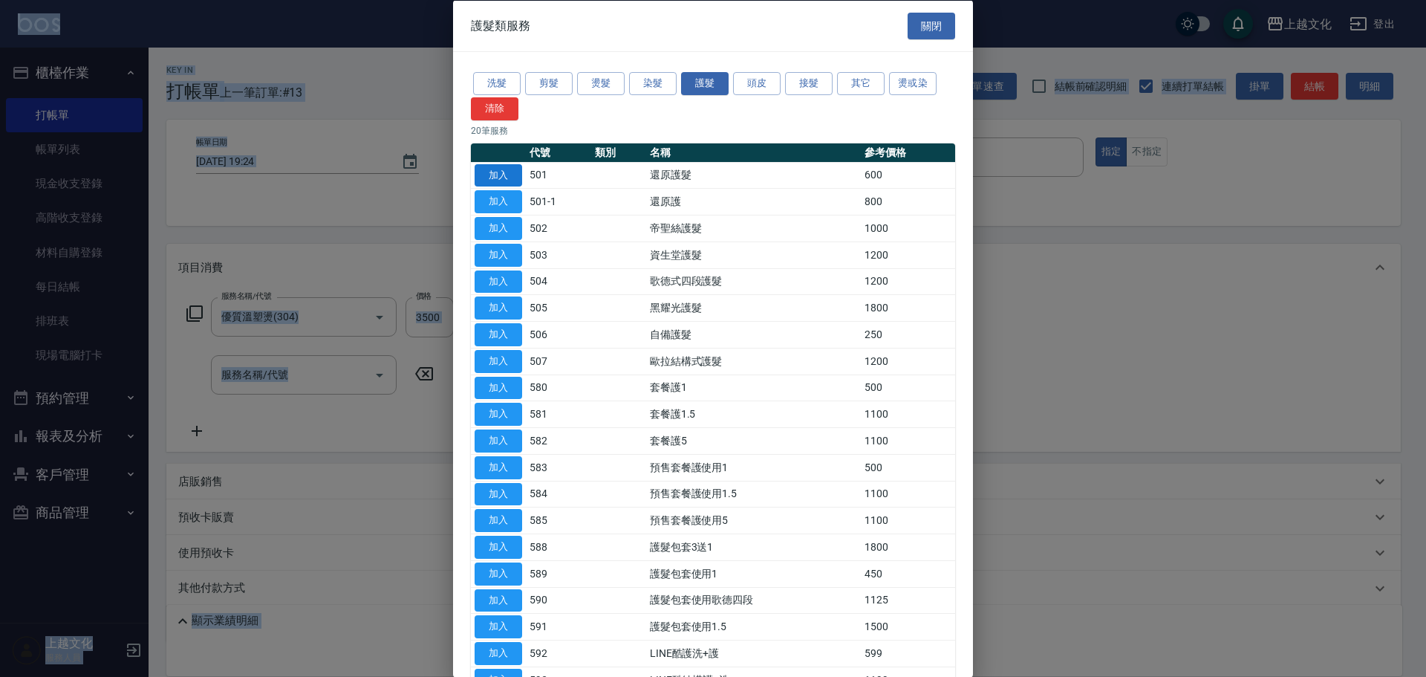
click at [501, 179] on button "加入" at bounding box center [499, 174] width 48 height 23
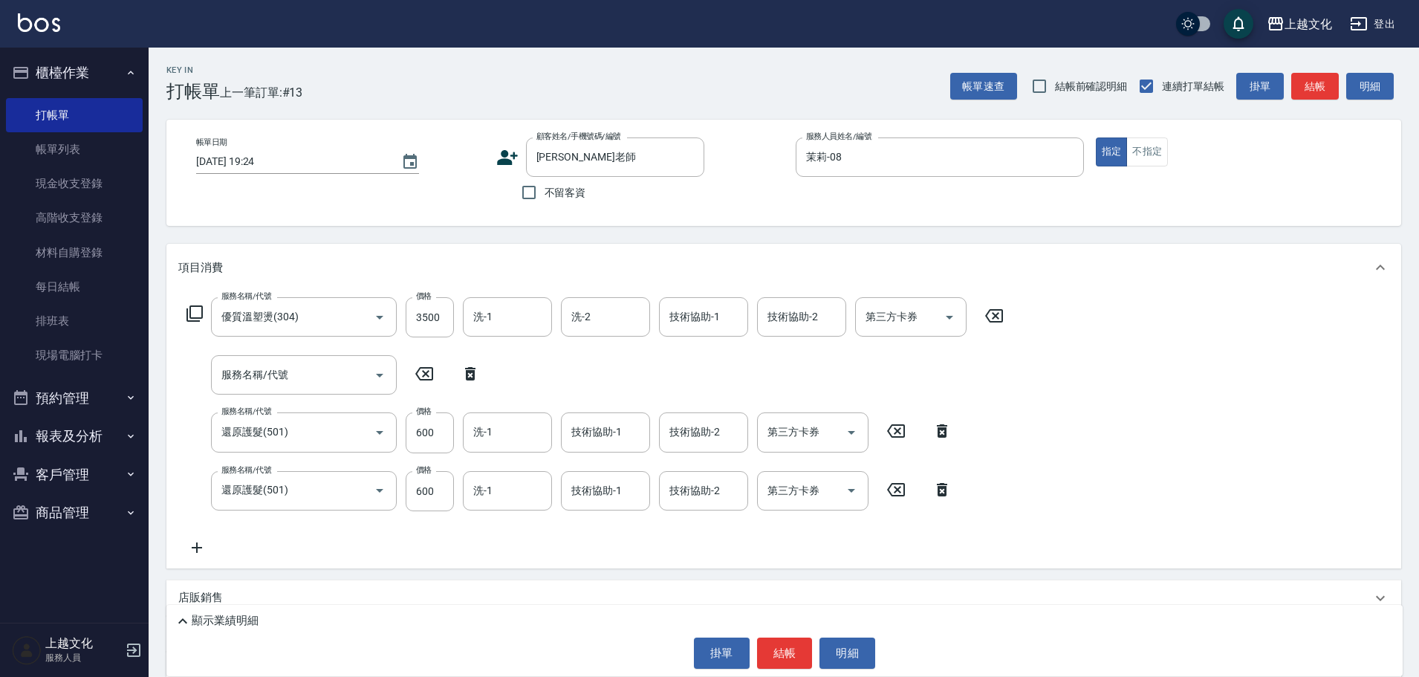
click at [470, 374] on icon at bounding box center [470, 374] width 37 height 18
type input "還原護髮(501)"
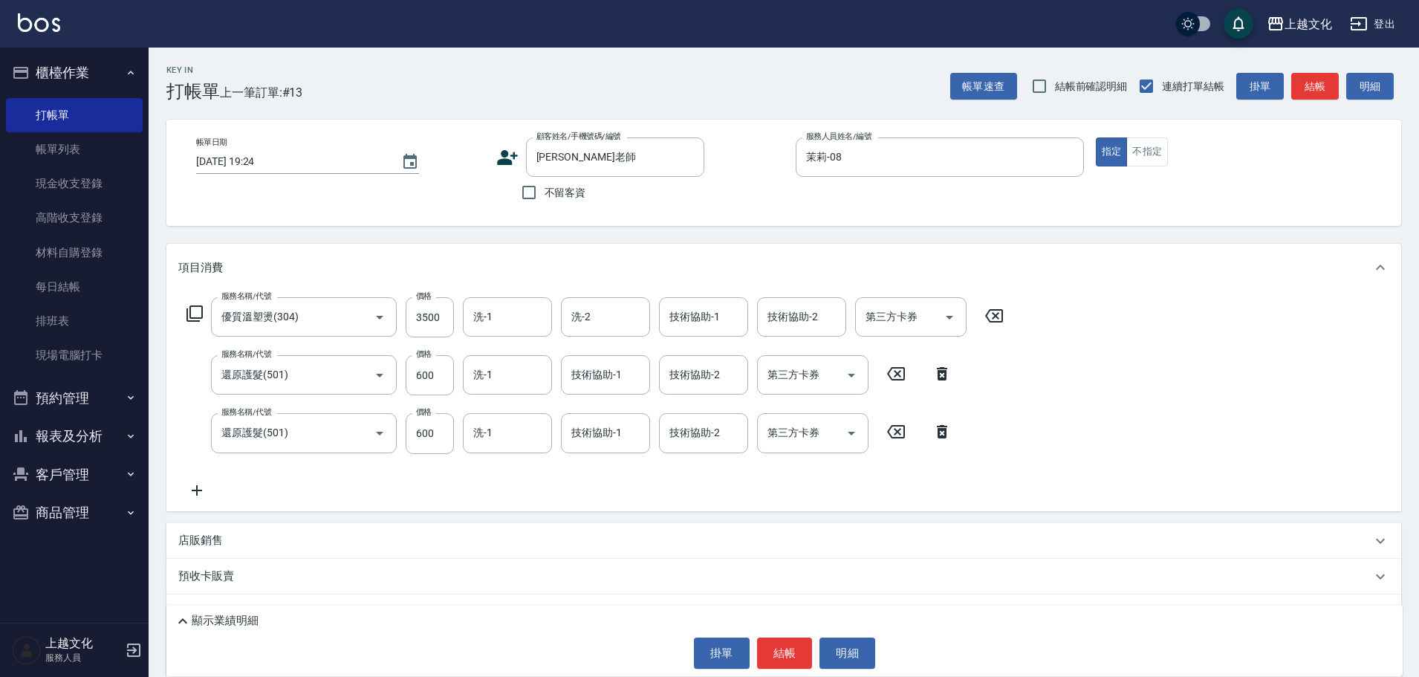
click at [946, 374] on icon at bounding box center [942, 373] width 10 height 13
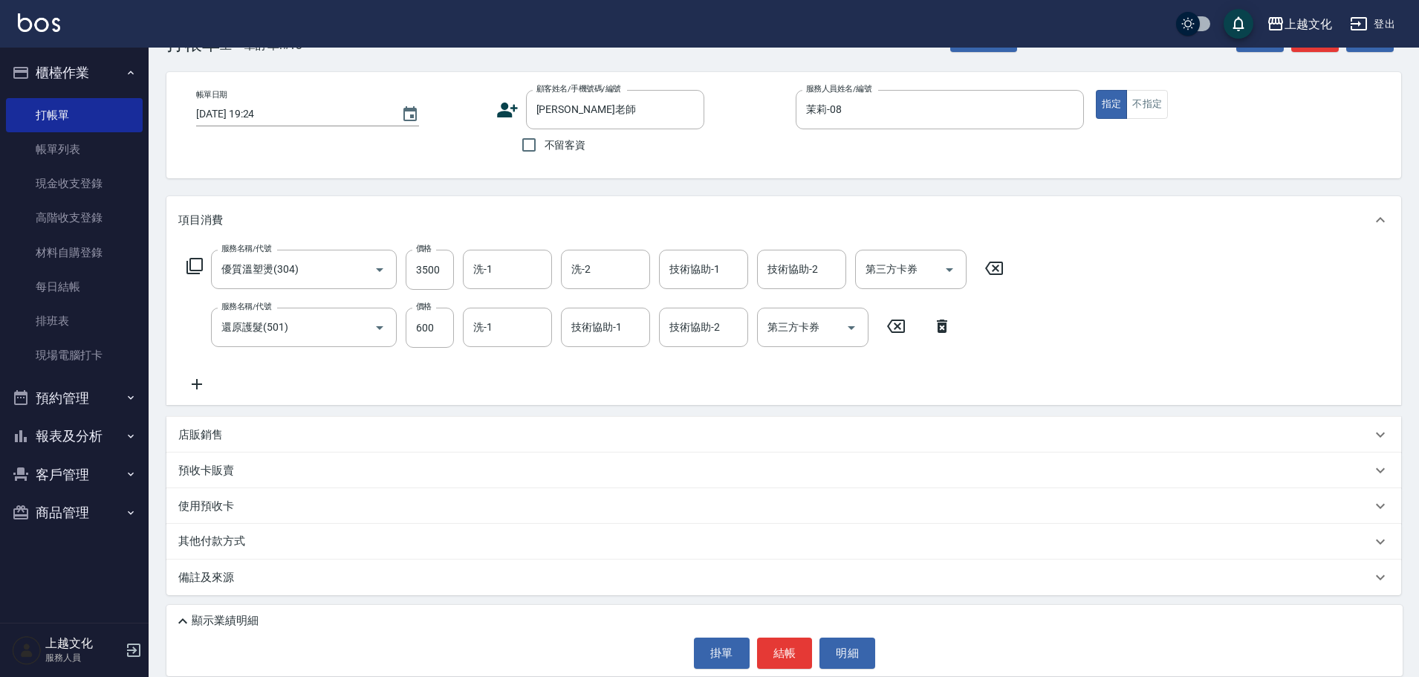
click at [209, 579] on p "備註及來源" at bounding box center [206, 578] width 56 height 16
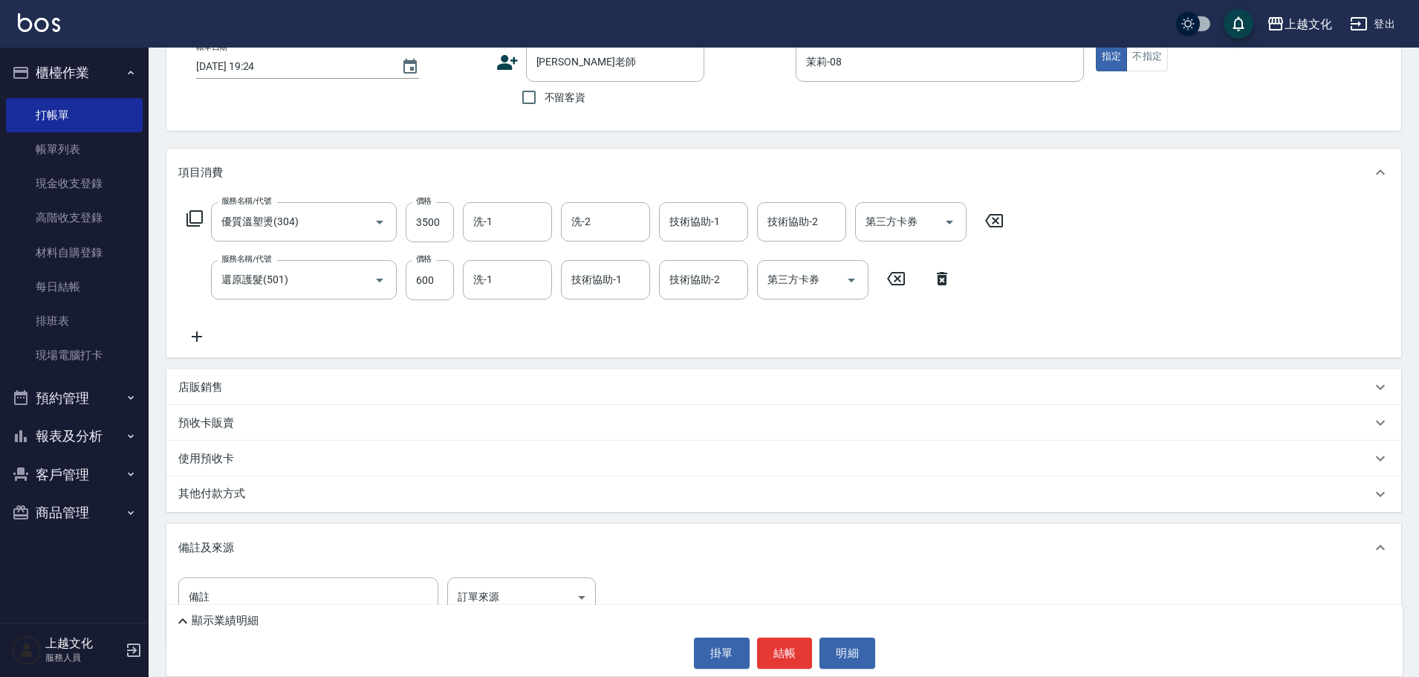
scroll to position [148, 0]
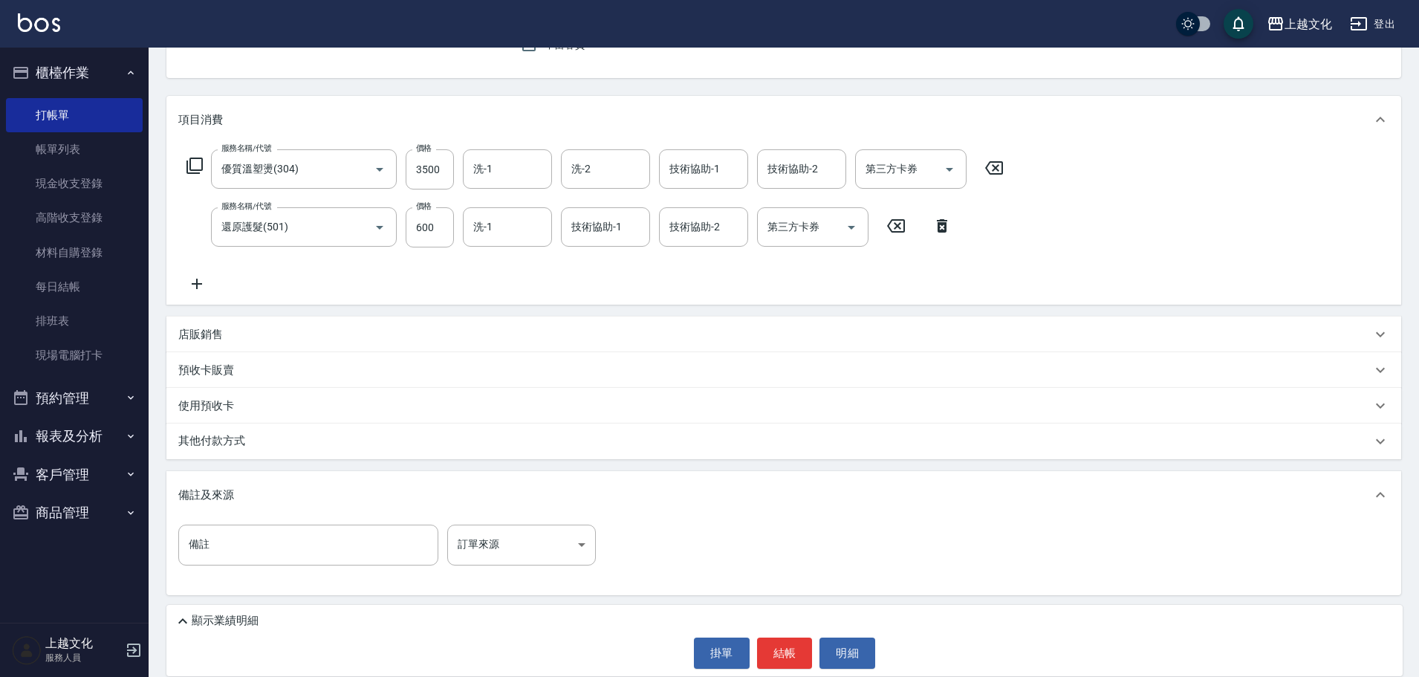
click at [234, 625] on p "顯示業績明細" at bounding box center [225, 621] width 67 height 16
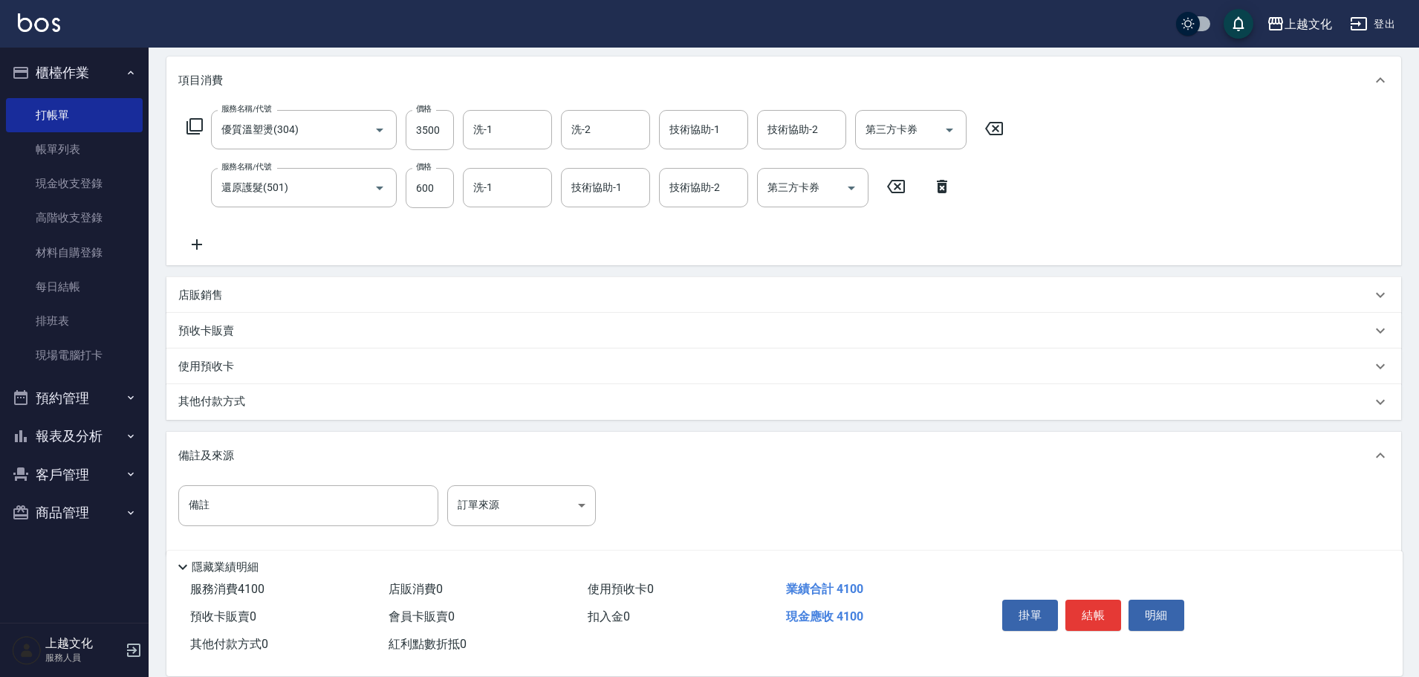
scroll to position [209, 0]
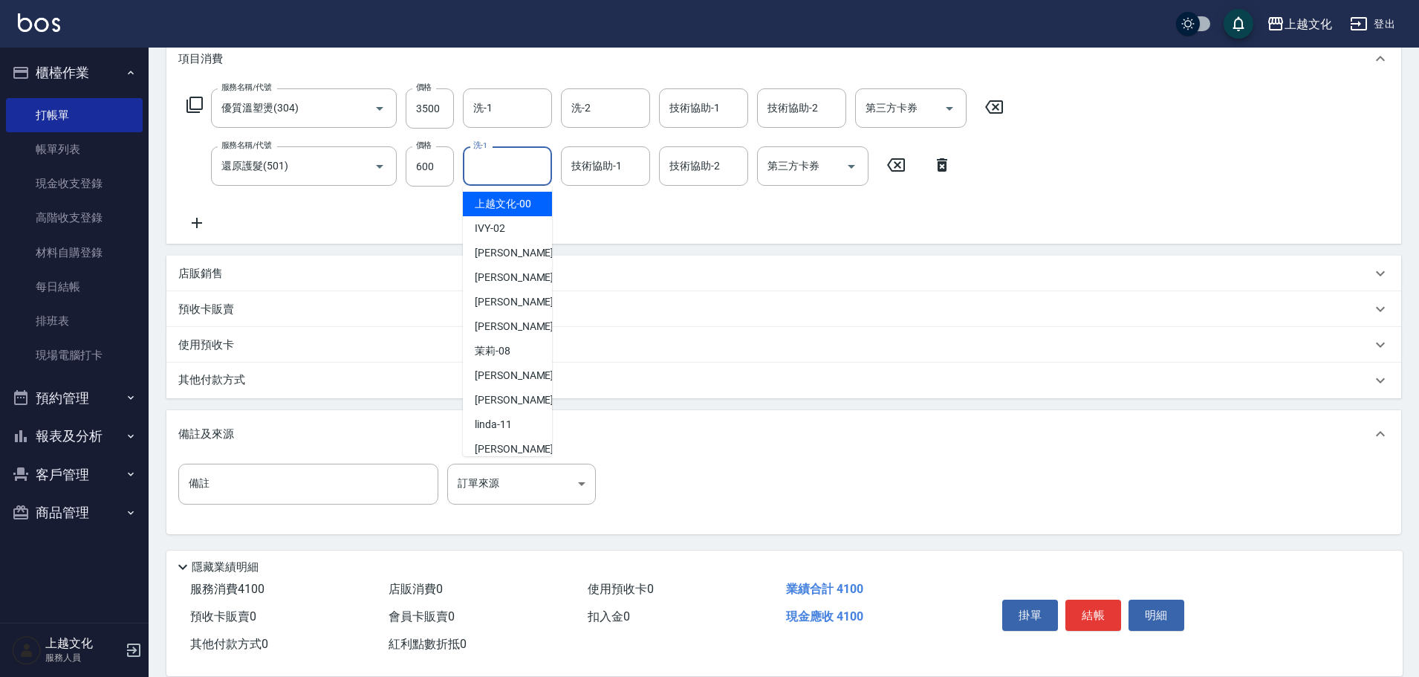
drag, startPoint x: 499, startPoint y: 175, endPoint x: 499, endPoint y: 217, distance: 41.6
click at [499, 175] on input "洗-1" at bounding box center [507, 166] width 76 height 26
click at [501, 323] on span "[PERSON_NAME] -07" at bounding box center [522, 327] width 94 height 16
type input "[PERSON_NAME]-07"
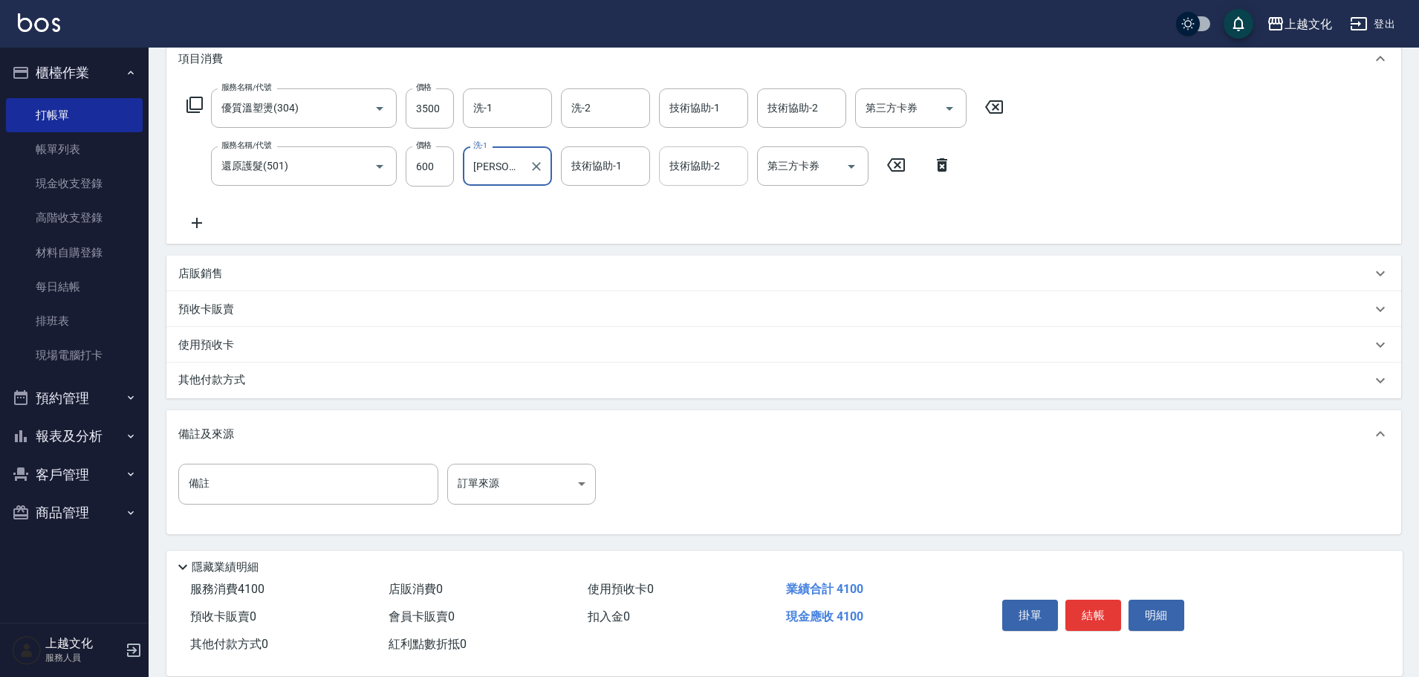
click at [711, 155] on input "技術協助-2" at bounding box center [704, 166] width 76 height 26
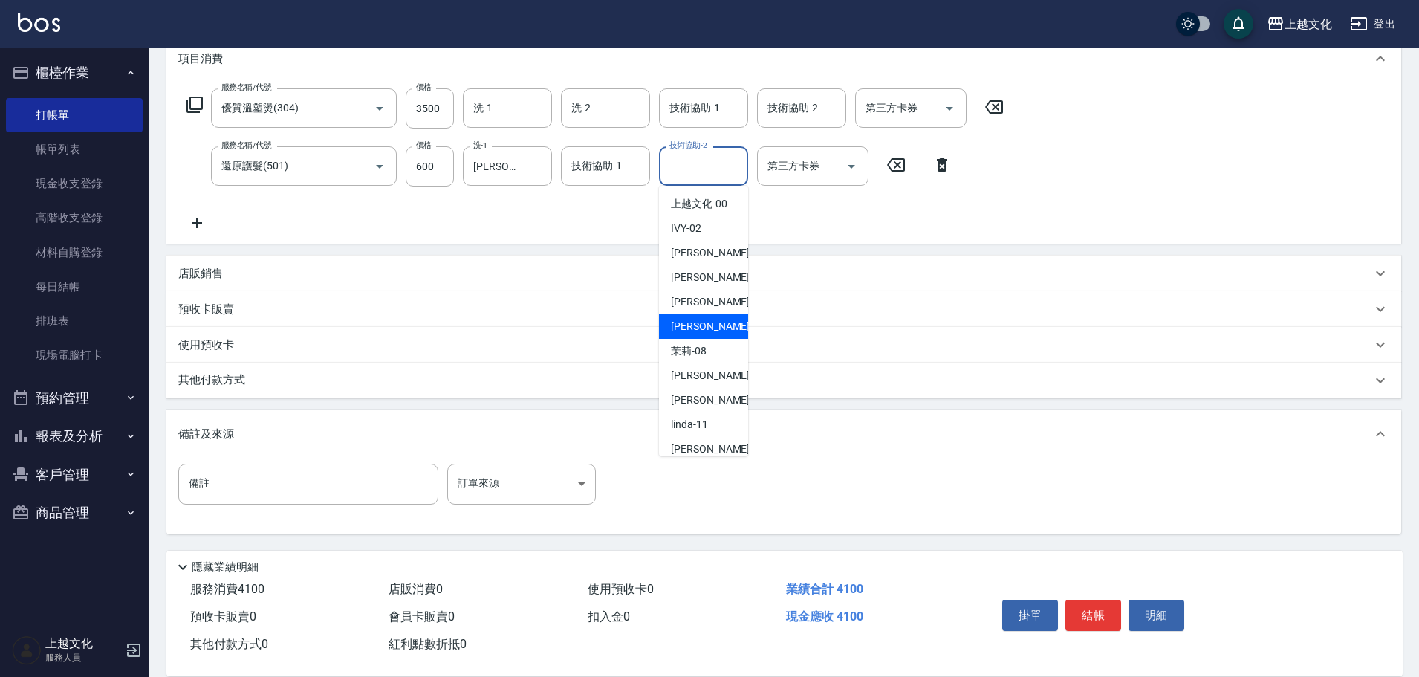
click at [706, 324] on div "[PERSON_NAME] -07" at bounding box center [703, 326] width 89 height 25
type input "[PERSON_NAME]-07"
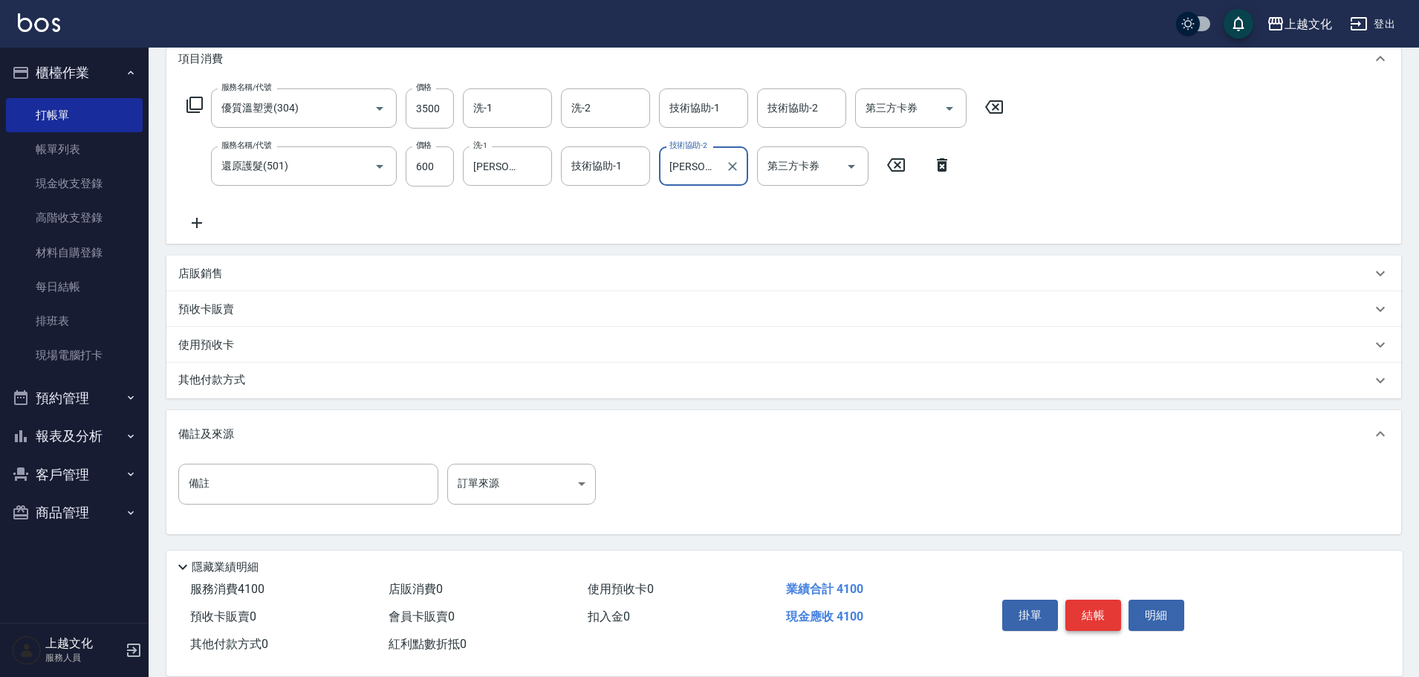
click at [1078, 608] on button "結帳" at bounding box center [1093, 614] width 56 height 31
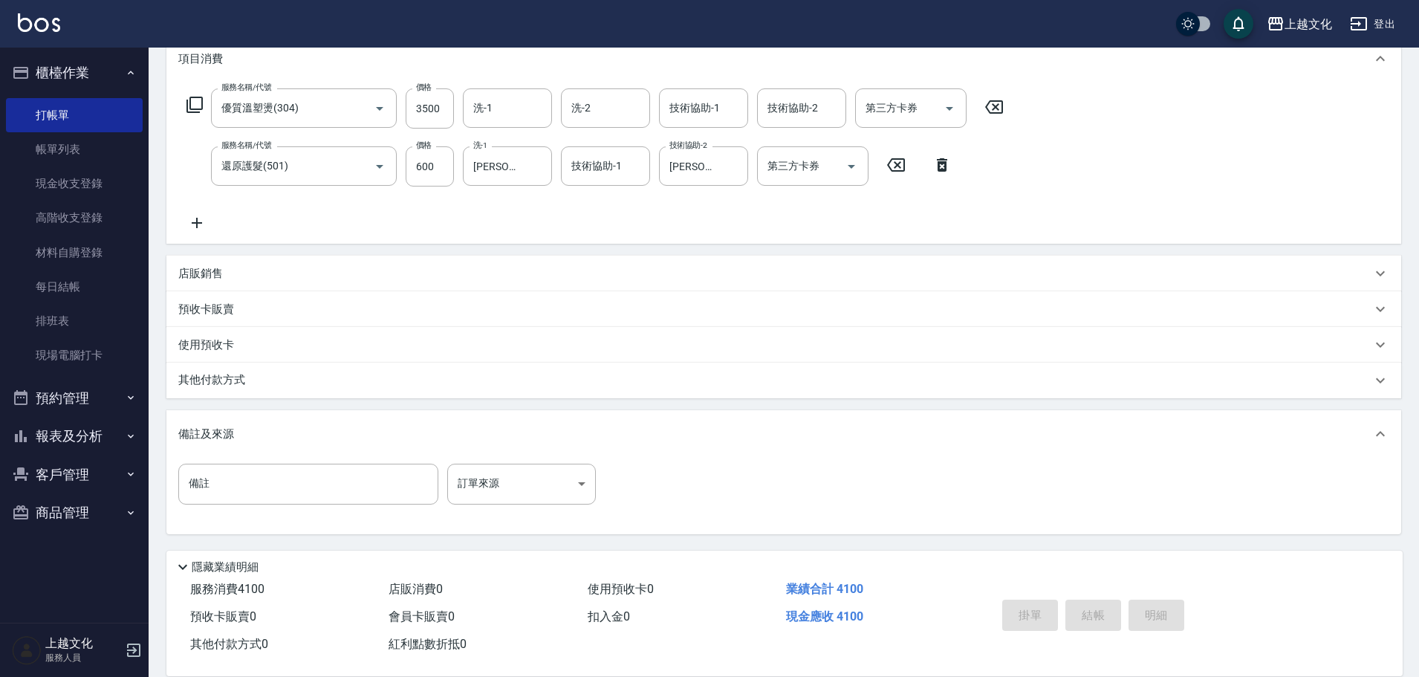
type input "[DATE] 19:25"
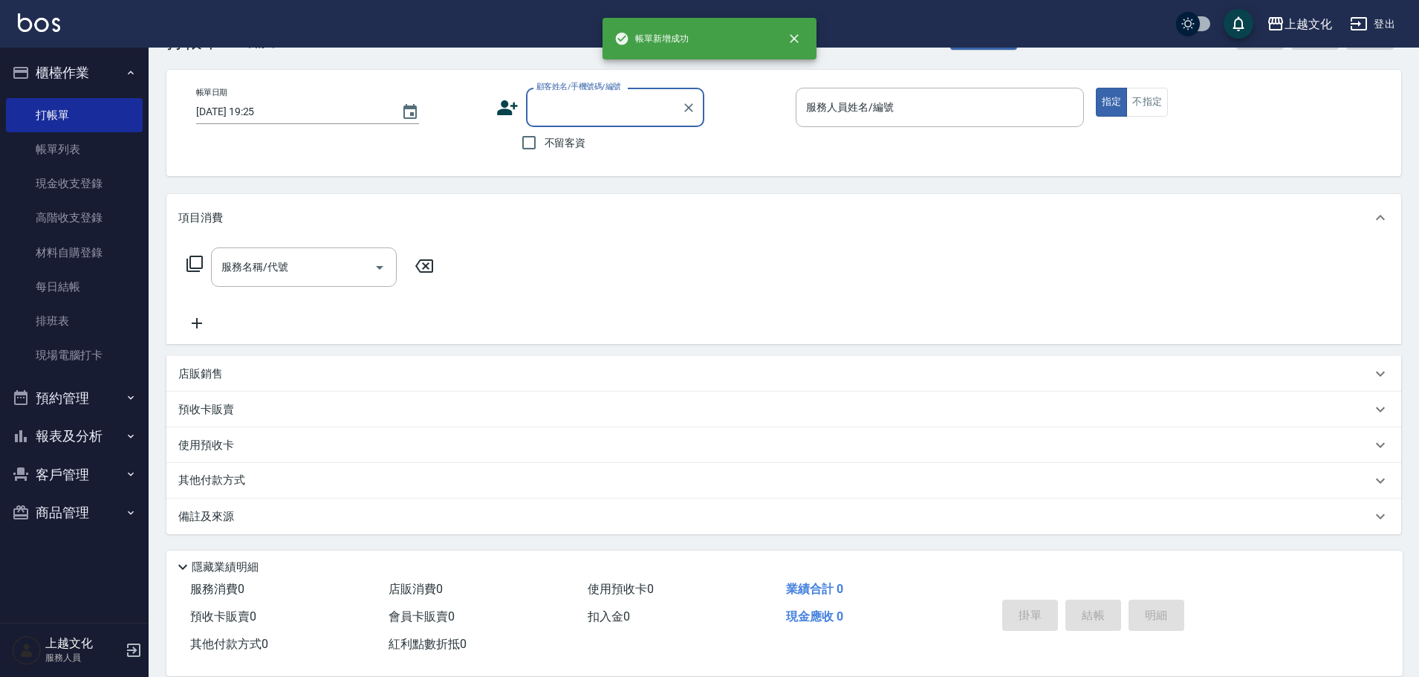
scroll to position [0, 0]
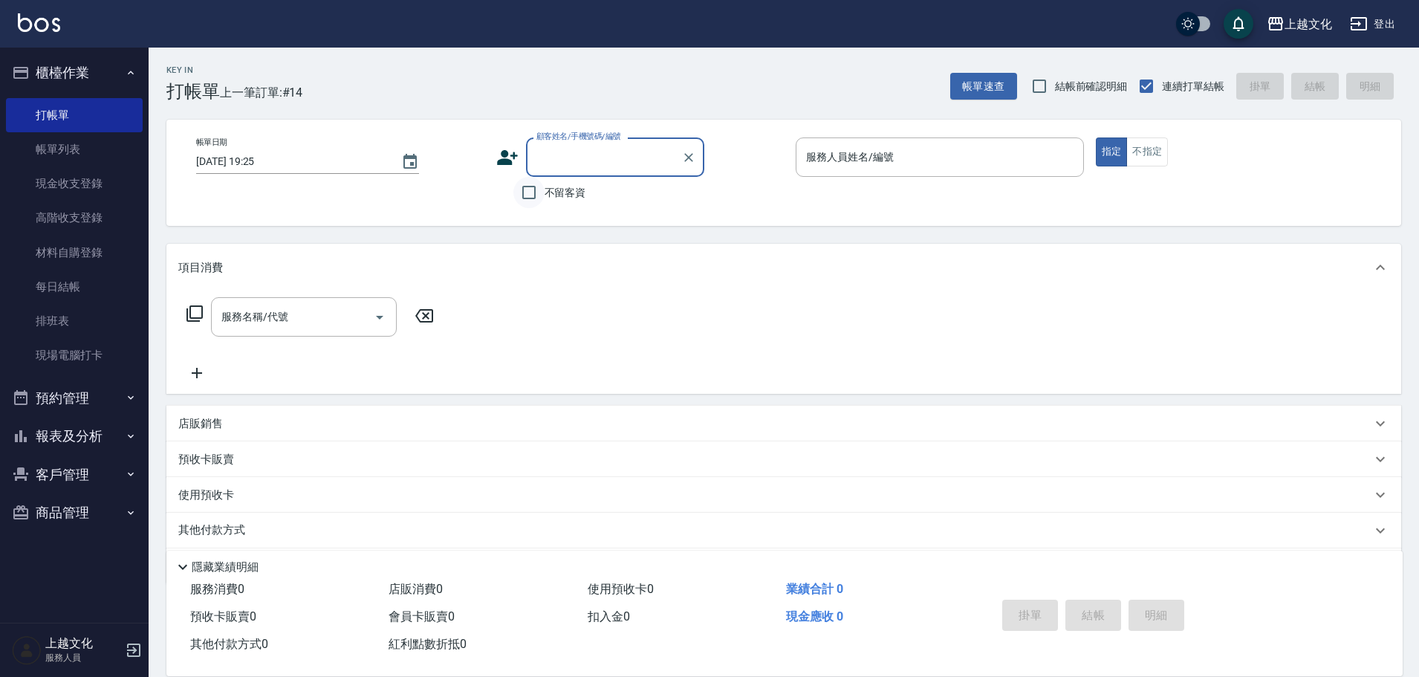
click at [525, 189] on input "不留客資" at bounding box center [528, 192] width 31 height 31
checkbox input "true"
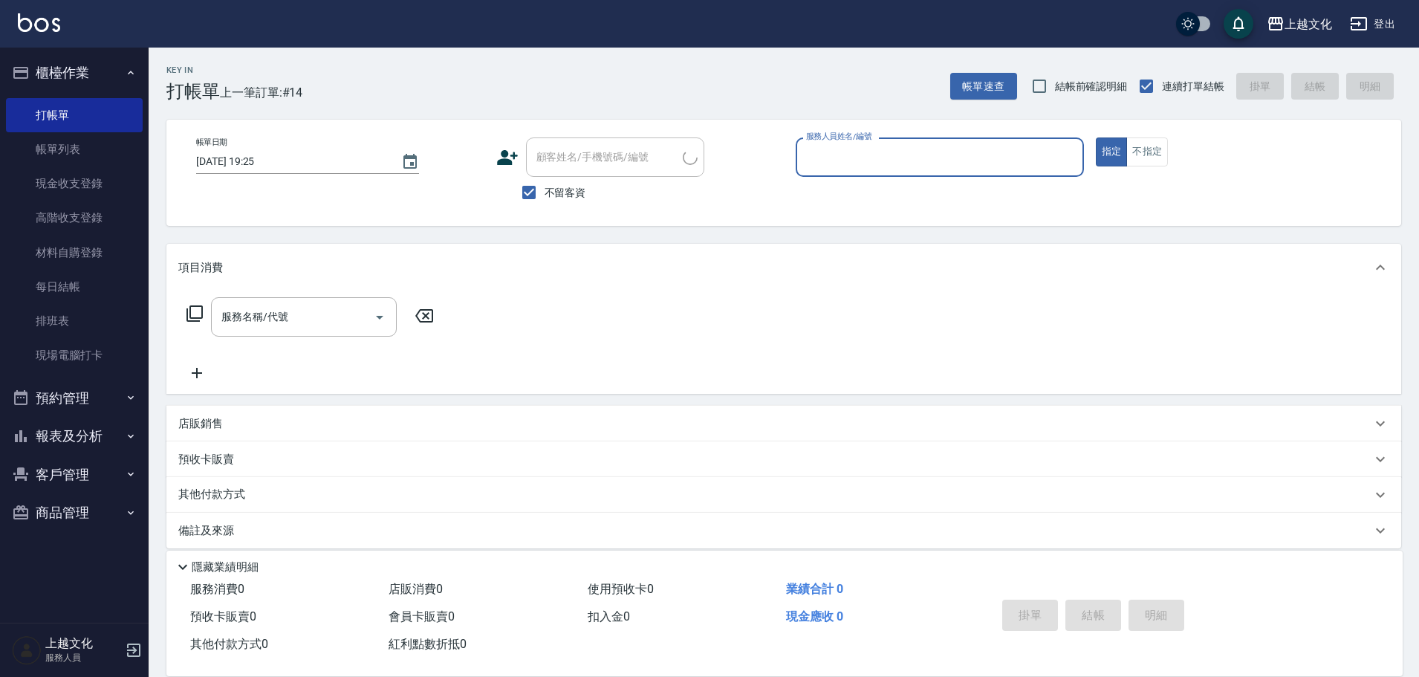
type input "[PERSON_NAME]/0975950580/"
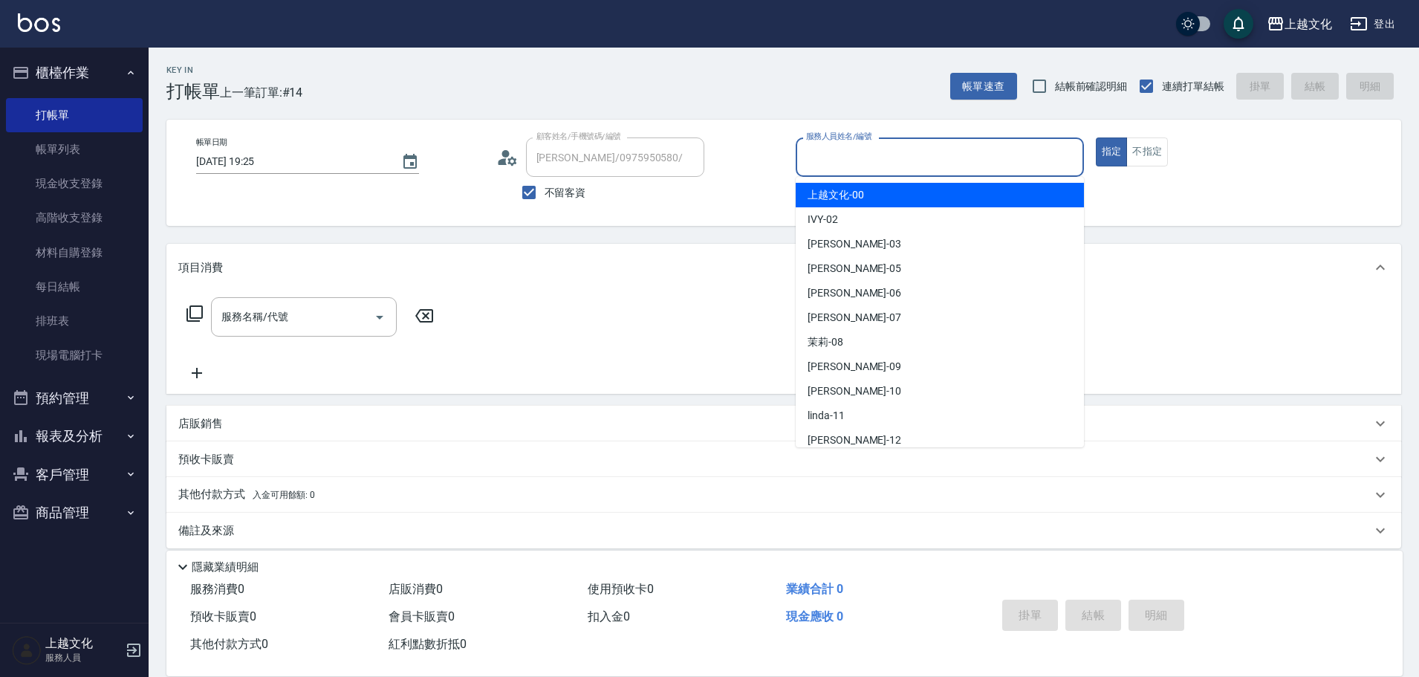
click at [898, 155] on input "服務人員姓名/編號" at bounding box center [939, 157] width 275 height 26
click at [898, 158] on input "服務人員姓名/編號" at bounding box center [939, 157] width 275 height 26
click at [849, 167] on input "服務人員姓名/編號" at bounding box center [939, 157] width 275 height 26
click at [851, 171] on div "服務人員姓名/編號" at bounding box center [940, 156] width 288 height 39
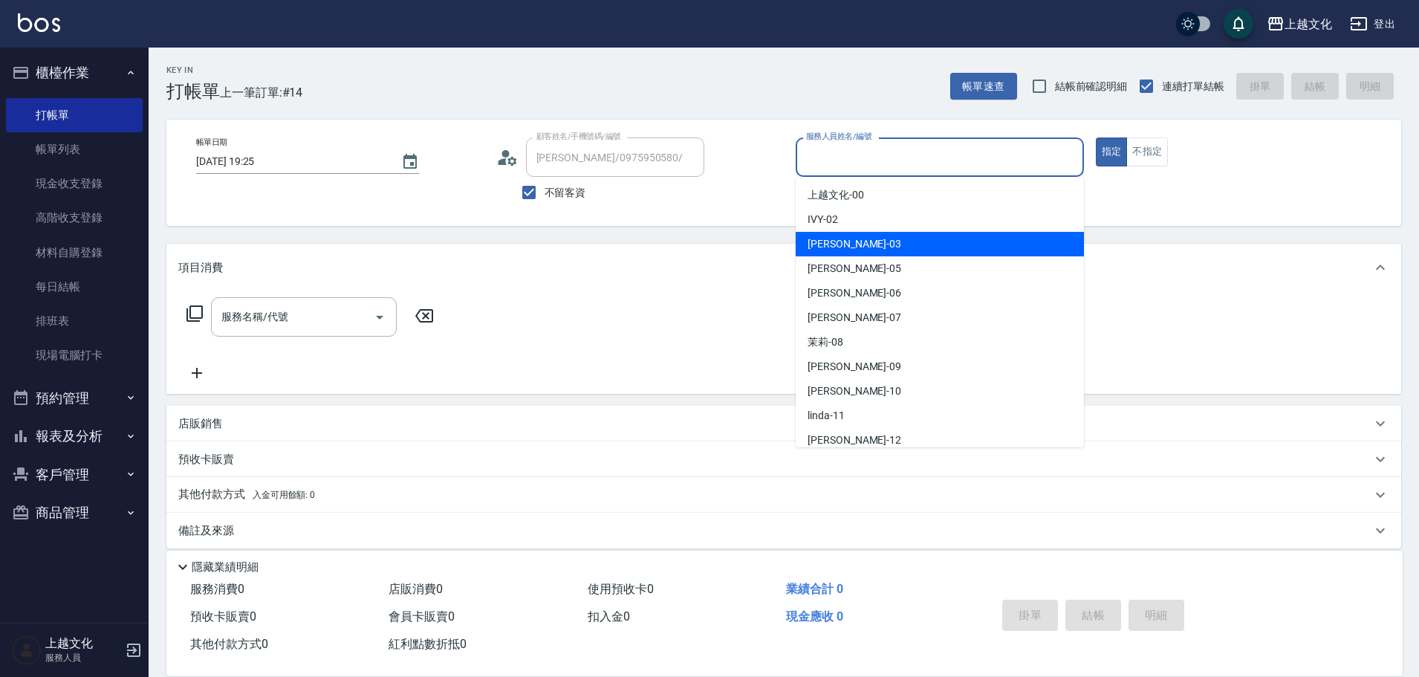
drag, startPoint x: 853, startPoint y: 175, endPoint x: 868, endPoint y: 249, distance: 75.2
click at [869, 249] on div "[PERSON_NAME] -03" at bounding box center [940, 244] width 288 height 25
type input "[PERSON_NAME]-03"
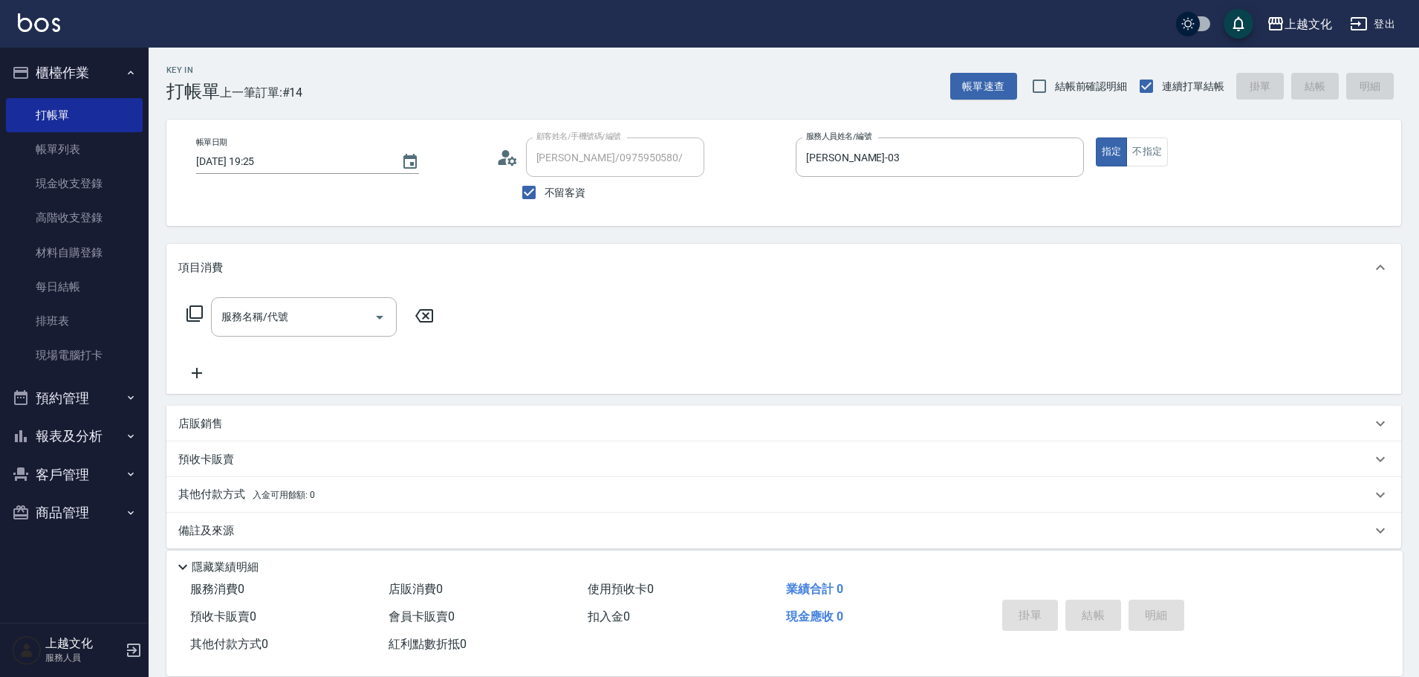
click at [195, 311] on icon at bounding box center [195, 314] width 18 height 18
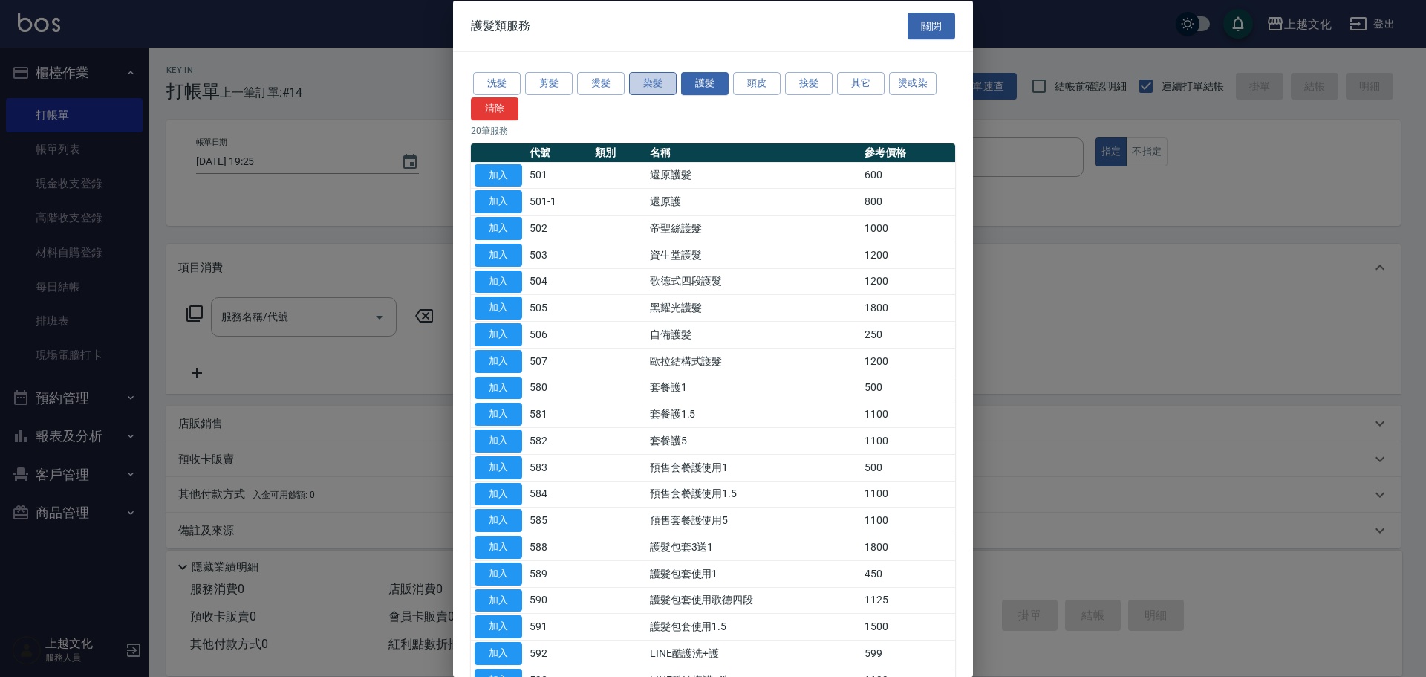
click at [645, 81] on button "染髮" at bounding box center [653, 83] width 48 height 23
drag, startPoint x: 645, startPoint y: 81, endPoint x: 499, endPoint y: 163, distance: 167.0
click at [645, 81] on button "染髮" at bounding box center [653, 83] width 48 height 23
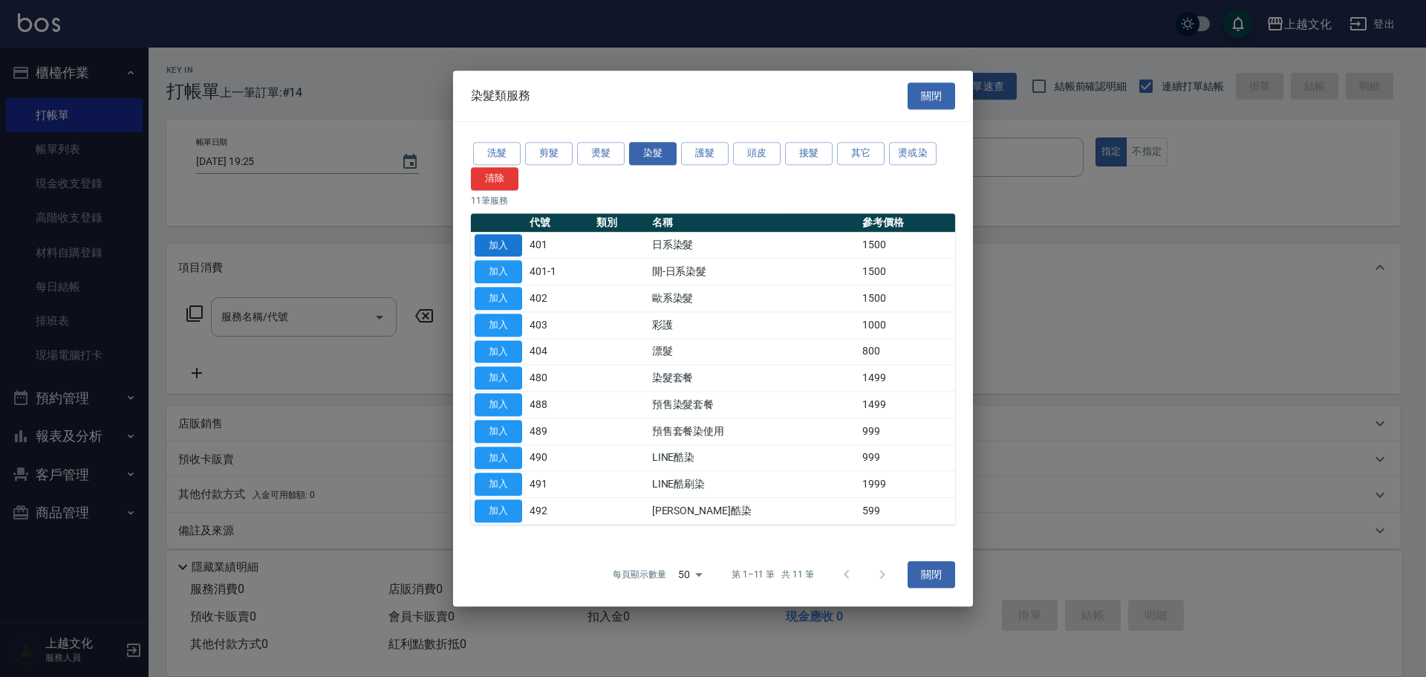
click at [495, 249] on button "加入" at bounding box center [499, 245] width 48 height 23
type input "日系染髮(401)"
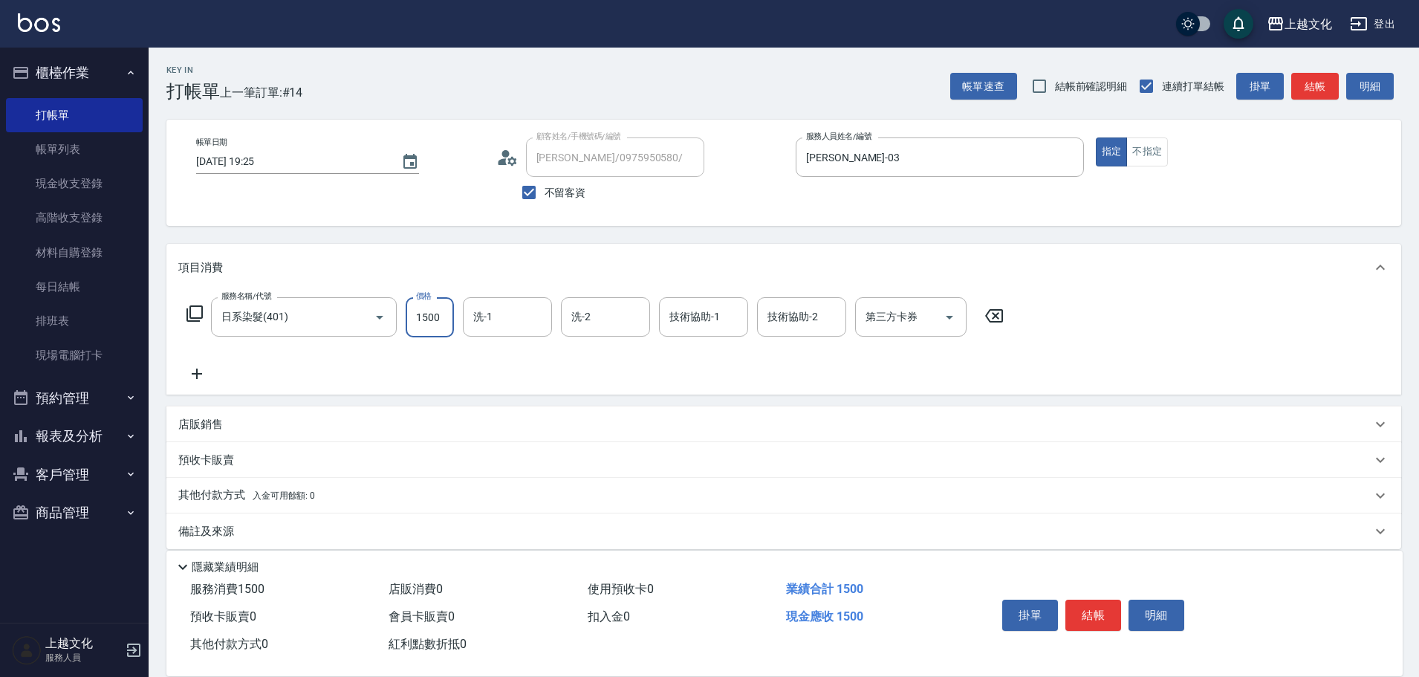
click at [440, 331] on input "1500" at bounding box center [430, 317] width 48 height 40
type input "1800"
click at [329, 455] on div "預收卡販賣" at bounding box center [774, 460] width 1193 height 16
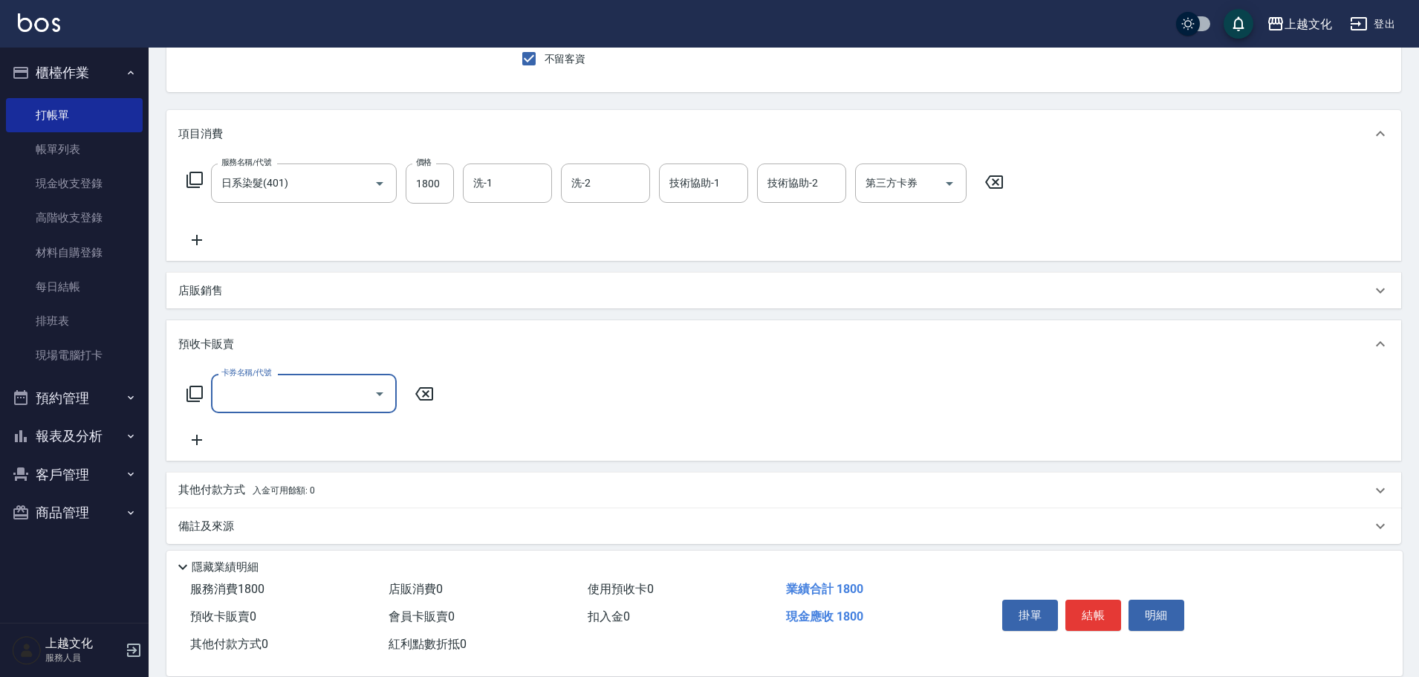
scroll to position [143, 0]
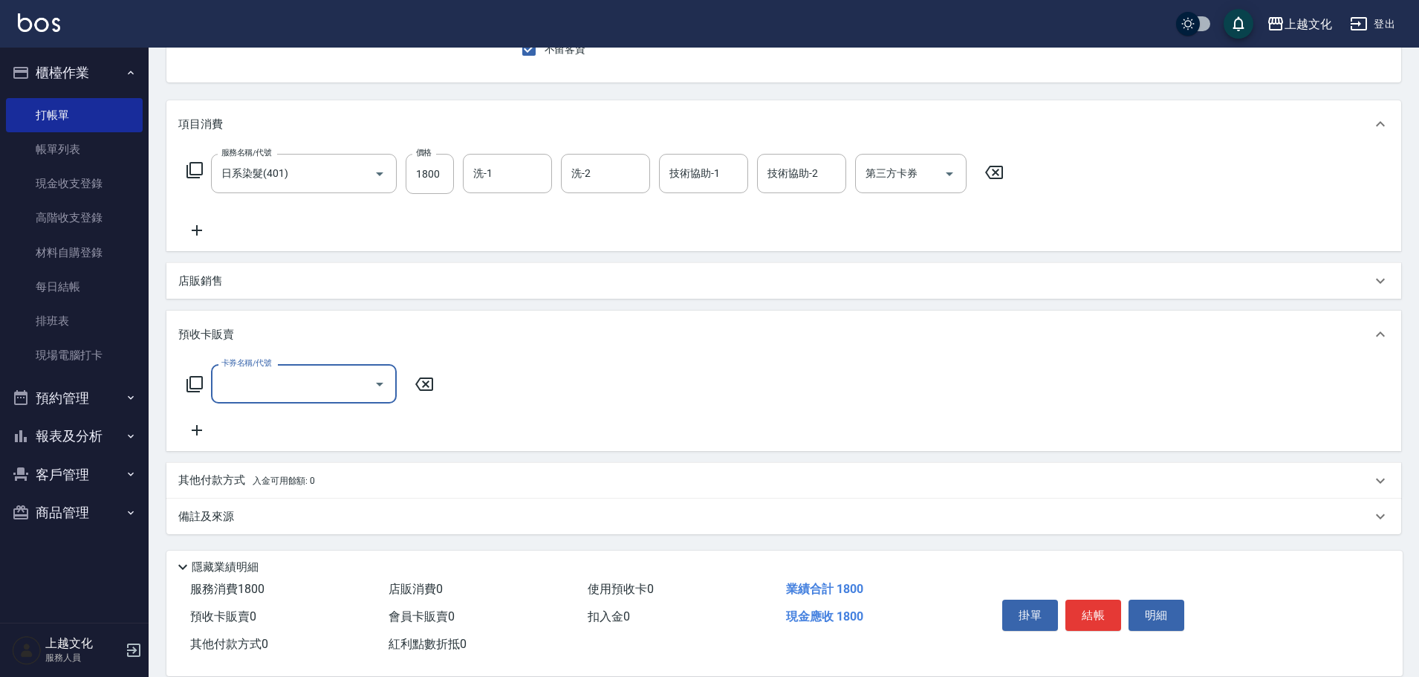
click at [209, 478] on p "其他付款方式 入金可用餘額: 0" at bounding box center [246, 480] width 137 height 16
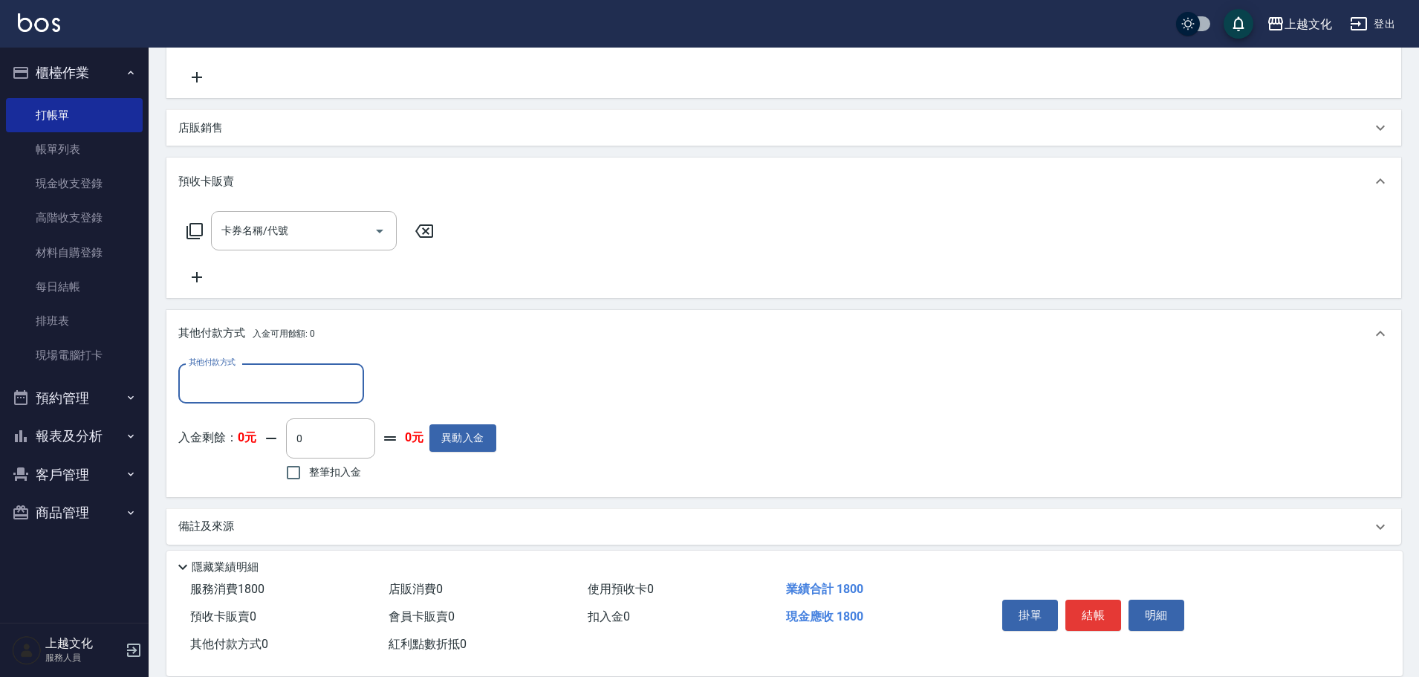
scroll to position [305, 0]
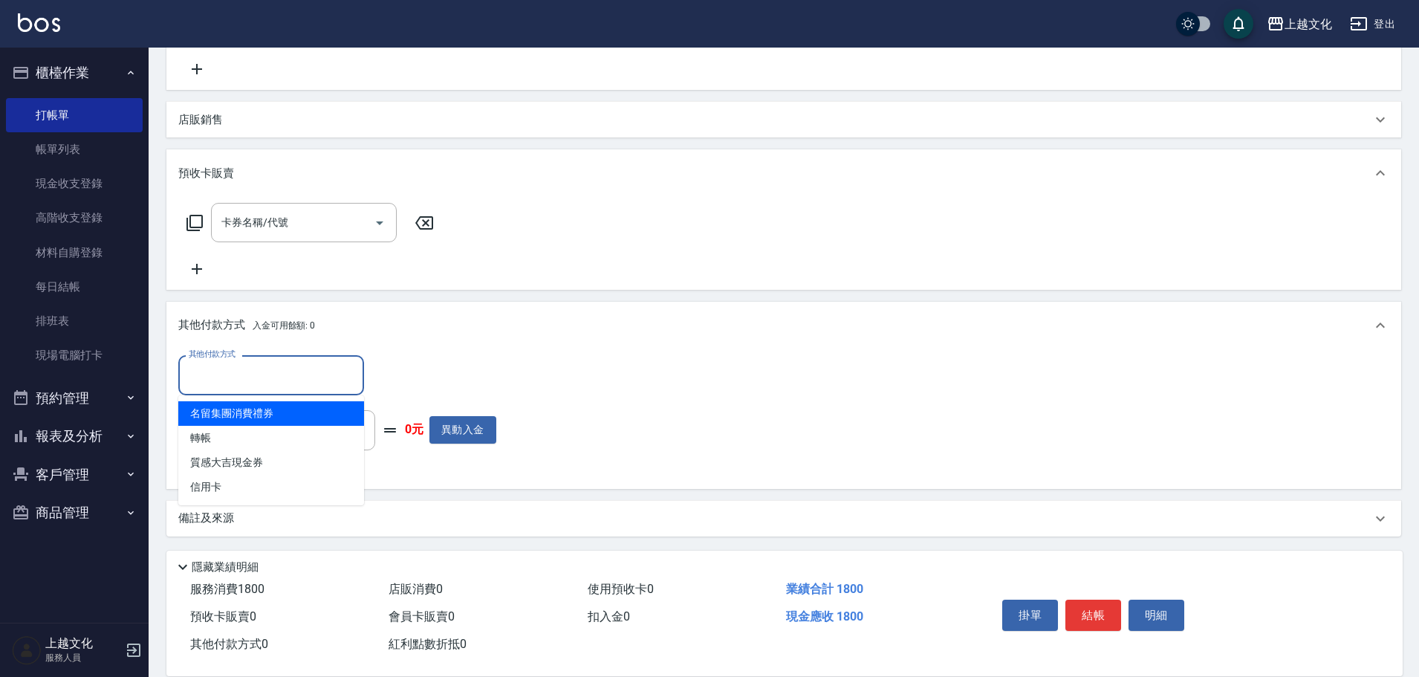
click at [206, 381] on input "其他付款方式" at bounding box center [271, 375] width 172 height 26
click at [211, 440] on span "轉帳" at bounding box center [271, 438] width 186 height 25
type input "轉帳"
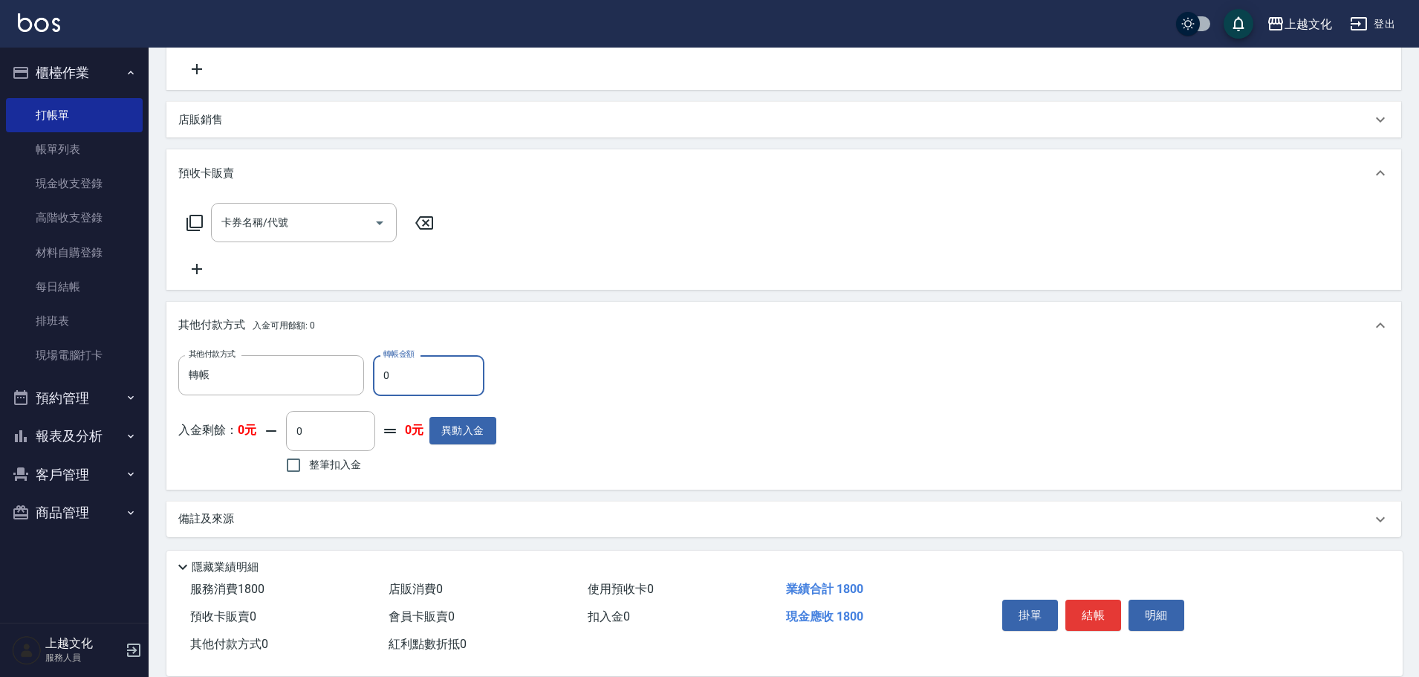
click at [381, 380] on input "0" at bounding box center [428, 375] width 111 height 40
type input "1800"
click at [1107, 616] on button "結帳" at bounding box center [1093, 614] width 56 height 31
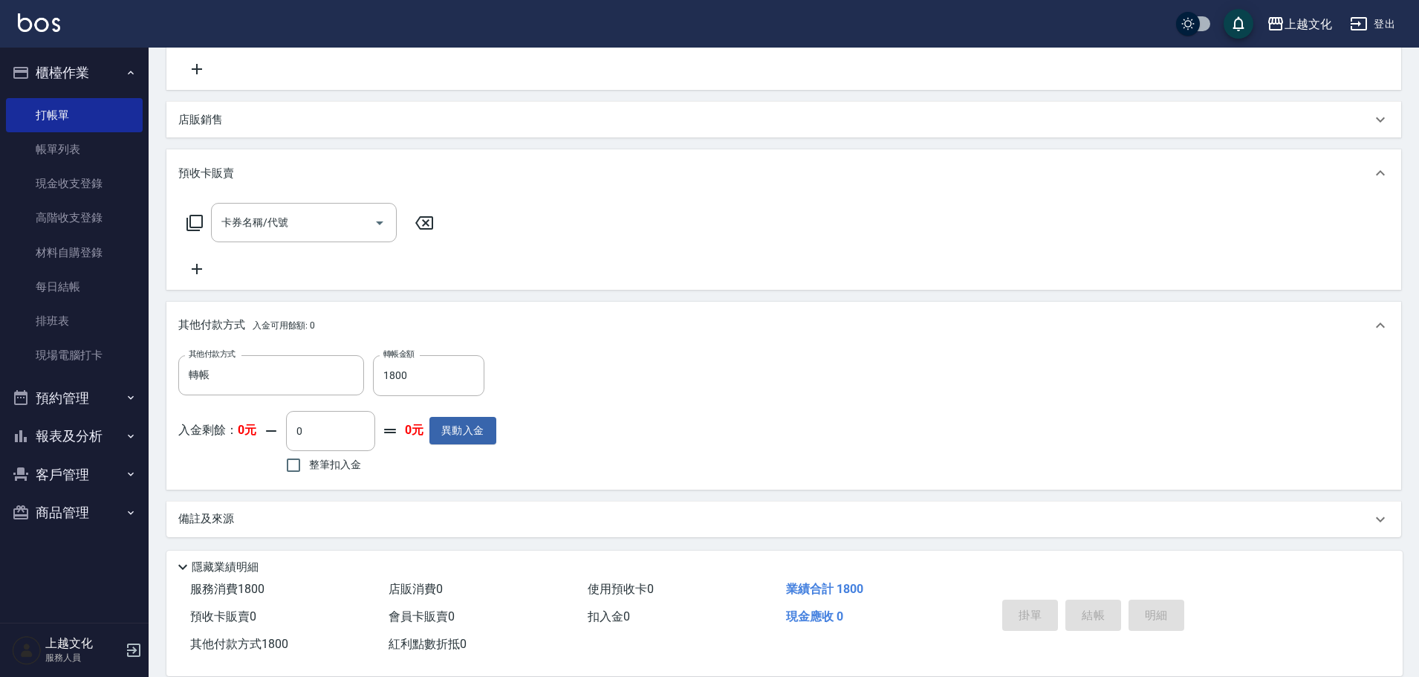
type input "[DATE] 19:26"
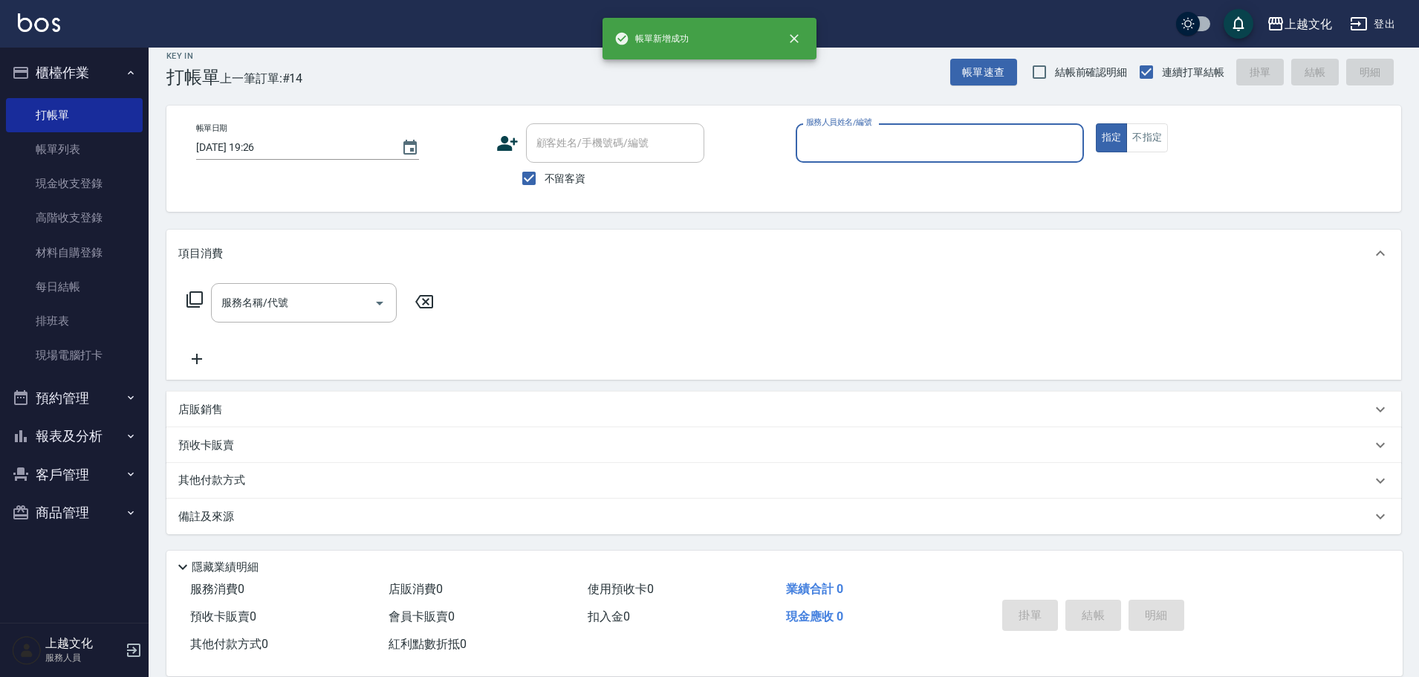
scroll to position [0, 0]
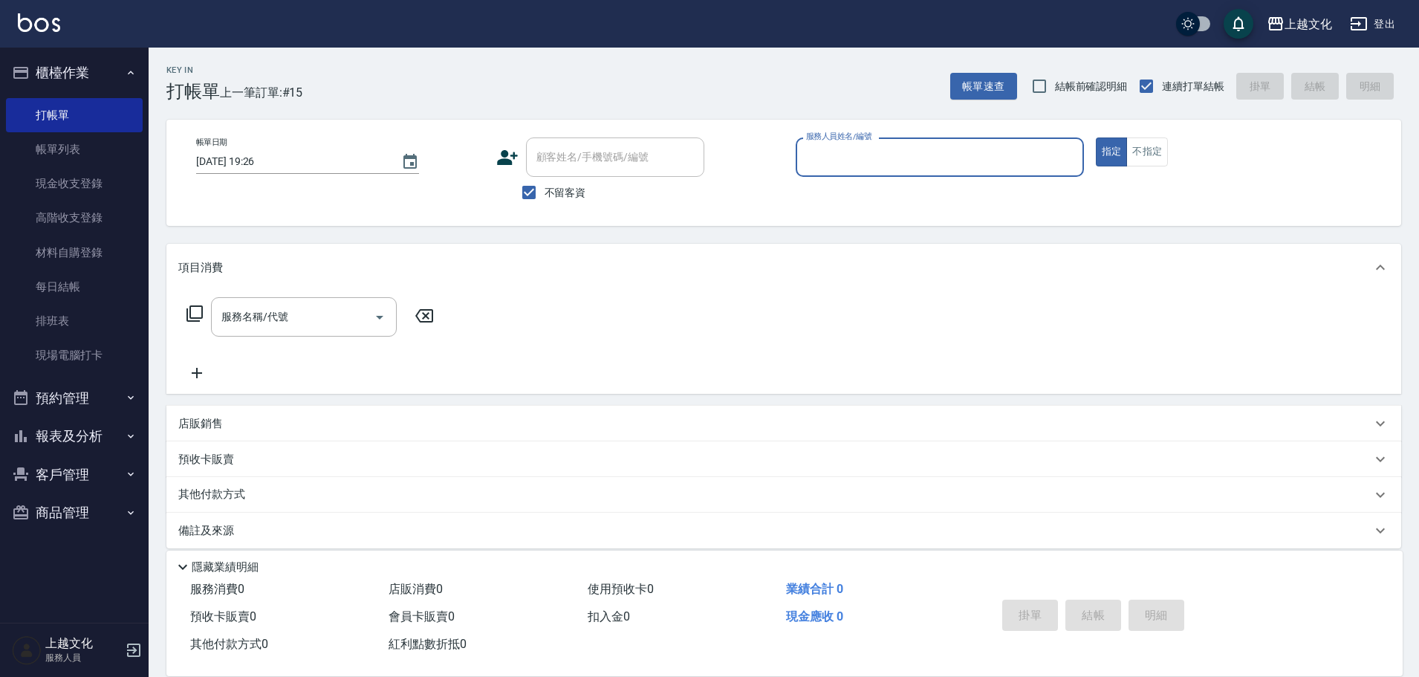
click at [65, 432] on button "報表及分析" at bounding box center [74, 436] width 137 height 39
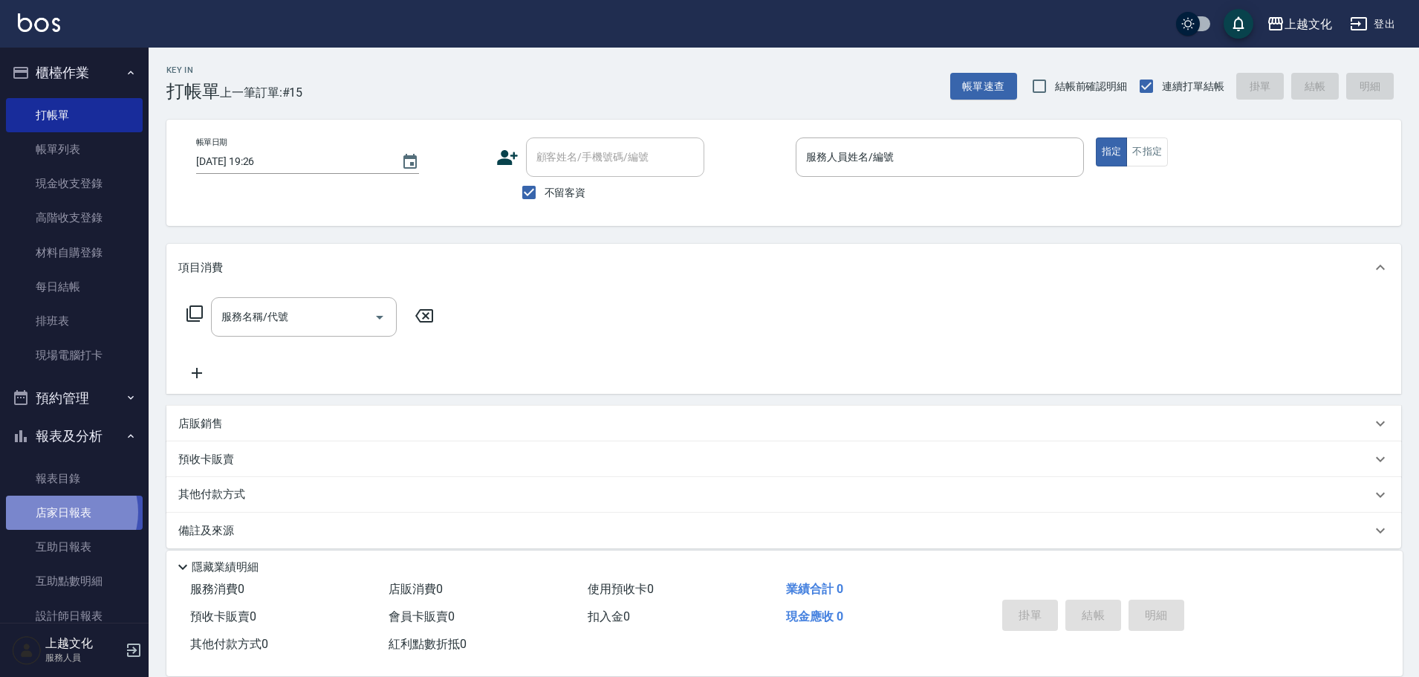
click at [62, 512] on link "店家日報表" at bounding box center [74, 512] width 137 height 34
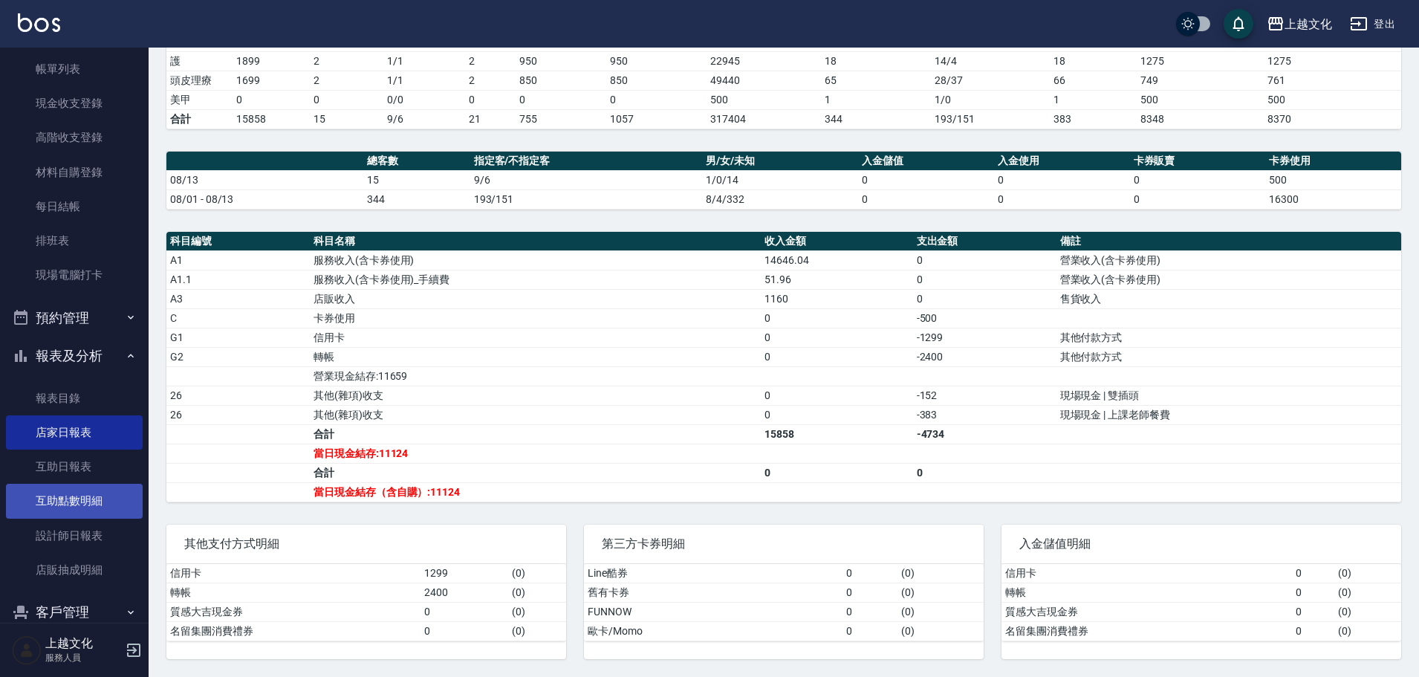
scroll to position [145, 0]
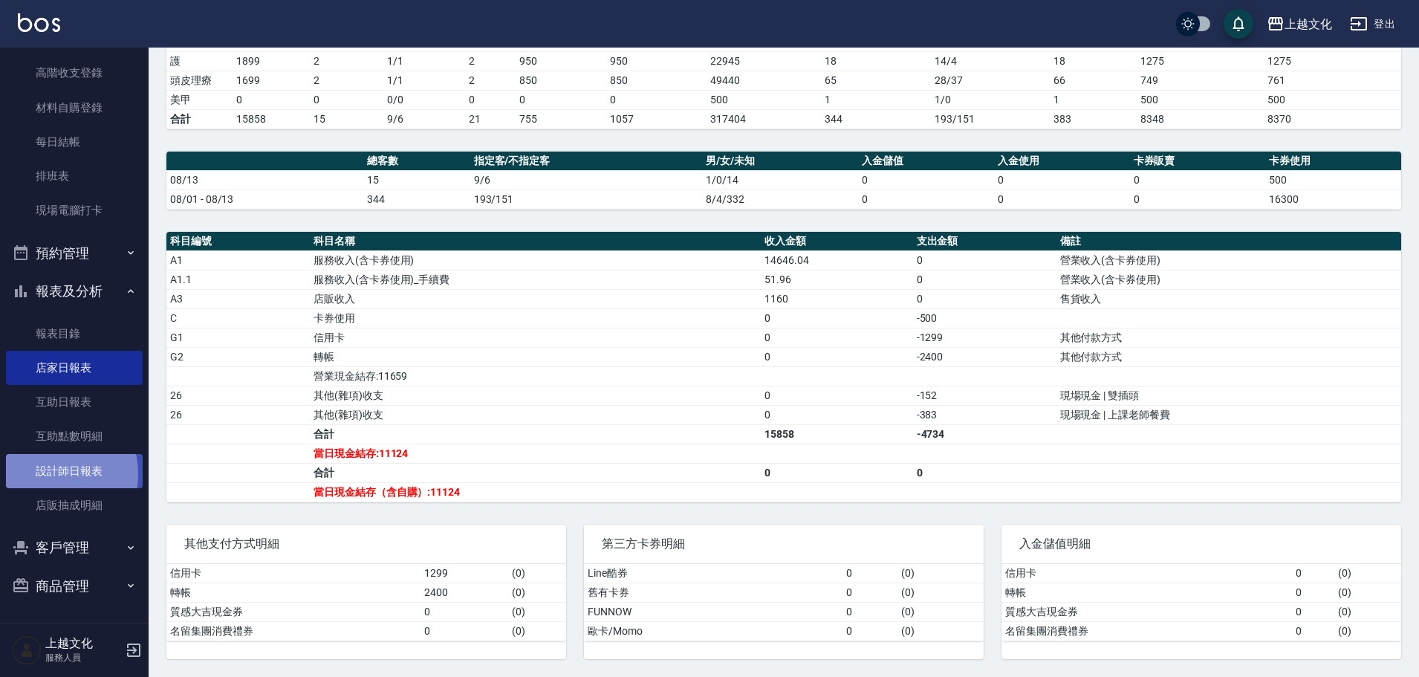
click at [53, 472] on link "設計師日報表" at bounding box center [74, 471] width 137 height 34
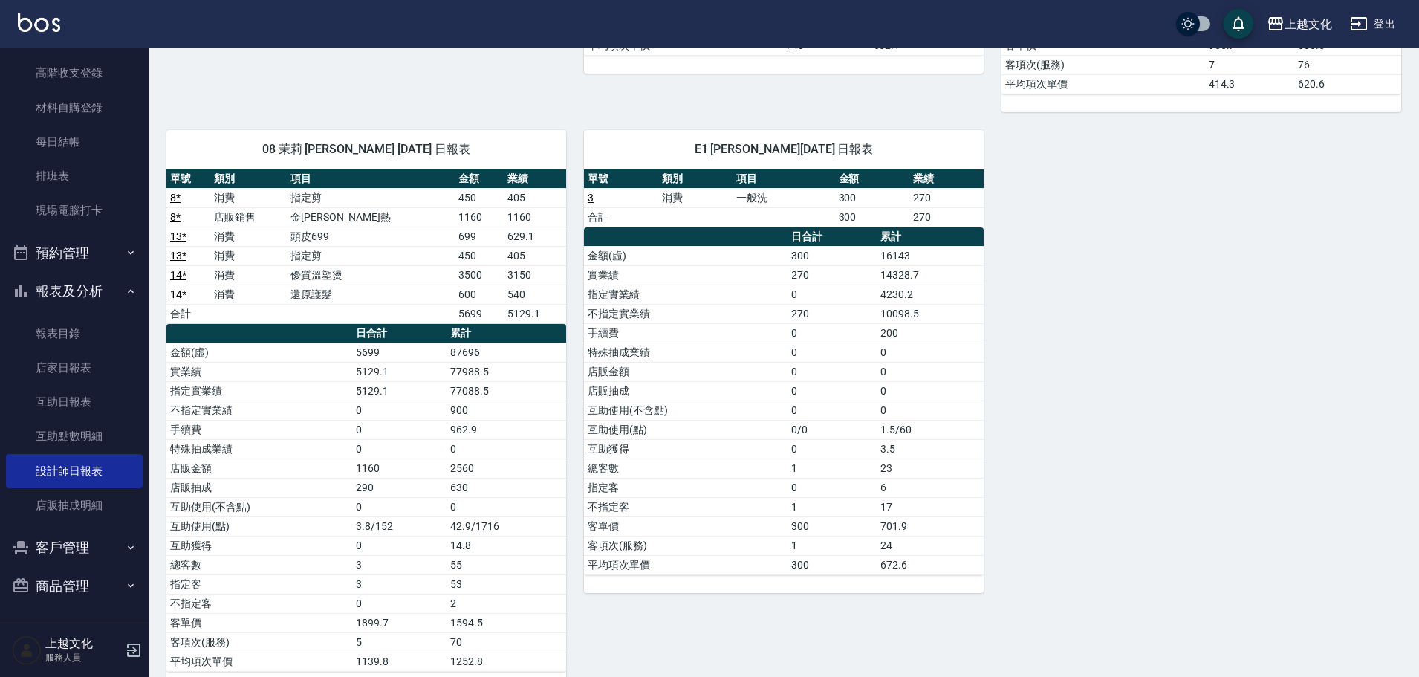
scroll to position [662, 0]
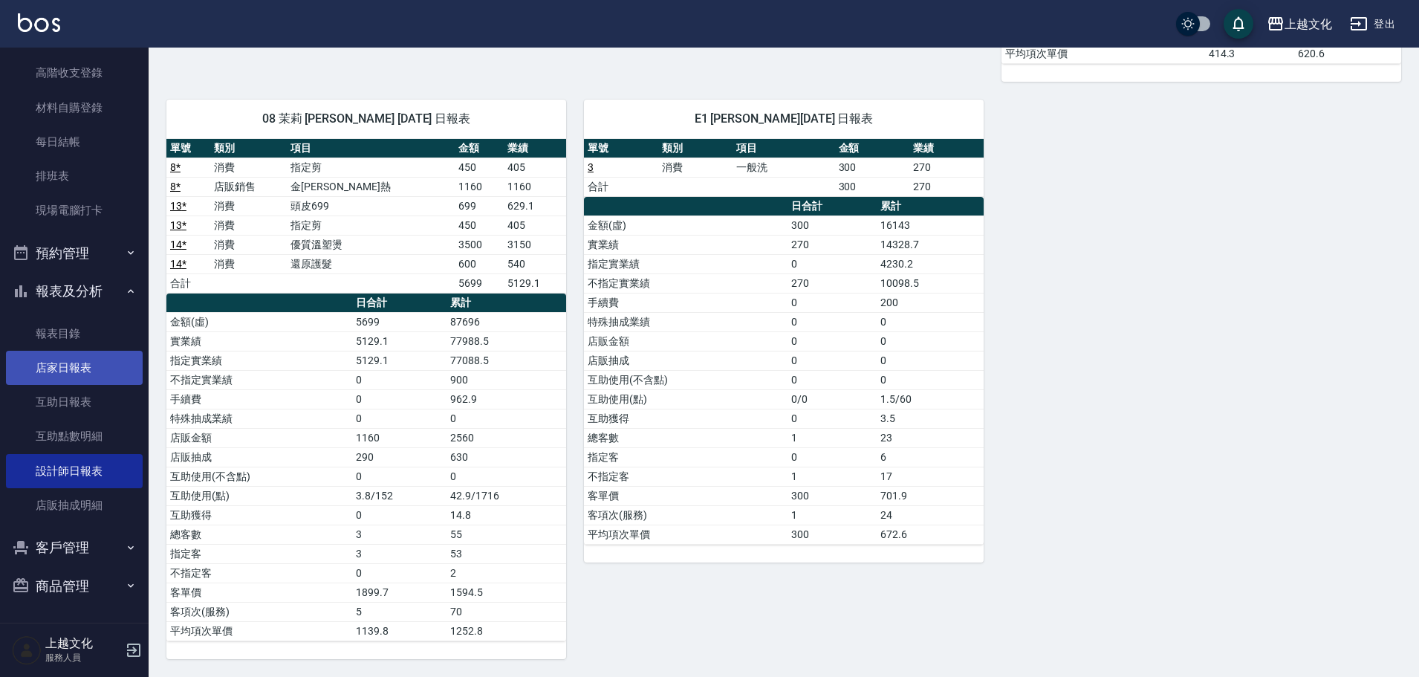
click at [48, 370] on link "店家日報表" at bounding box center [74, 368] width 137 height 34
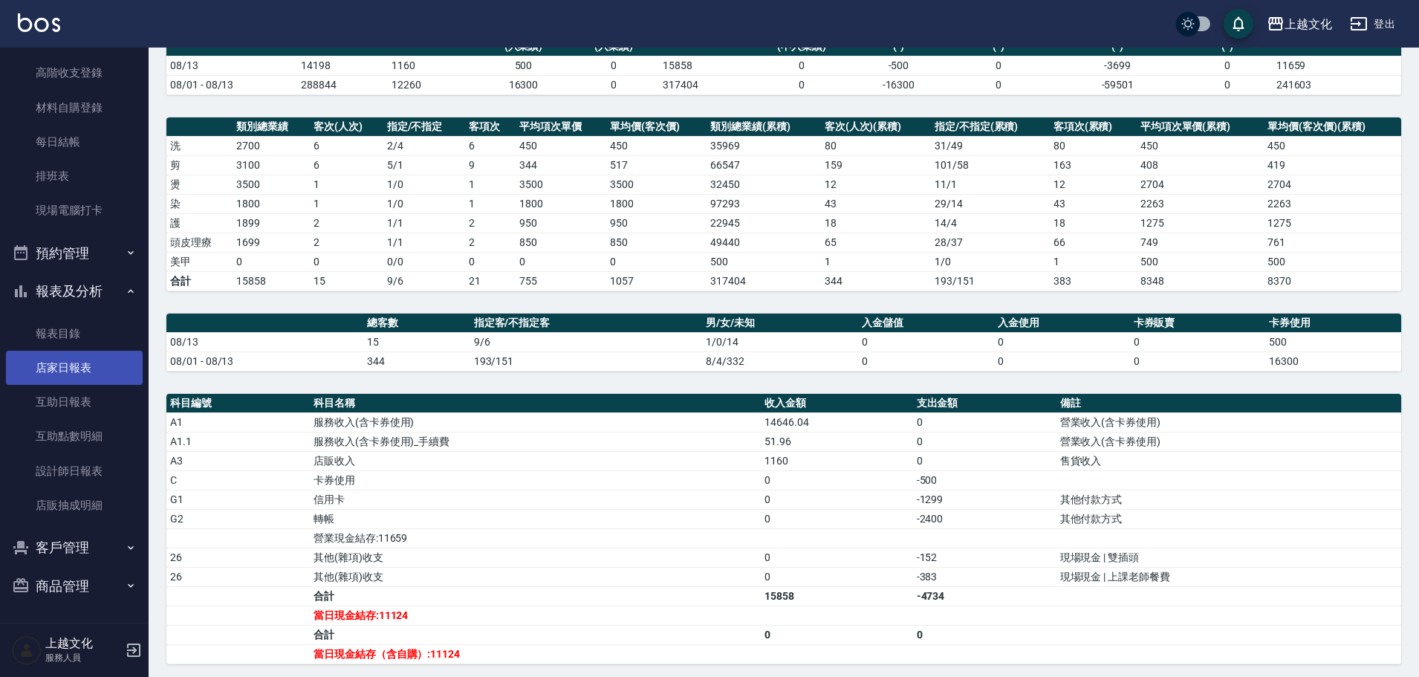
scroll to position [305, 0]
